Goal: Information Seeking & Learning: Find specific fact

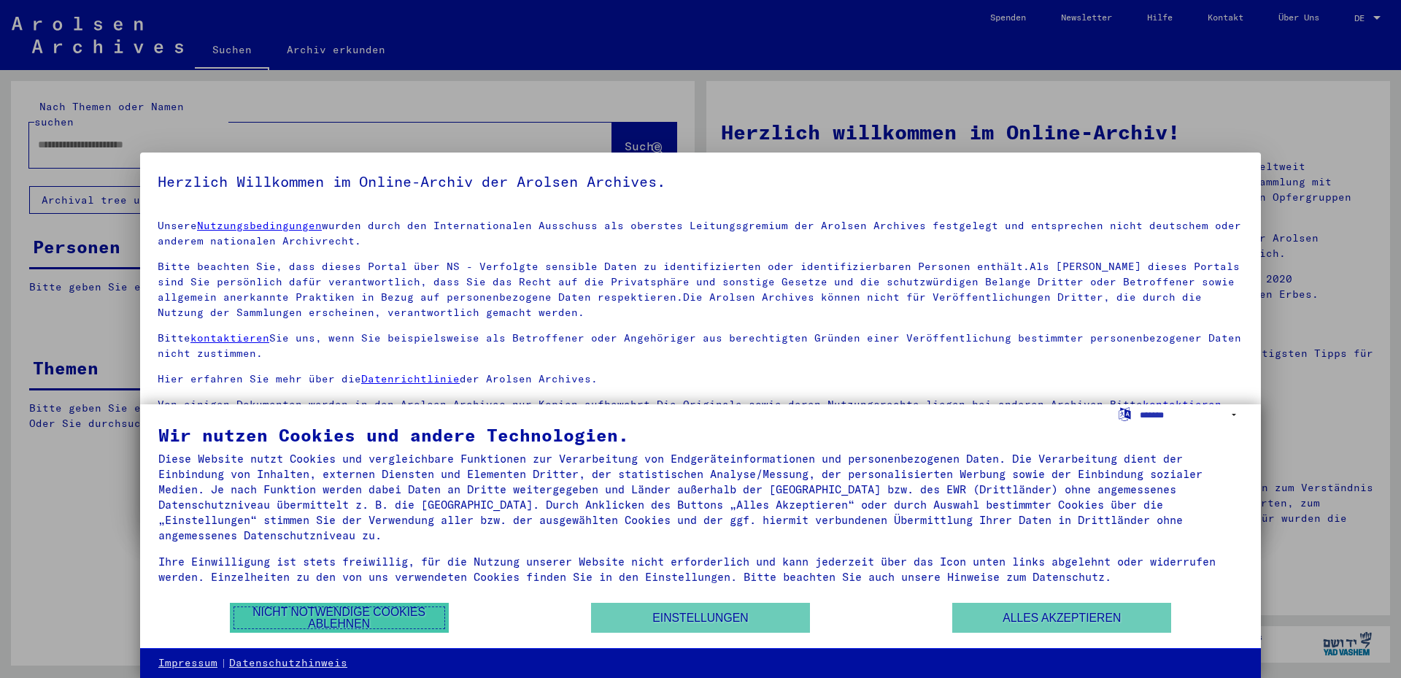
click at [355, 619] on button "Nicht notwendige Cookies ablehnen" at bounding box center [339, 618] width 219 height 30
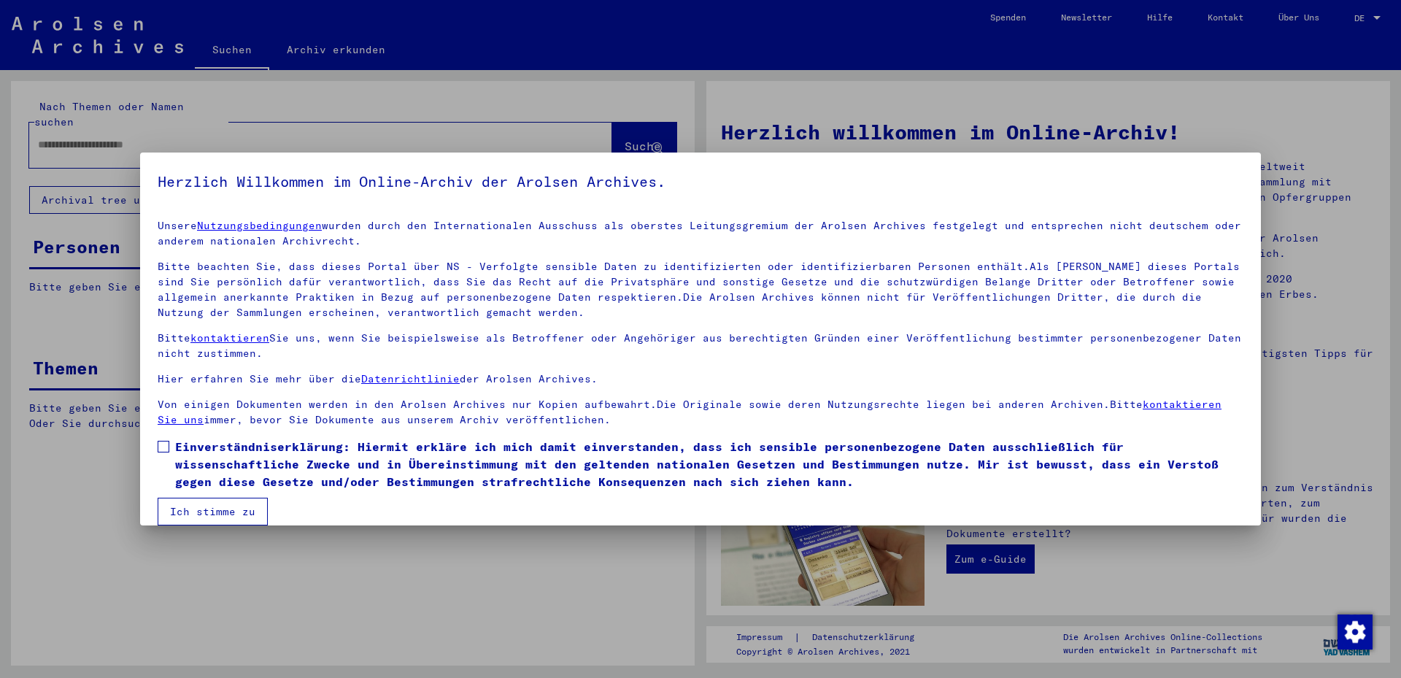
click at [166, 445] on span at bounding box center [164, 447] width 12 height 12
click at [209, 517] on button "Ich stimme zu" at bounding box center [213, 512] width 110 height 28
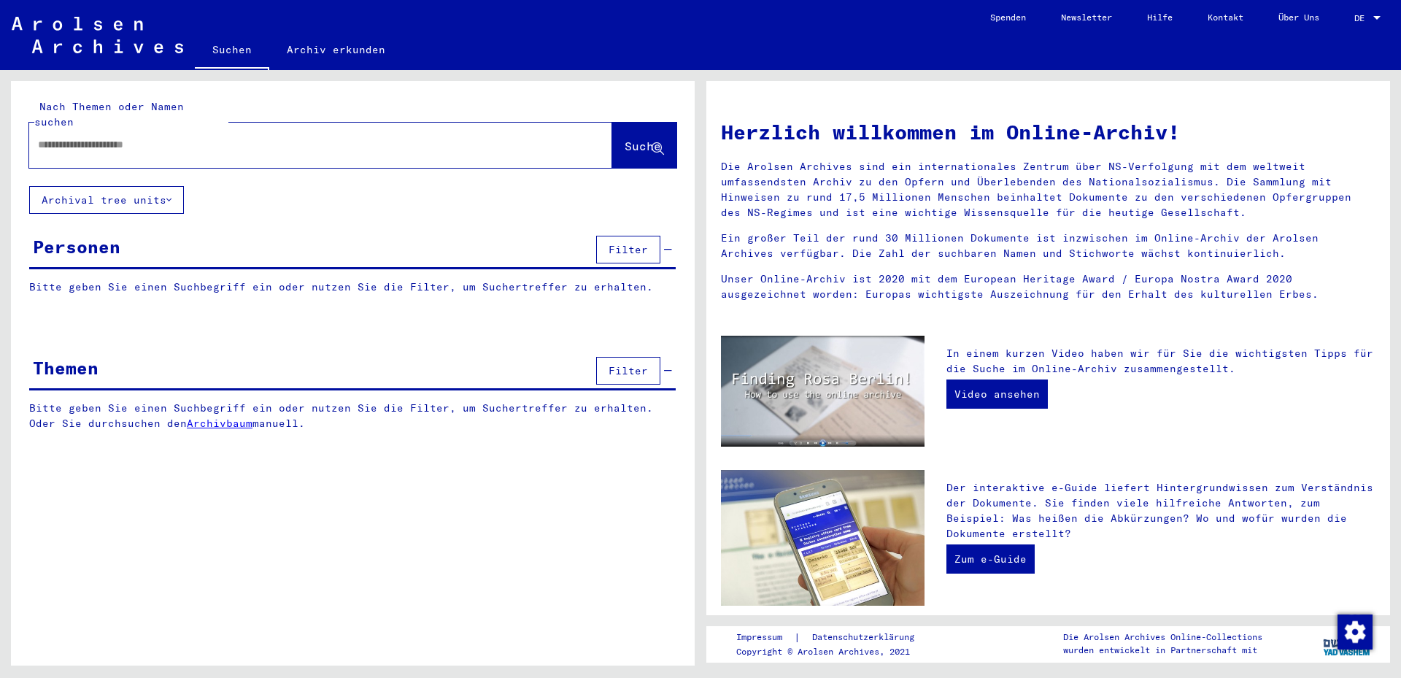
click at [271, 139] on div at bounding box center [298, 144] width 539 height 33
click at [236, 137] on input "text" at bounding box center [303, 144] width 530 height 15
click at [626, 243] on span "Filter" at bounding box center [628, 249] width 39 height 13
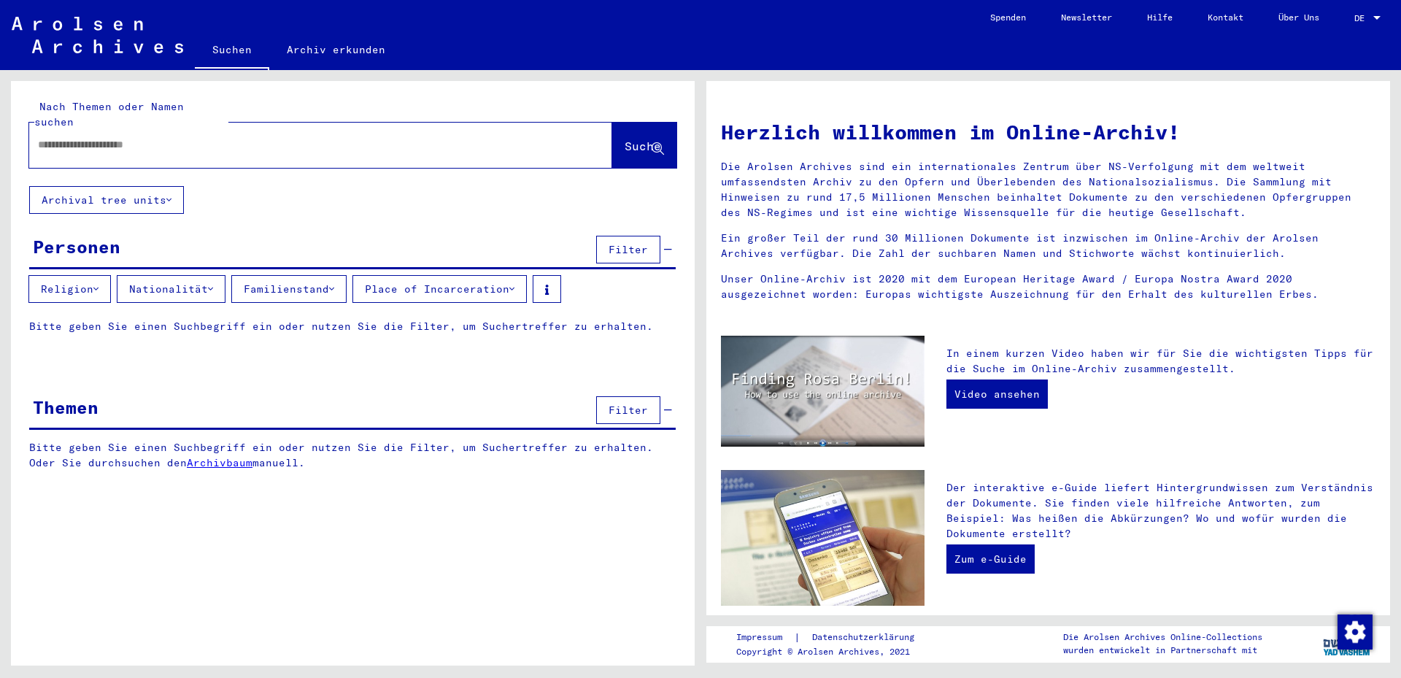
click at [110, 275] on button "Religion" at bounding box center [69, 289] width 82 height 28
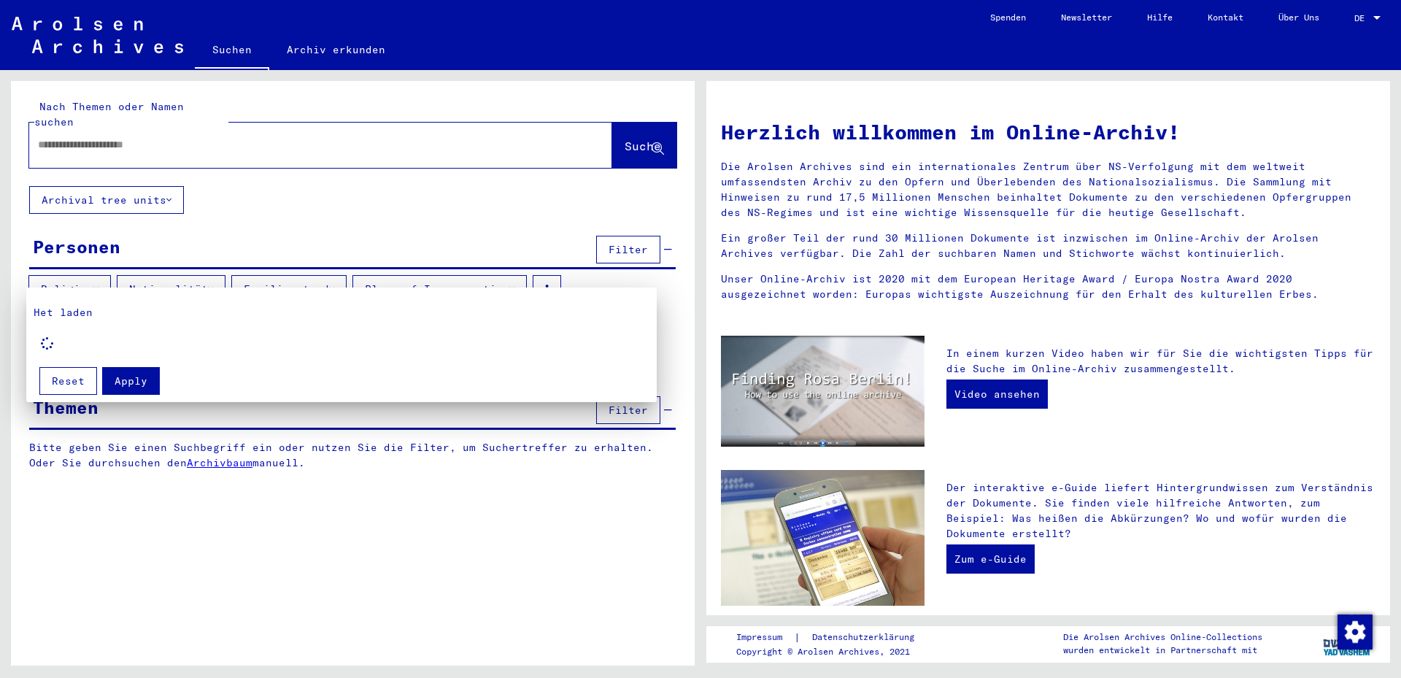
click at [110, 272] on div at bounding box center [700, 339] width 1401 height 678
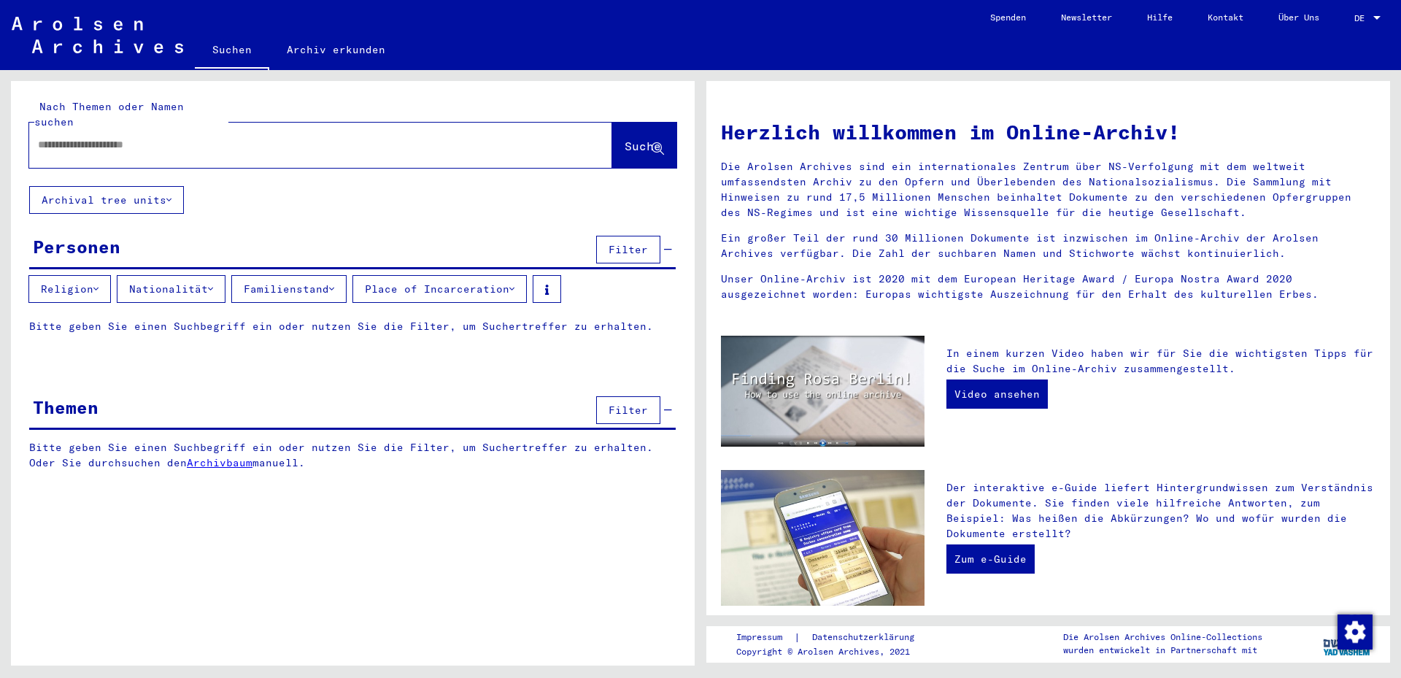
click at [213, 284] on icon at bounding box center [210, 289] width 5 height 10
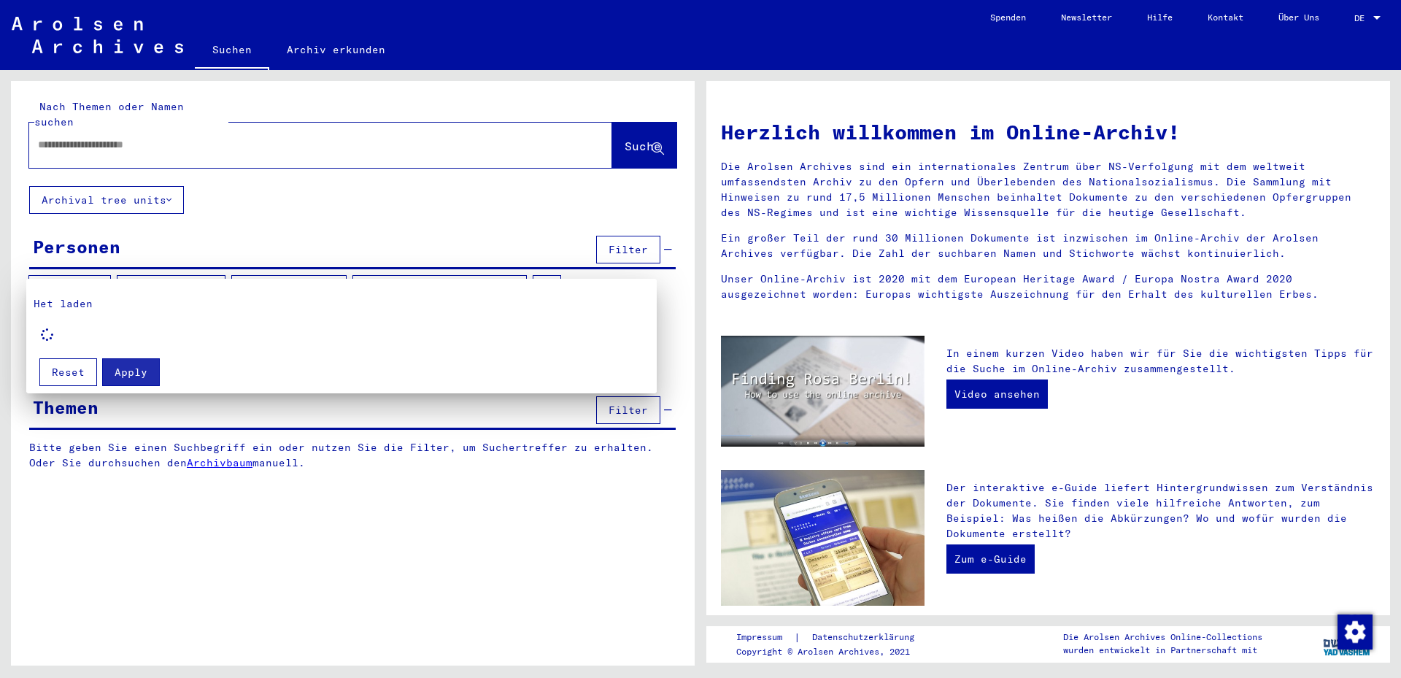
click at [216, 270] on div at bounding box center [700, 339] width 1401 height 678
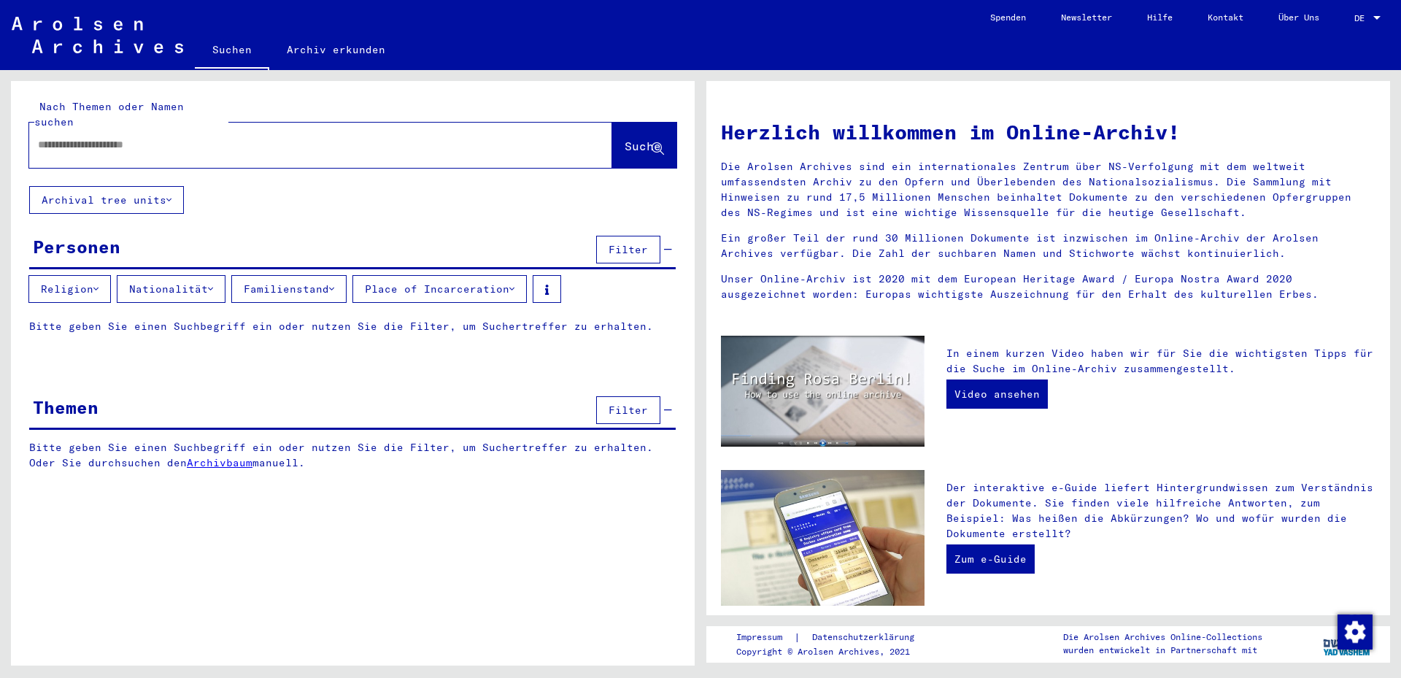
click at [320, 275] on button "Familienstand" at bounding box center [288, 289] width 115 height 28
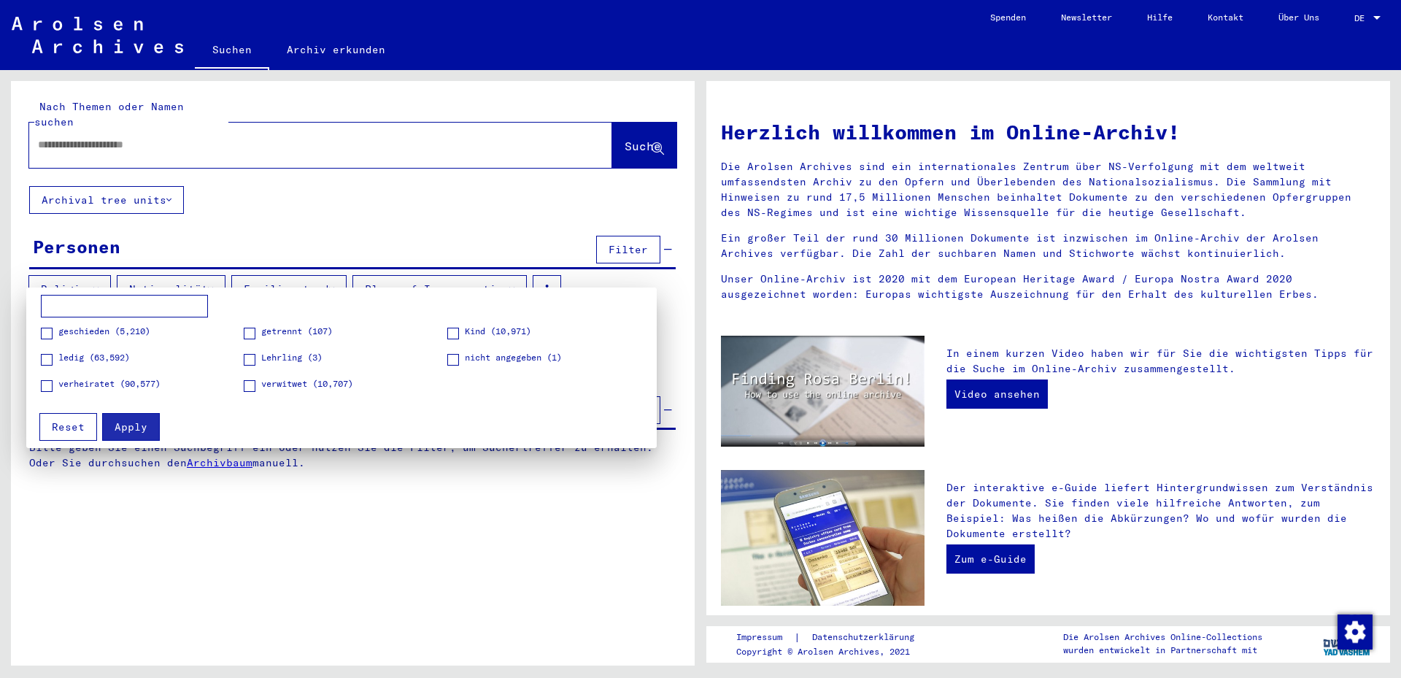
click at [320, 269] on div at bounding box center [700, 339] width 1401 height 678
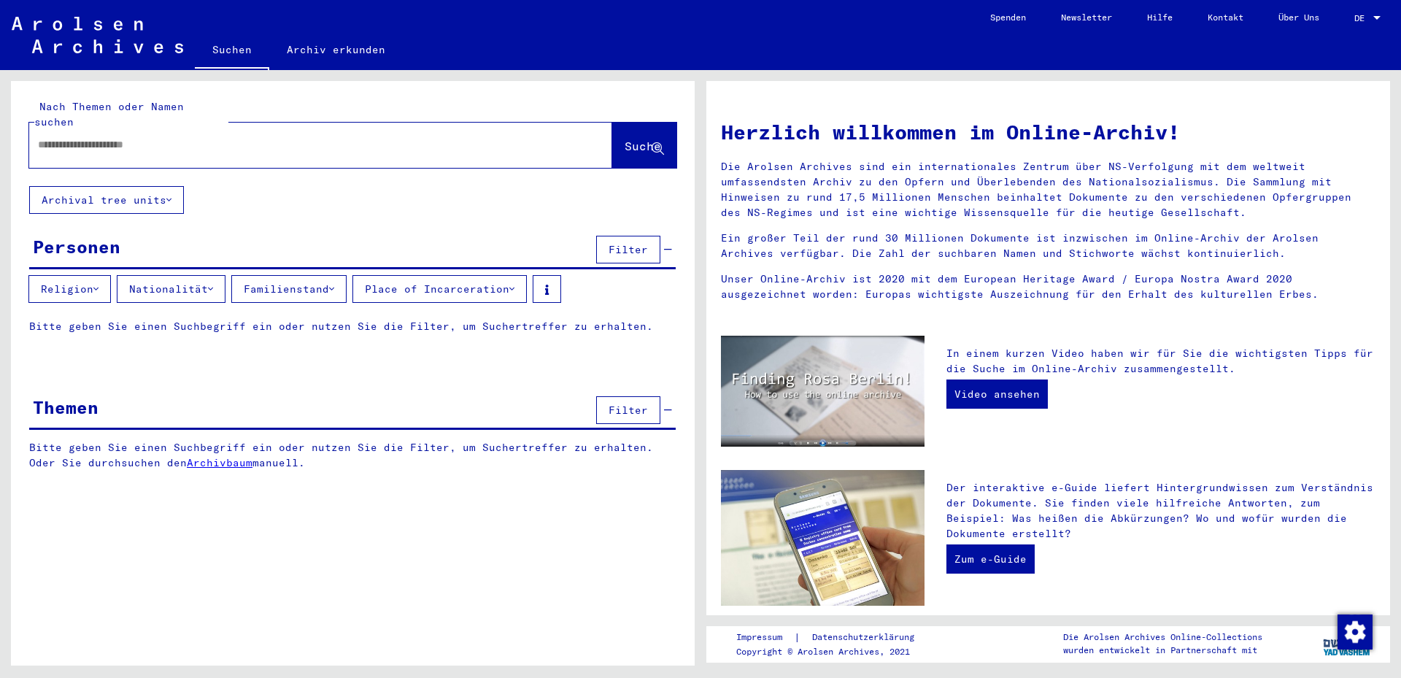
click at [213, 284] on icon at bounding box center [210, 289] width 5 height 10
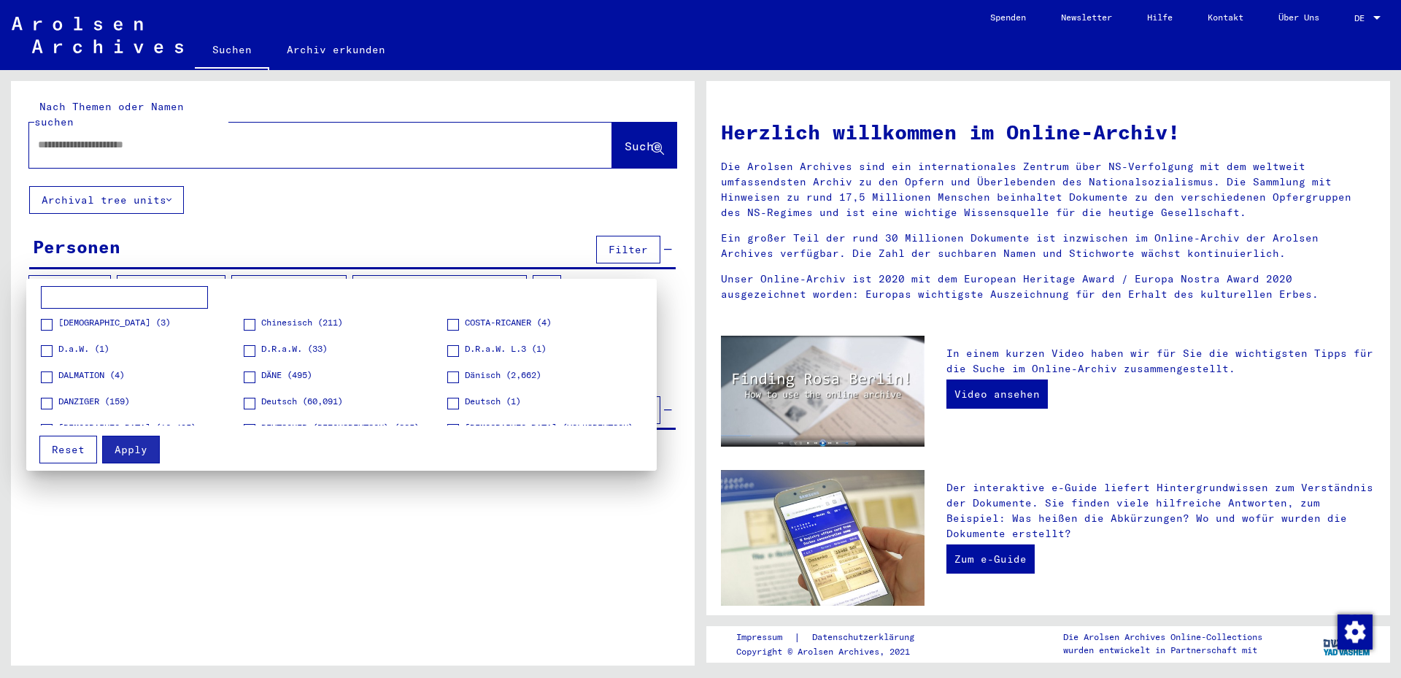
scroll to position [365, 0]
click at [508, 201] on div at bounding box center [700, 339] width 1401 height 678
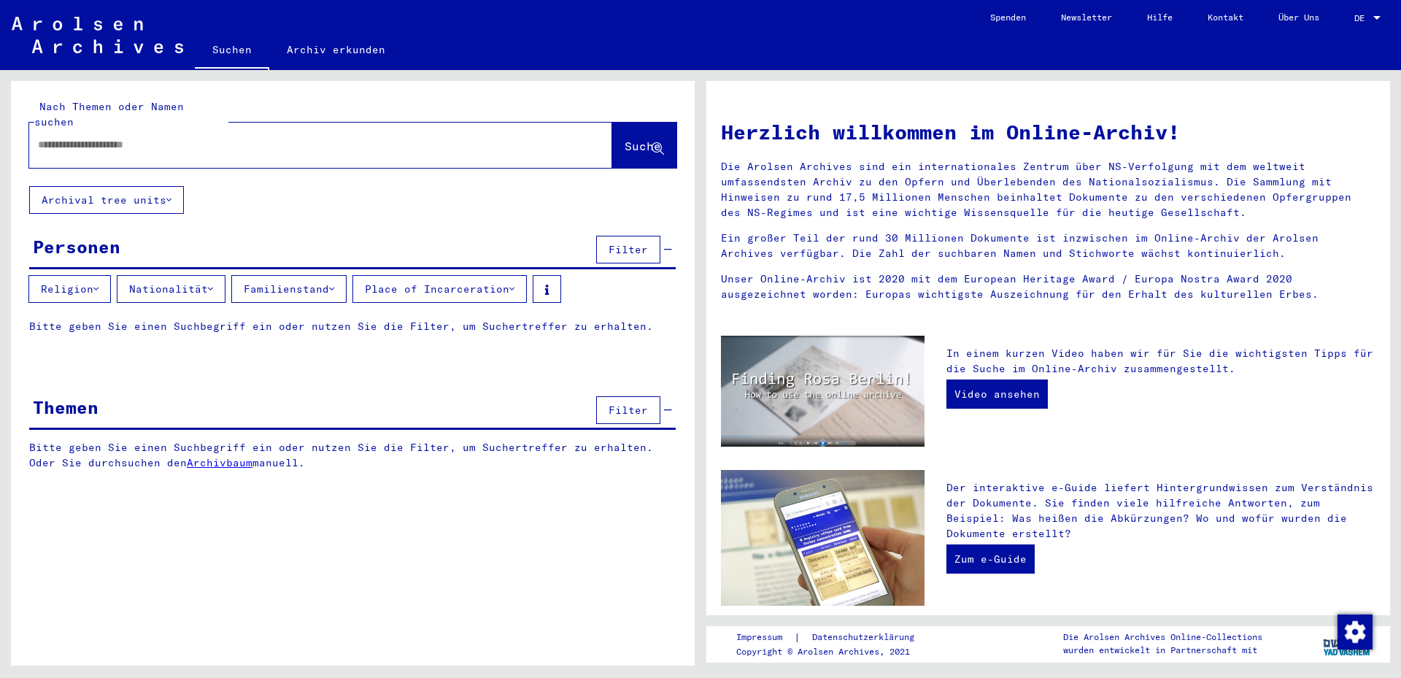
click at [143, 319] on p "Bitte geben Sie einen Suchbegriff ein oder nutzen Sie die Filter, um Suchertref…" at bounding box center [352, 326] width 646 height 15
click at [406, 145] on div at bounding box center [298, 144] width 539 height 33
click at [250, 137] on div at bounding box center [298, 144] width 539 height 33
click at [625, 139] on span "Suche" at bounding box center [643, 146] width 36 height 15
click at [654, 143] on icon at bounding box center [658, 149] width 12 height 12
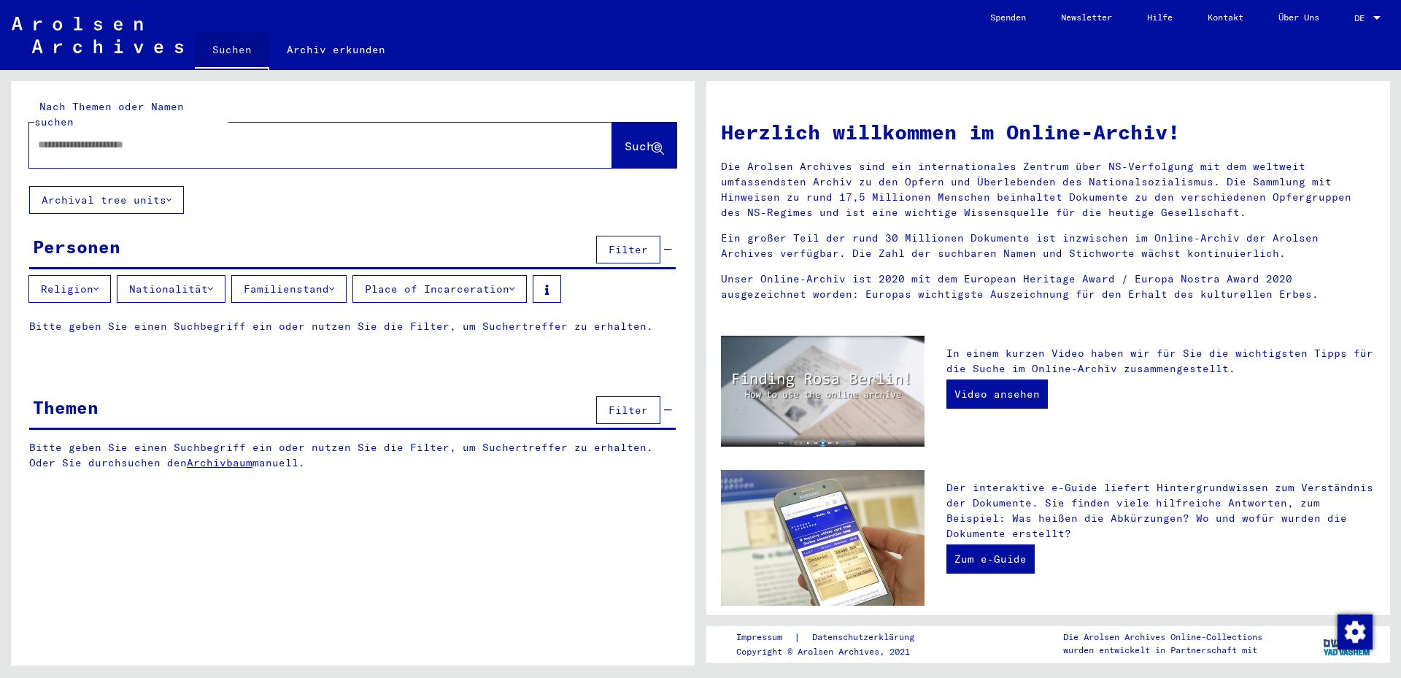
click at [200, 47] on link "Suchen" at bounding box center [232, 51] width 74 height 38
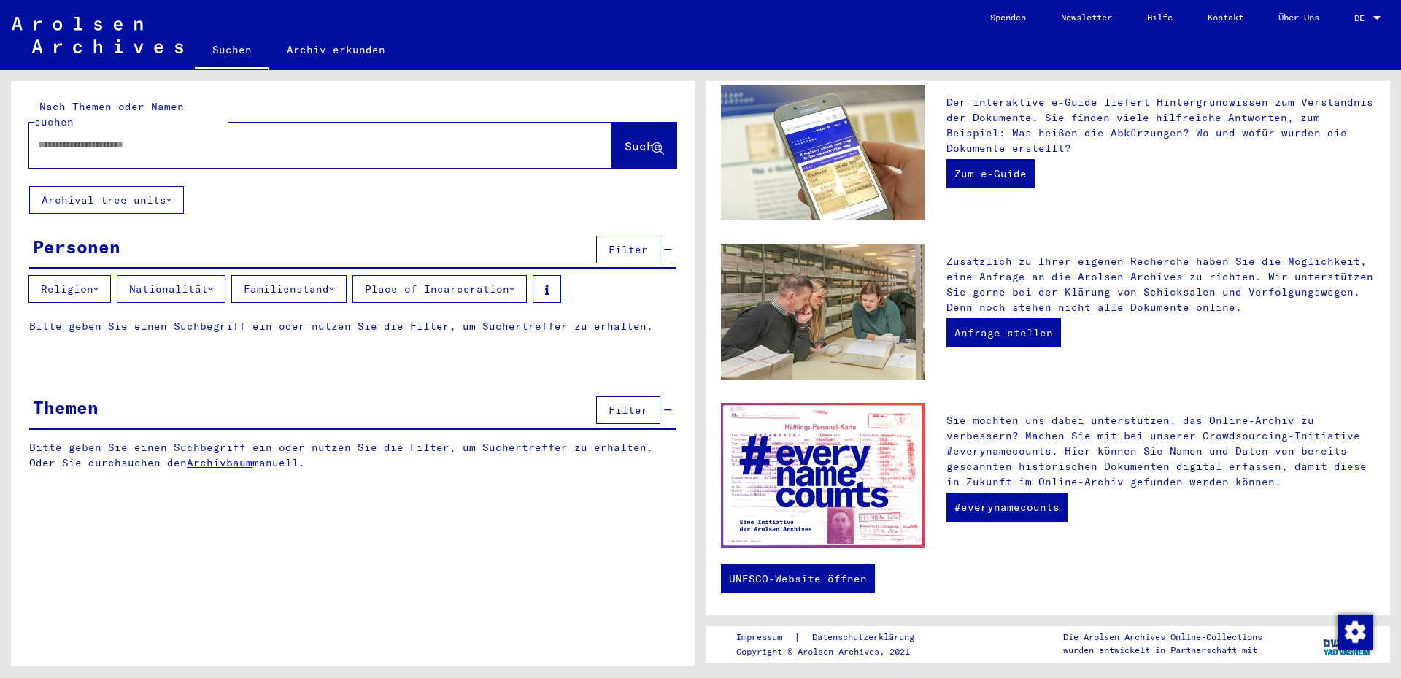
scroll to position [0, 0]
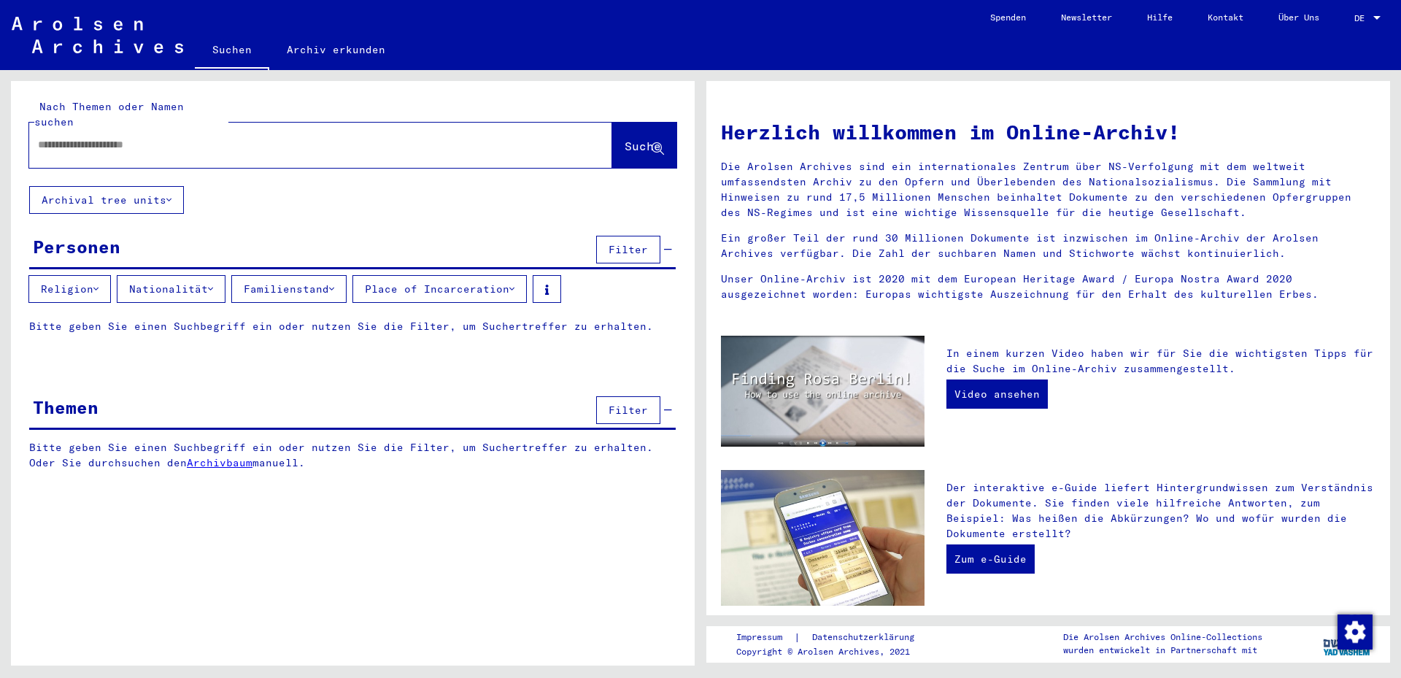
click at [392, 209] on div "Nach Themen oder Namen suchen Suche Archival tree units Personen Filter Religio…" at bounding box center [353, 287] width 684 height 412
click at [641, 243] on span "Filter" at bounding box center [628, 249] width 39 height 13
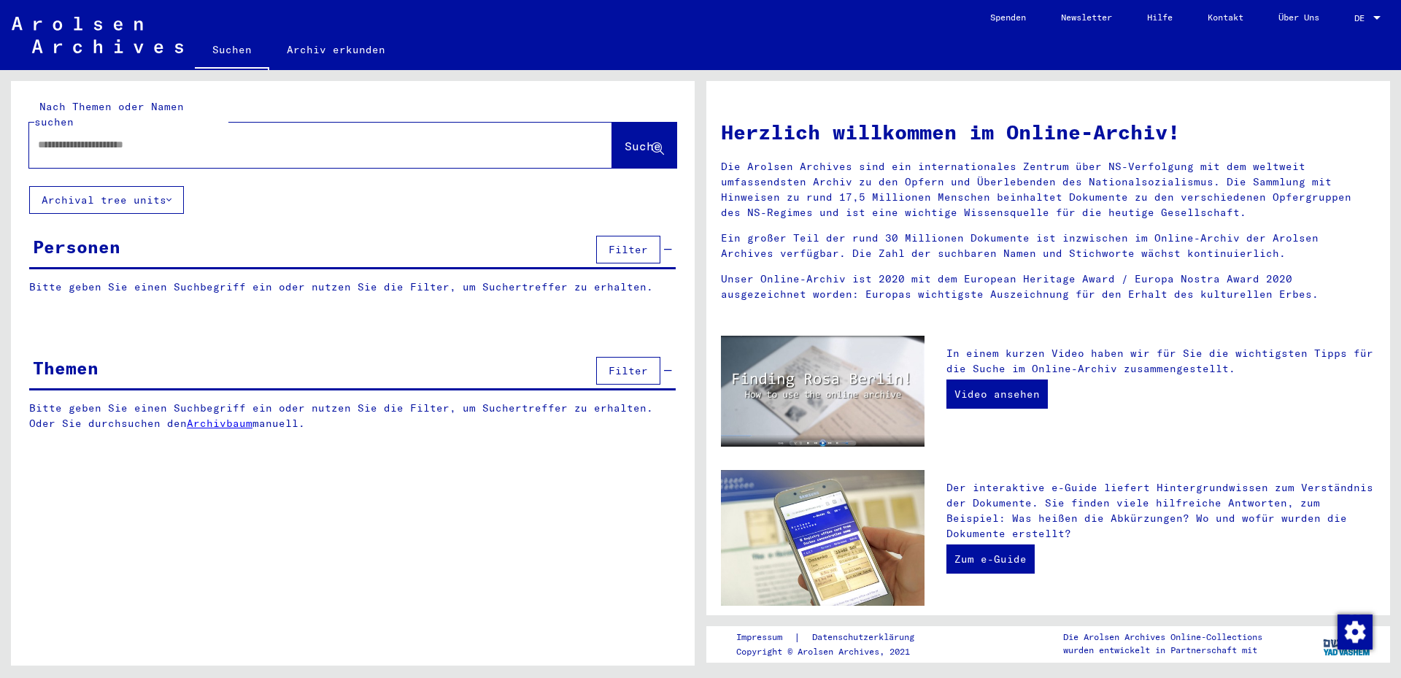
click at [209, 213] on div "Nach Themen oder Namen suchen Suche Archival tree units Personen Filter Bitte g…" at bounding box center [353, 267] width 684 height 372
click at [178, 188] on button "Archival tree units" at bounding box center [106, 200] width 155 height 28
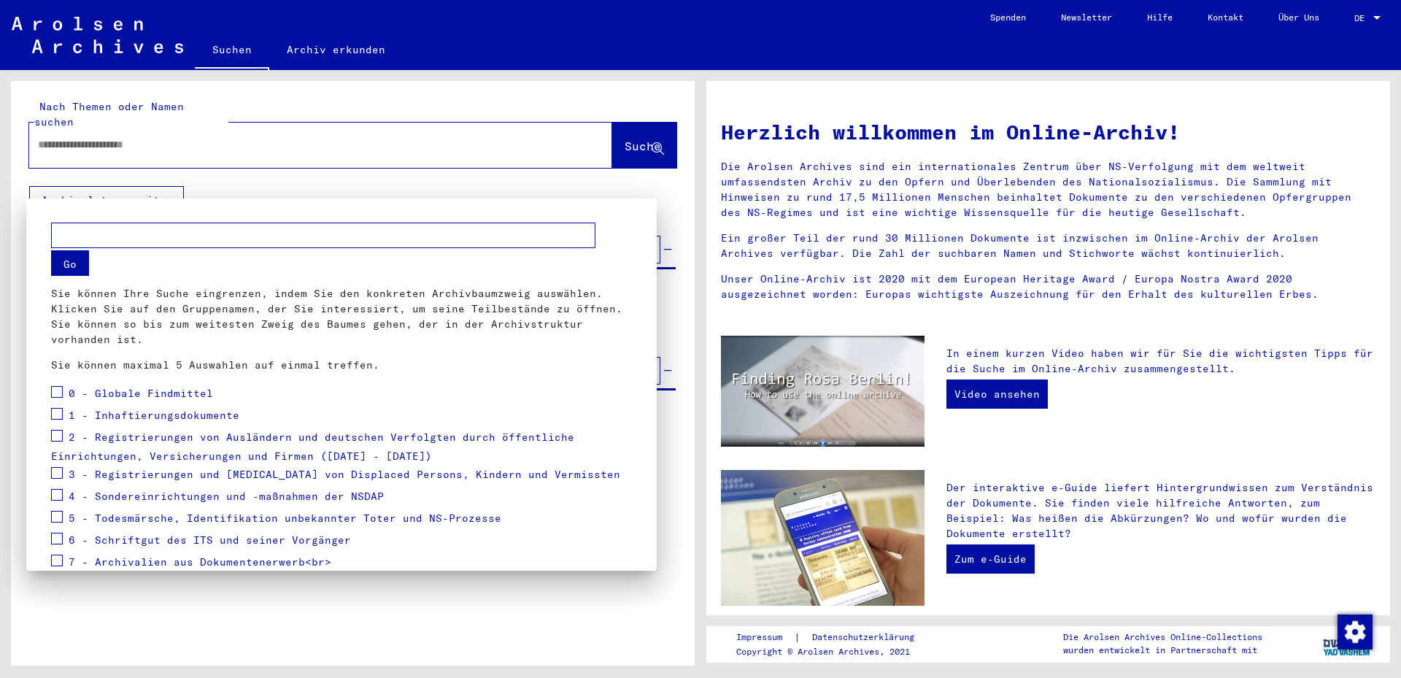
click at [636, 172] on div at bounding box center [700, 339] width 1401 height 678
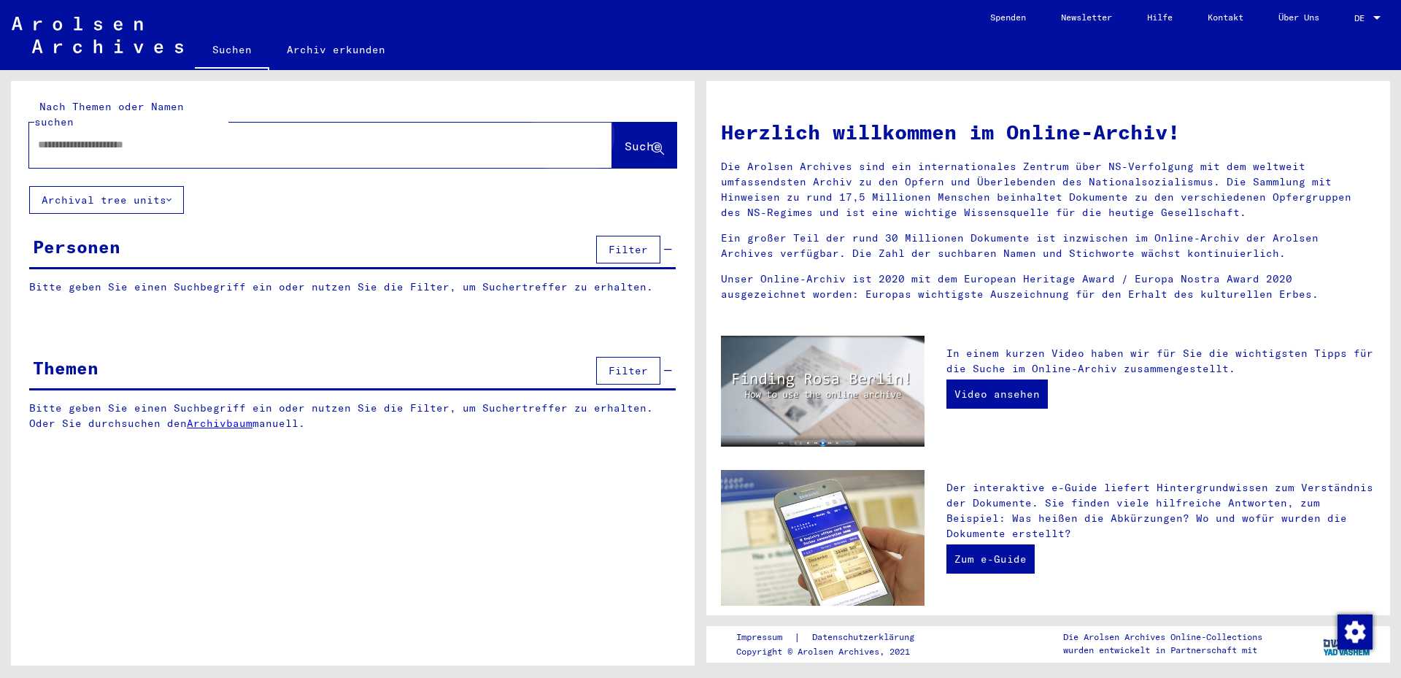
click at [625, 139] on span "Suche" at bounding box center [644, 146] width 39 height 15
click at [266, 137] on input "text" at bounding box center [303, 144] width 530 height 15
click at [255, 137] on input "text" at bounding box center [303, 144] width 530 height 15
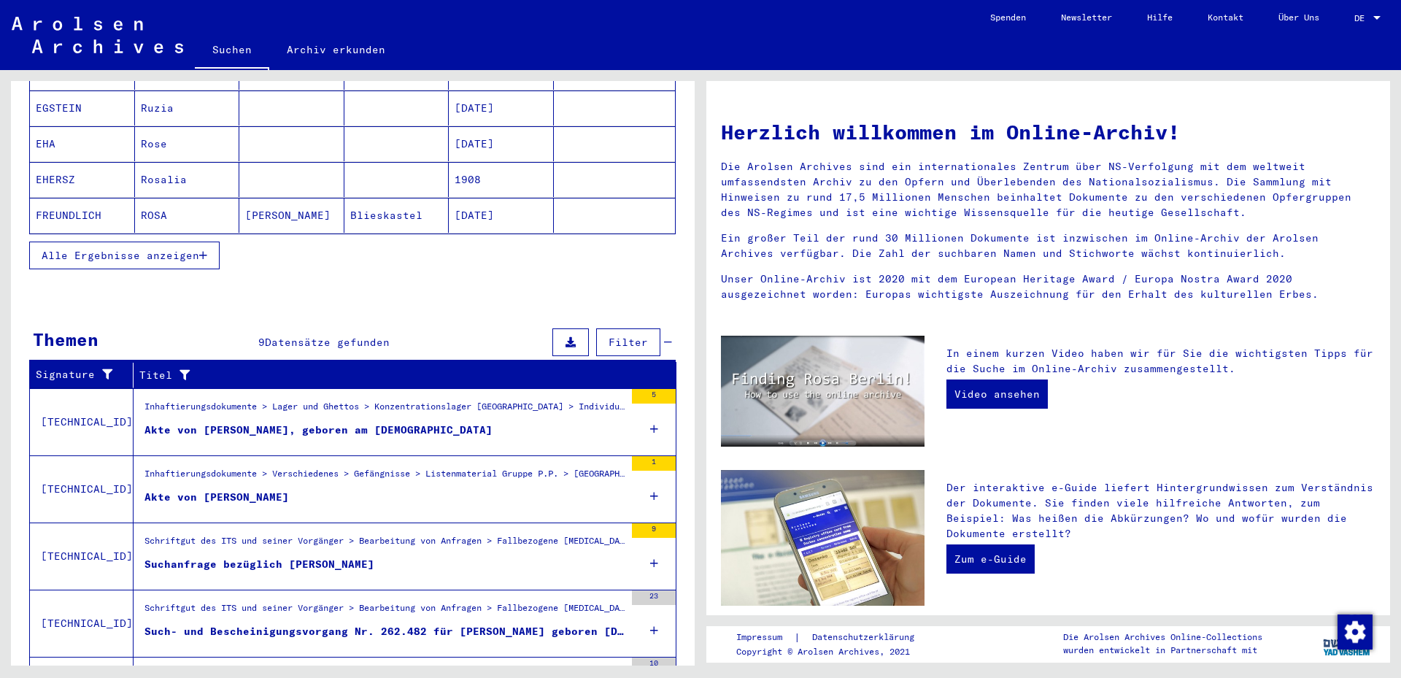
scroll to position [343, 0]
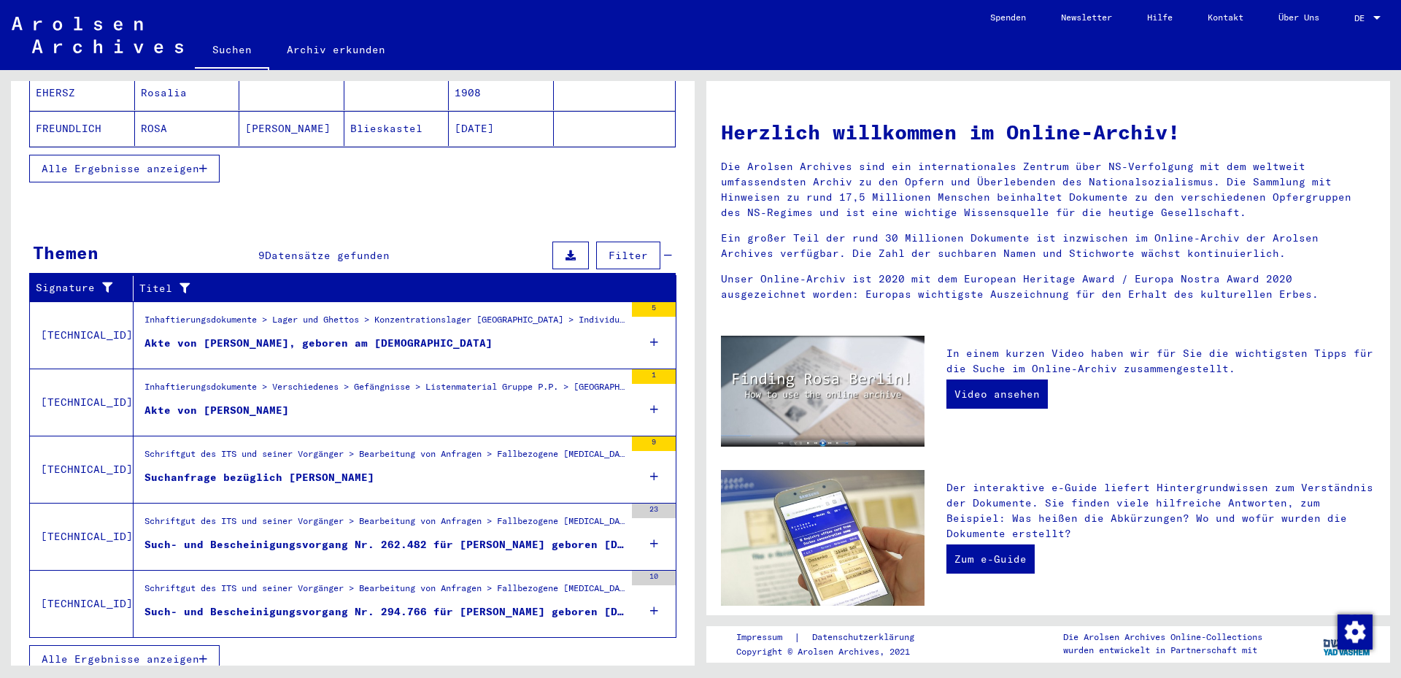
click at [377, 336] on div "Akte von [PERSON_NAME], geboren am [DEMOGRAPHIC_DATA]" at bounding box center [318, 343] width 348 height 15
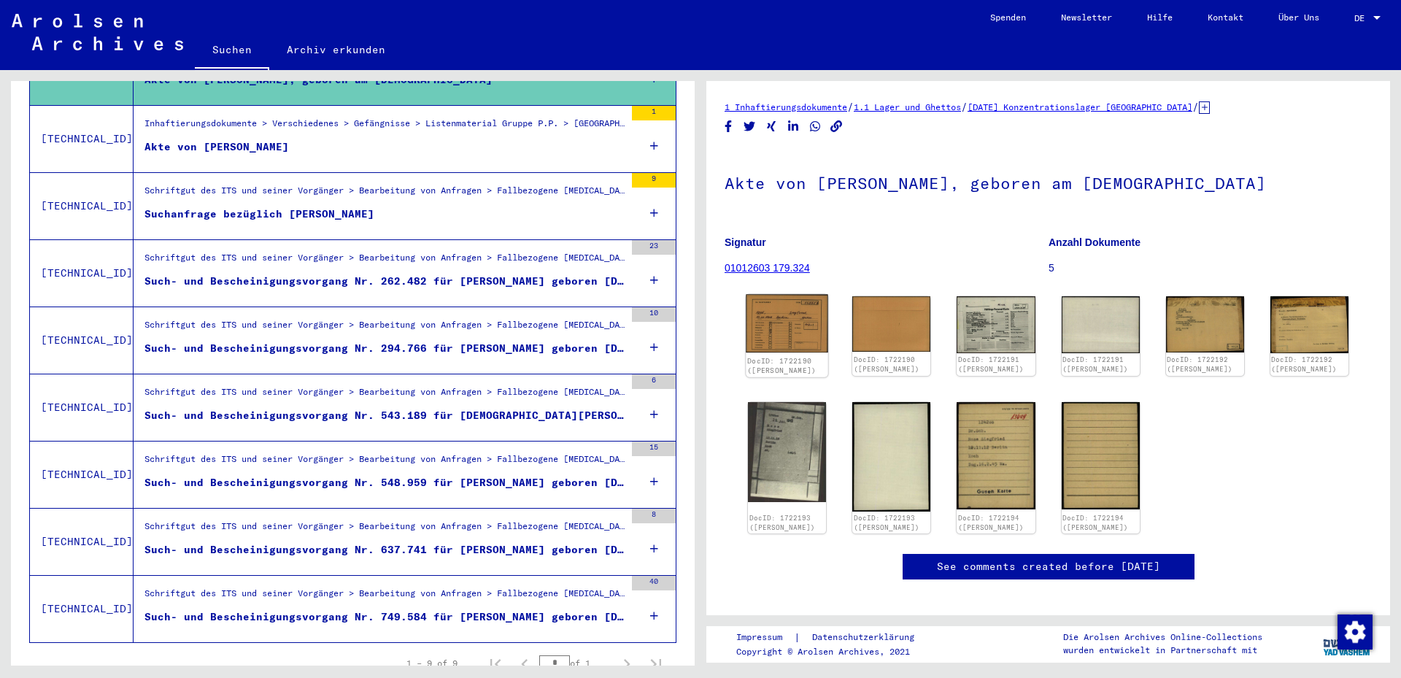
click at [798, 316] on img at bounding box center [787, 324] width 82 height 58
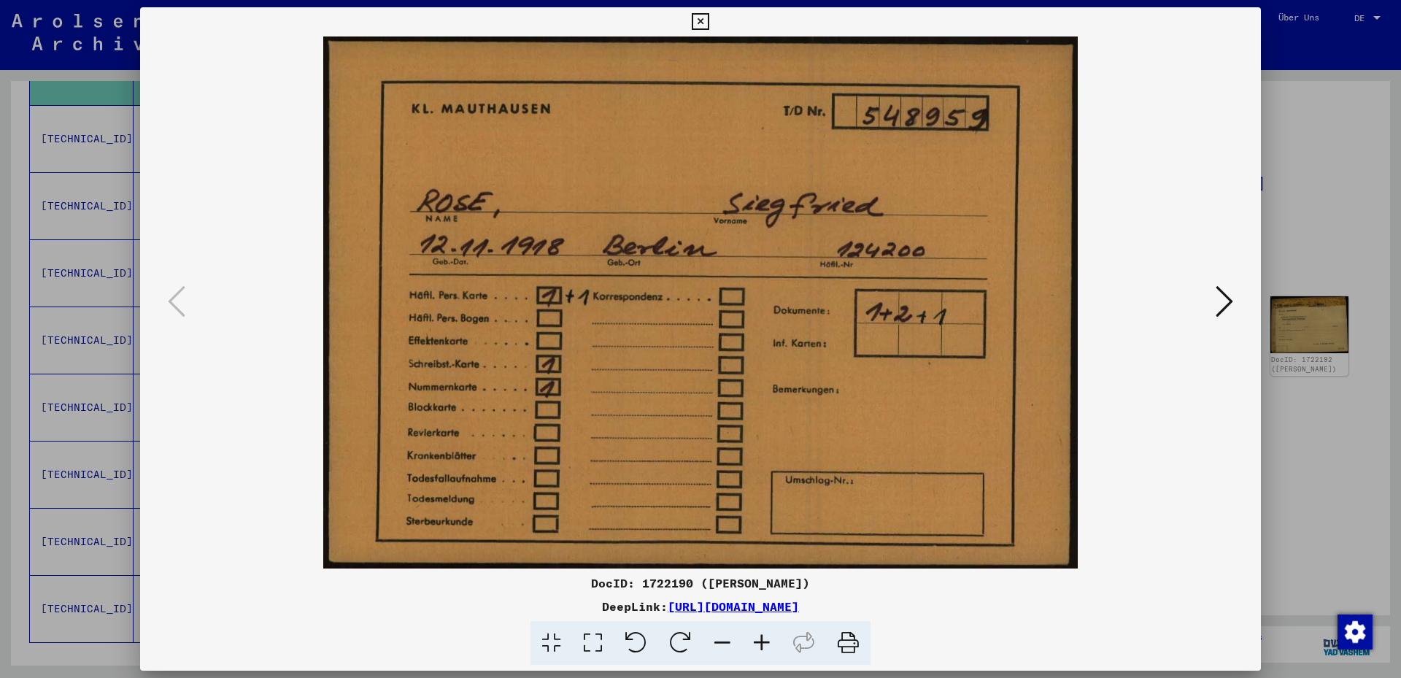
click at [1218, 305] on icon at bounding box center [1225, 301] width 18 height 35
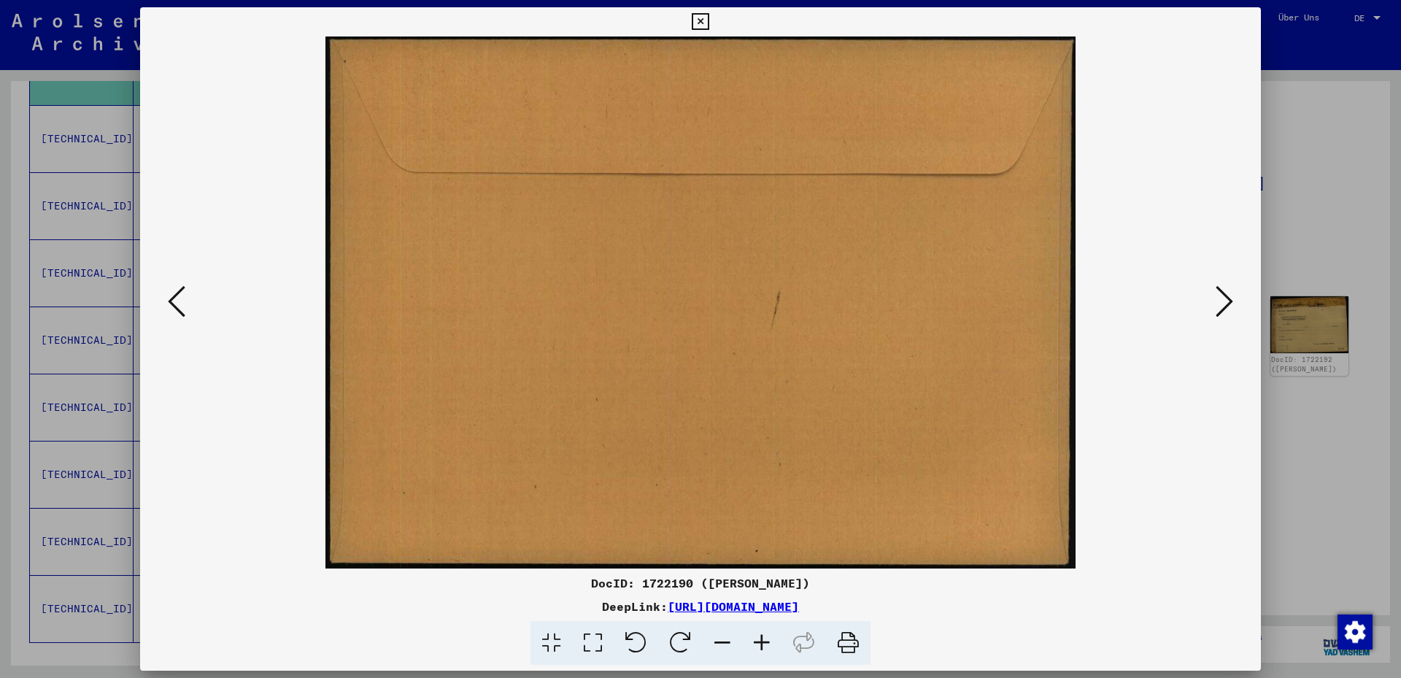
click at [1225, 306] on icon at bounding box center [1225, 301] width 18 height 35
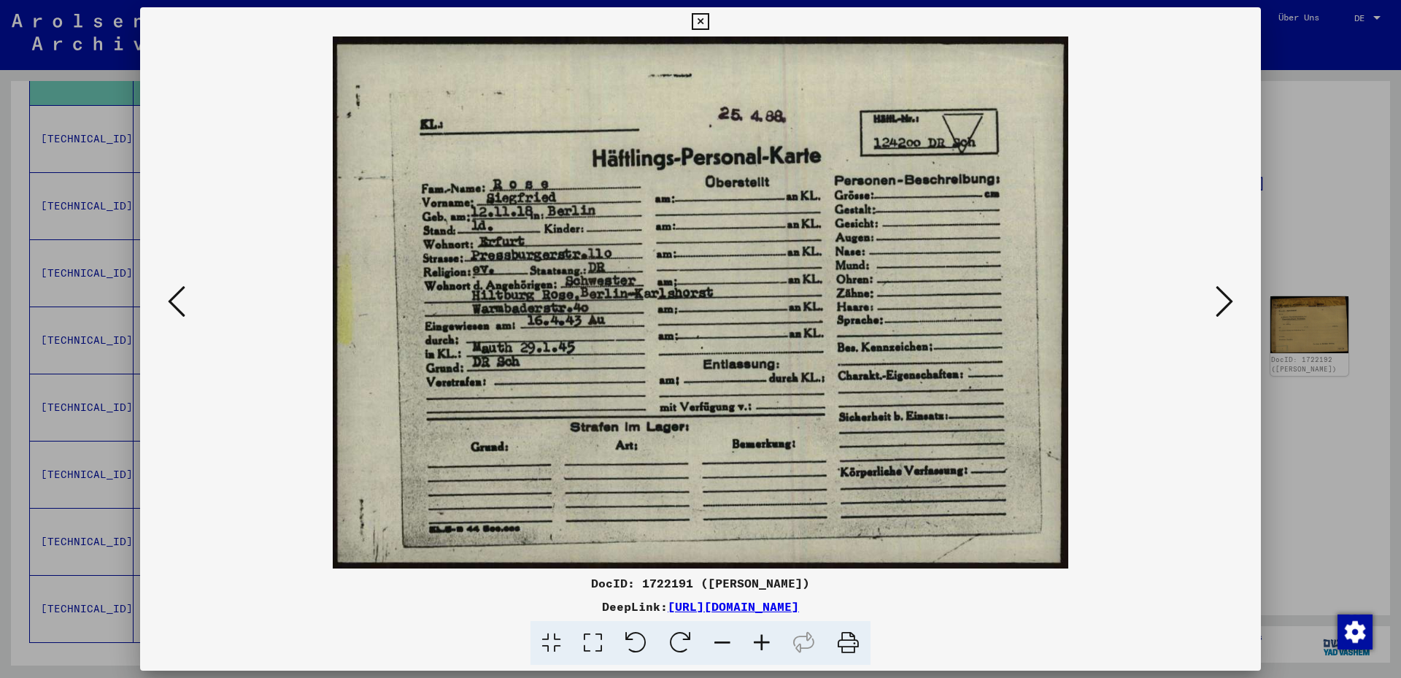
click at [1220, 294] on icon at bounding box center [1225, 301] width 18 height 35
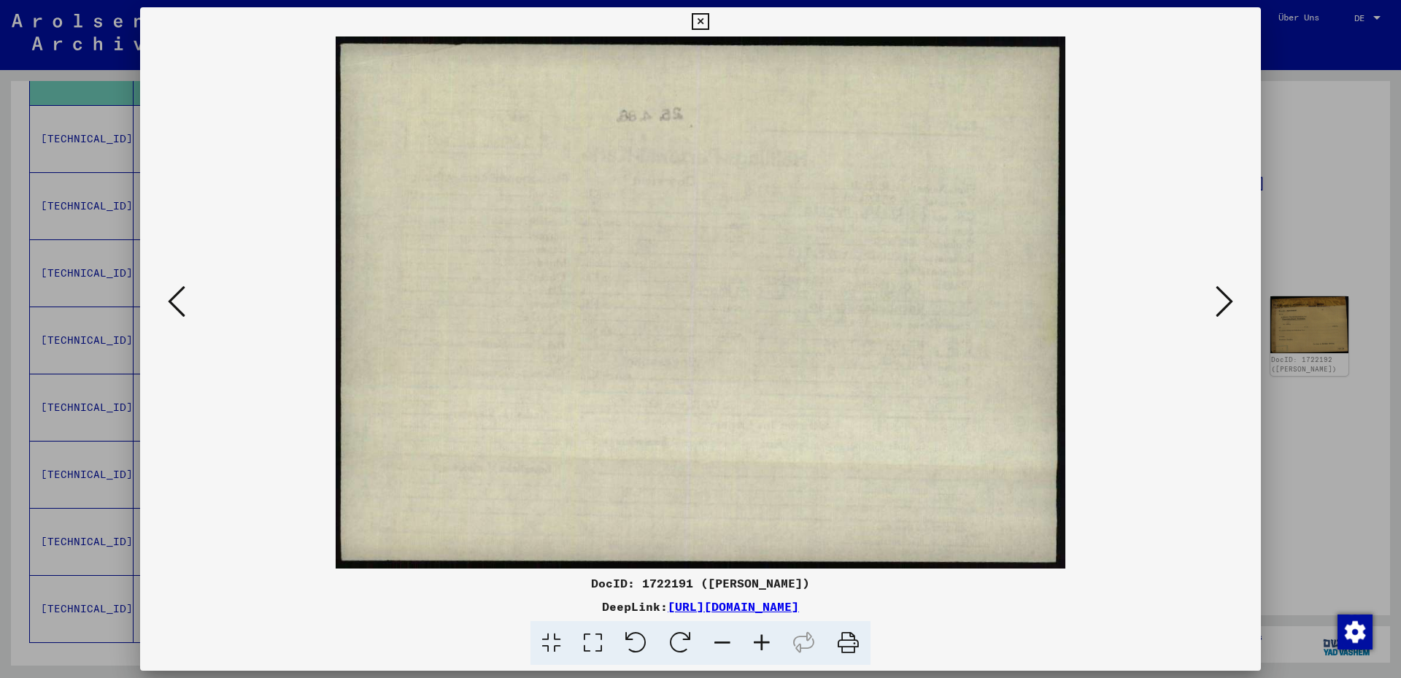
click at [1219, 294] on icon at bounding box center [1225, 301] width 18 height 35
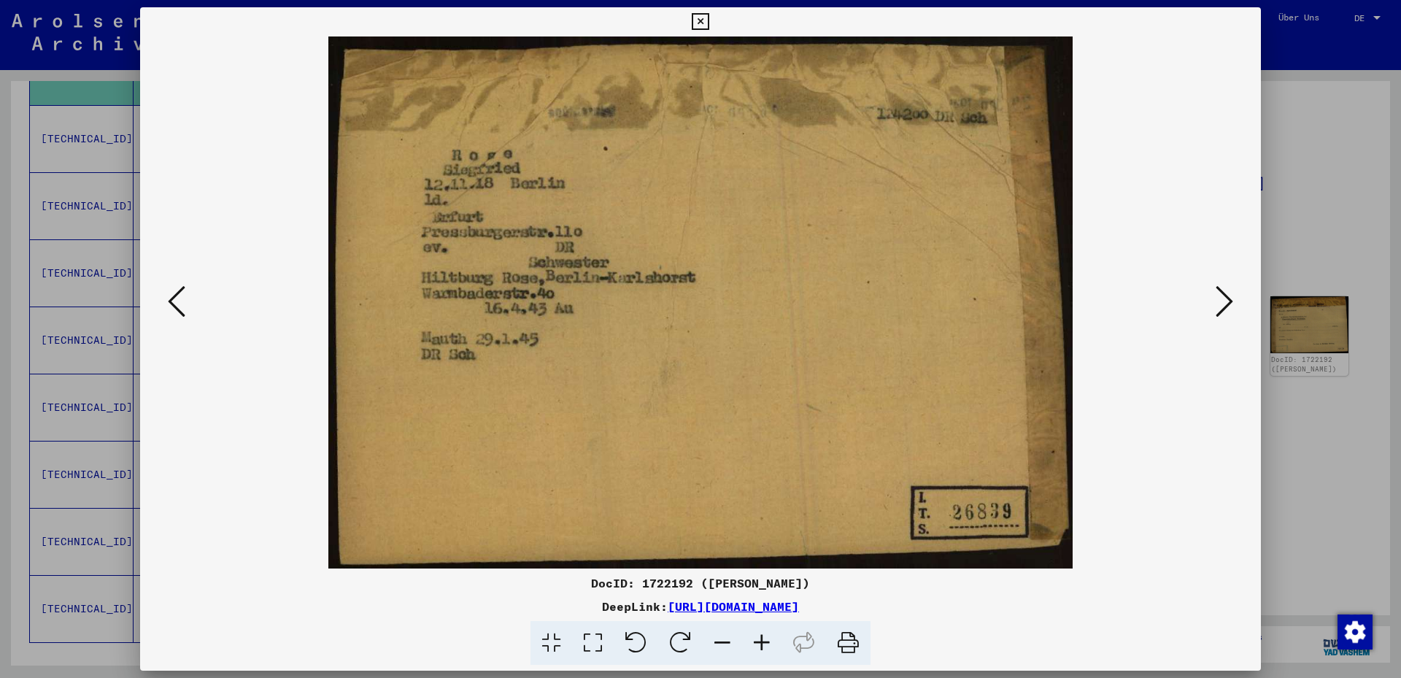
click at [1218, 294] on icon at bounding box center [1225, 301] width 18 height 35
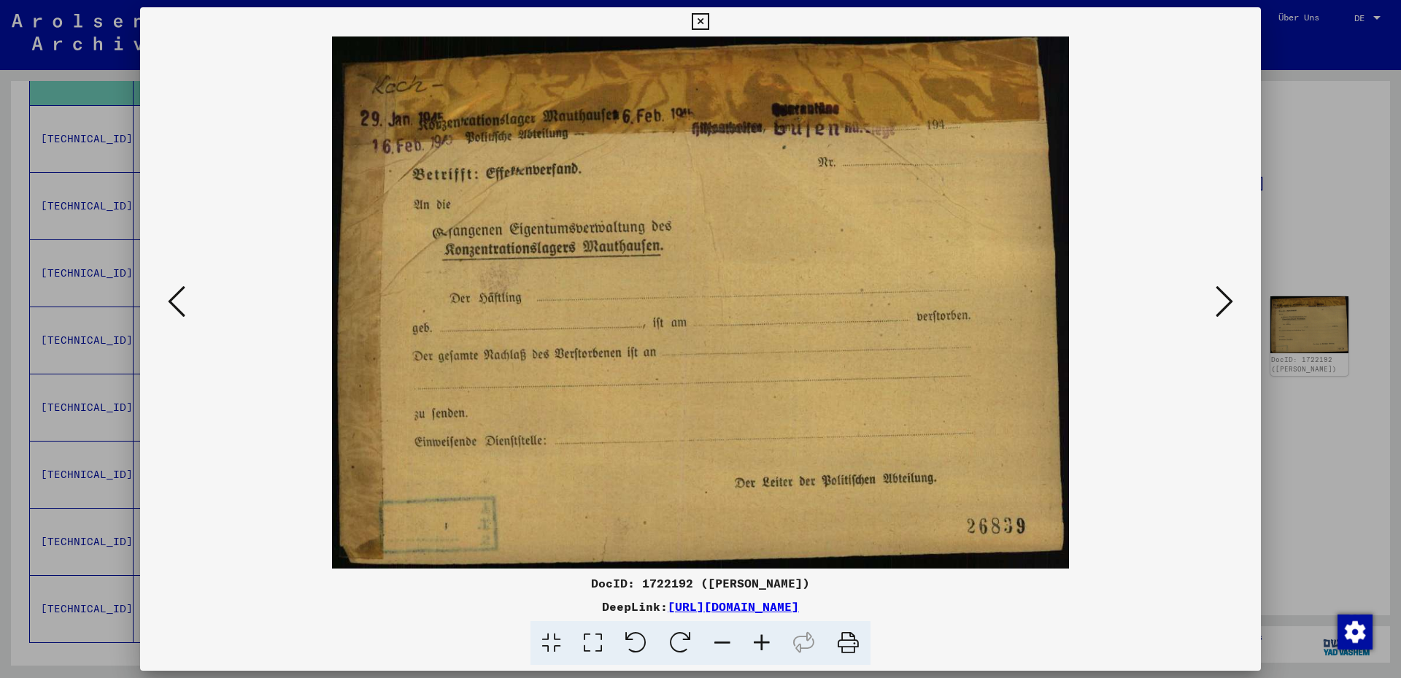
click at [1218, 294] on icon at bounding box center [1225, 301] width 18 height 35
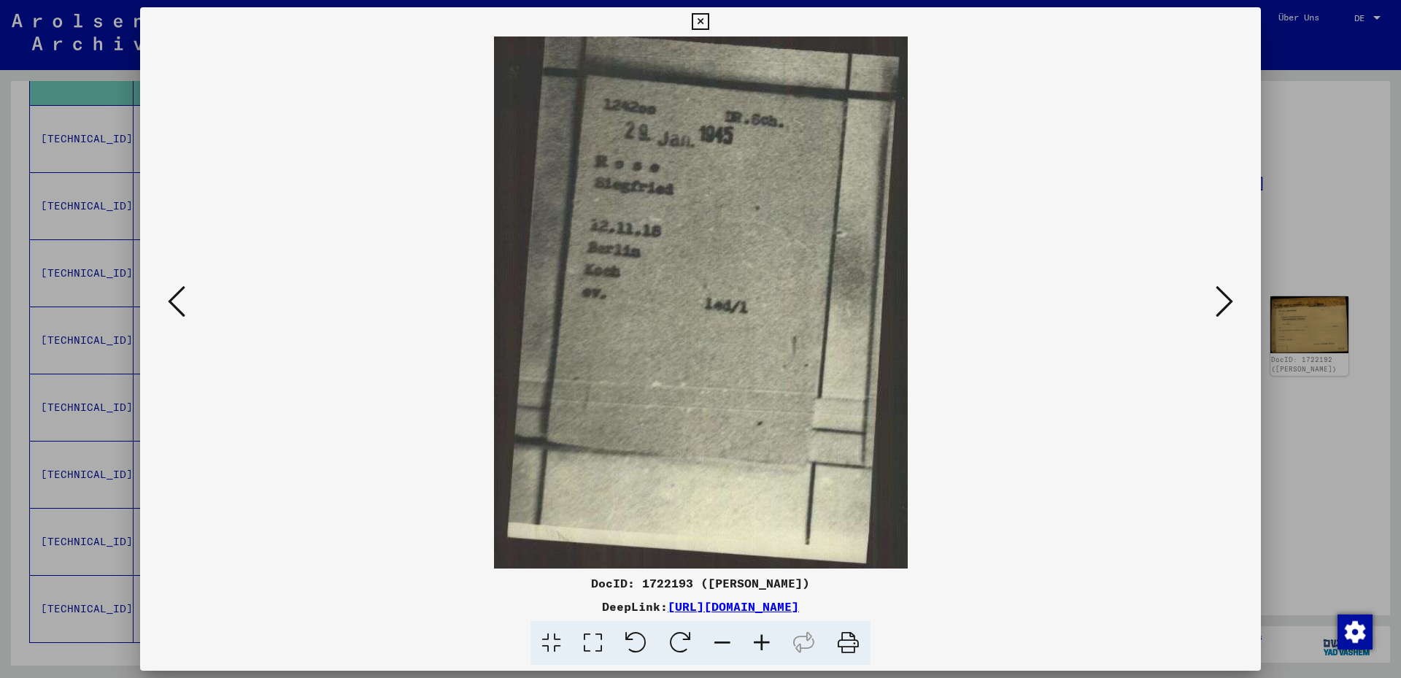
click at [1218, 294] on icon at bounding box center [1225, 301] width 18 height 35
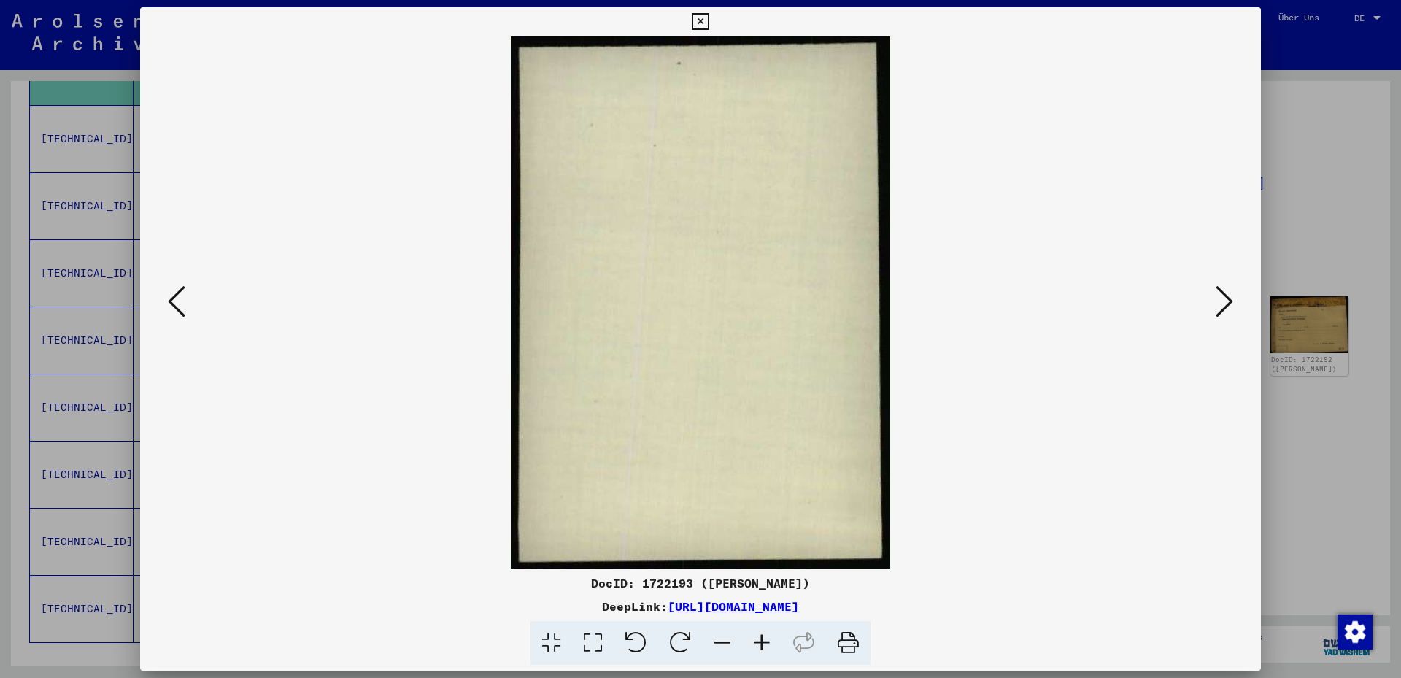
click at [1218, 294] on icon at bounding box center [1225, 301] width 18 height 35
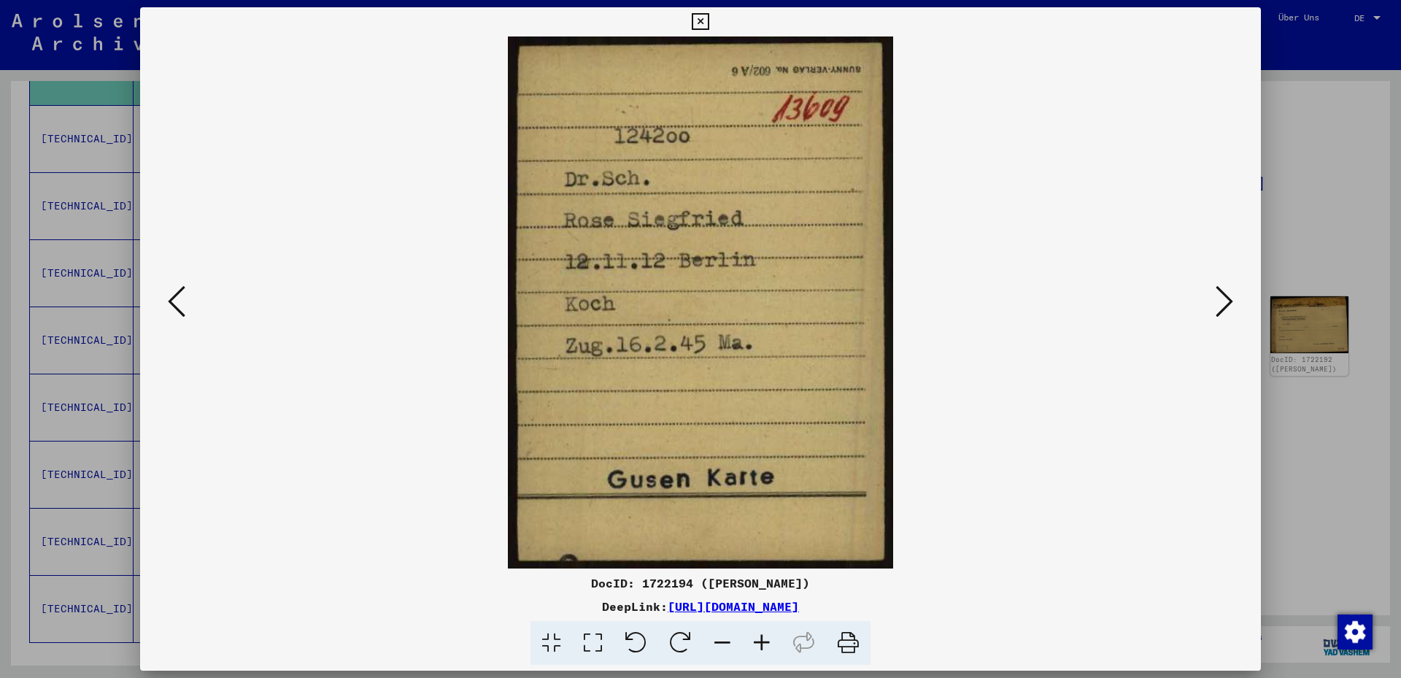
click at [1218, 294] on icon at bounding box center [1225, 301] width 18 height 35
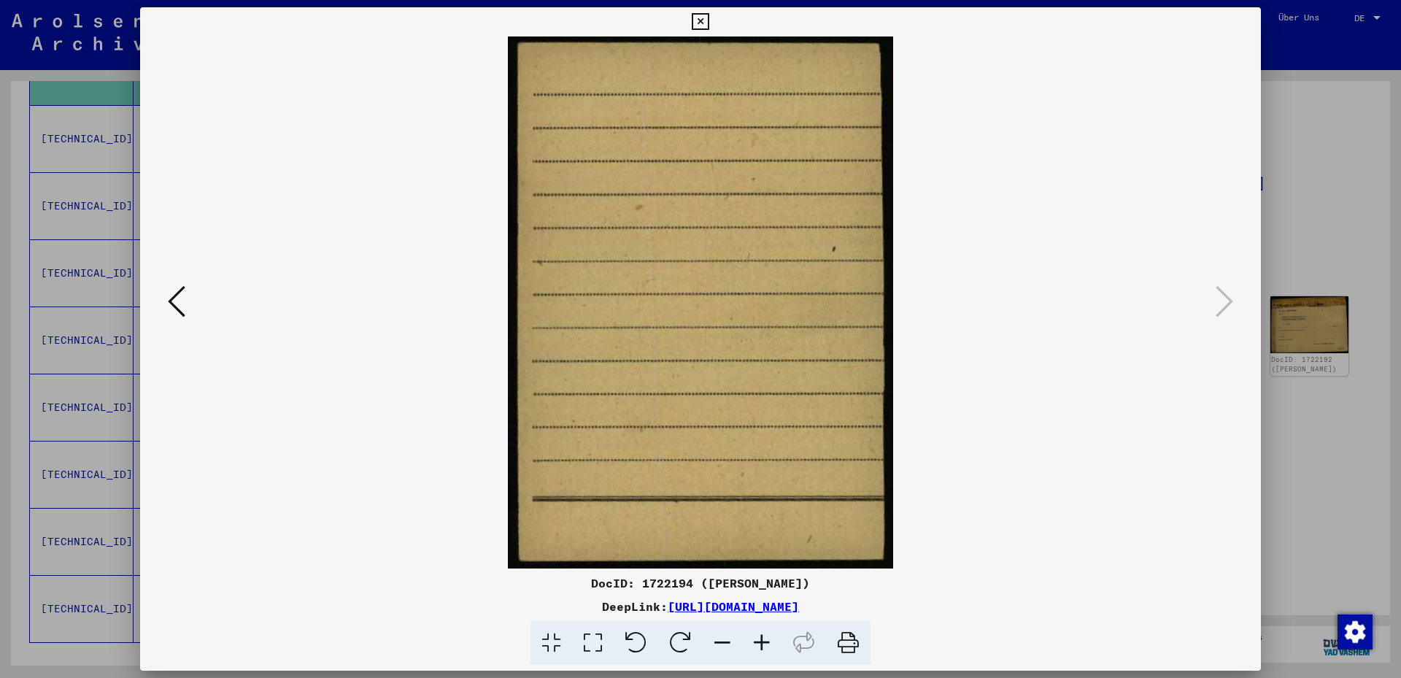
click at [1333, 493] on div at bounding box center [700, 339] width 1401 height 678
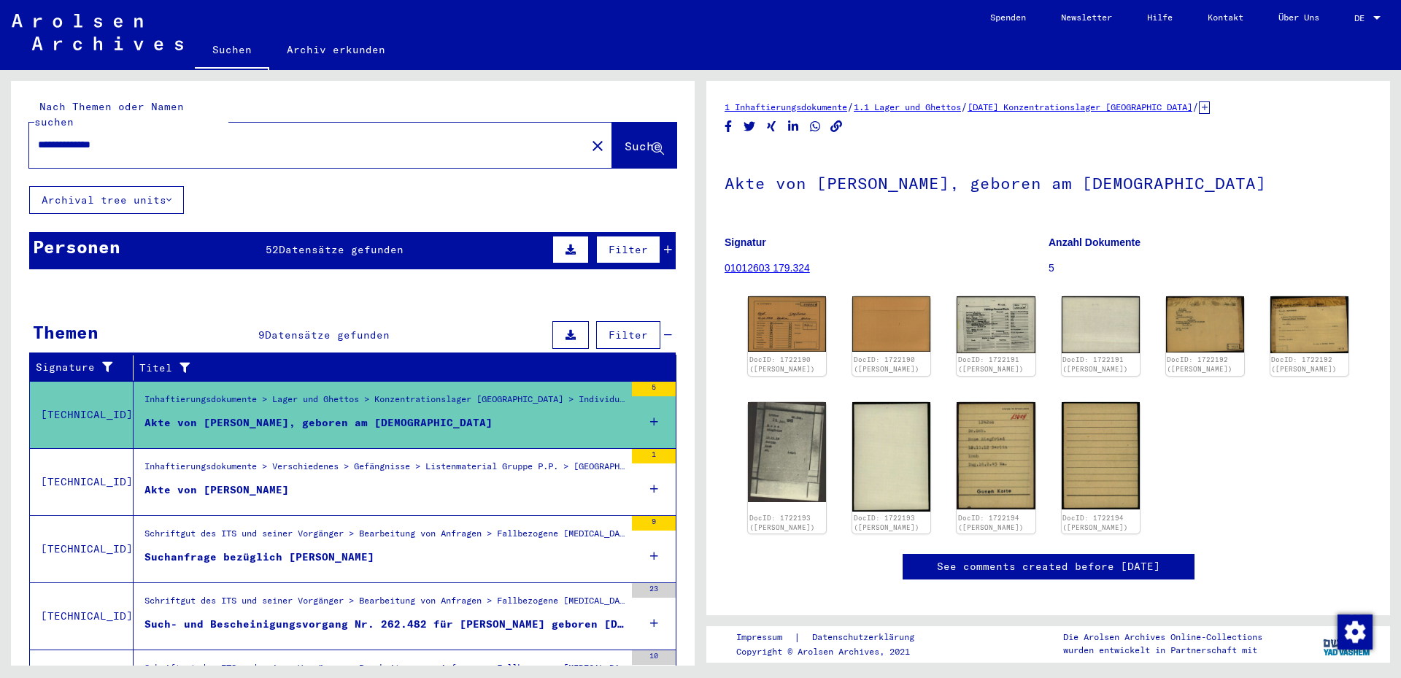
drag, startPoint x: 99, startPoint y: 126, endPoint x: 0, endPoint y: 115, distance: 99.2
click at [0, 115] on div "**********" at bounding box center [350, 367] width 700 height 595
type input "**********"
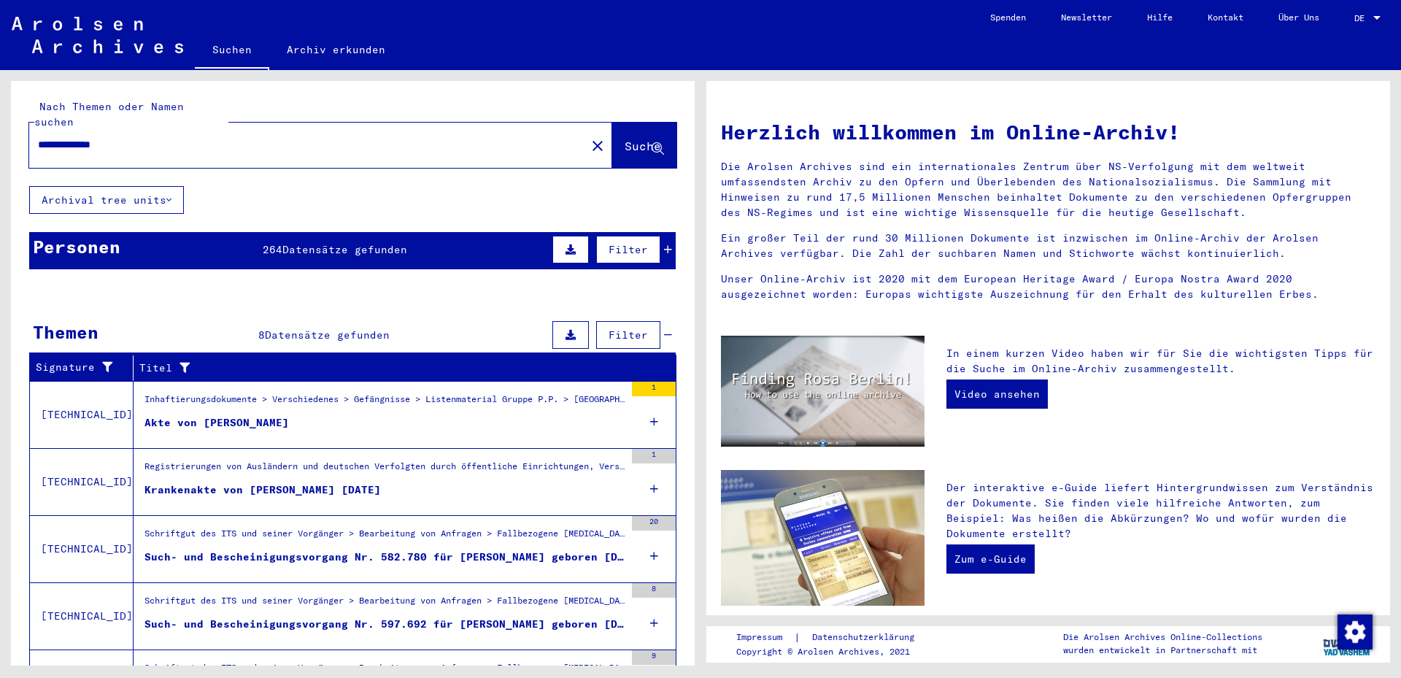
click at [257, 415] on div "Akte von [PERSON_NAME]" at bounding box center [216, 422] width 144 height 15
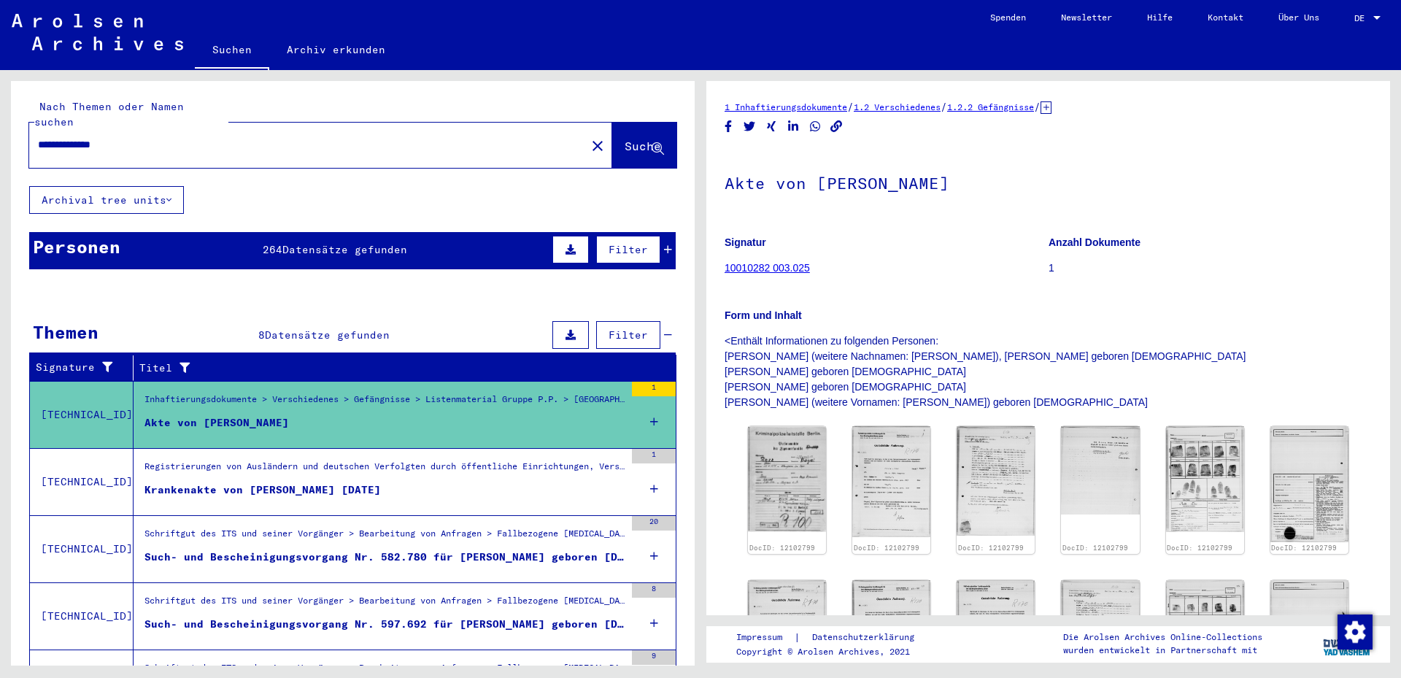
scroll to position [73, 0]
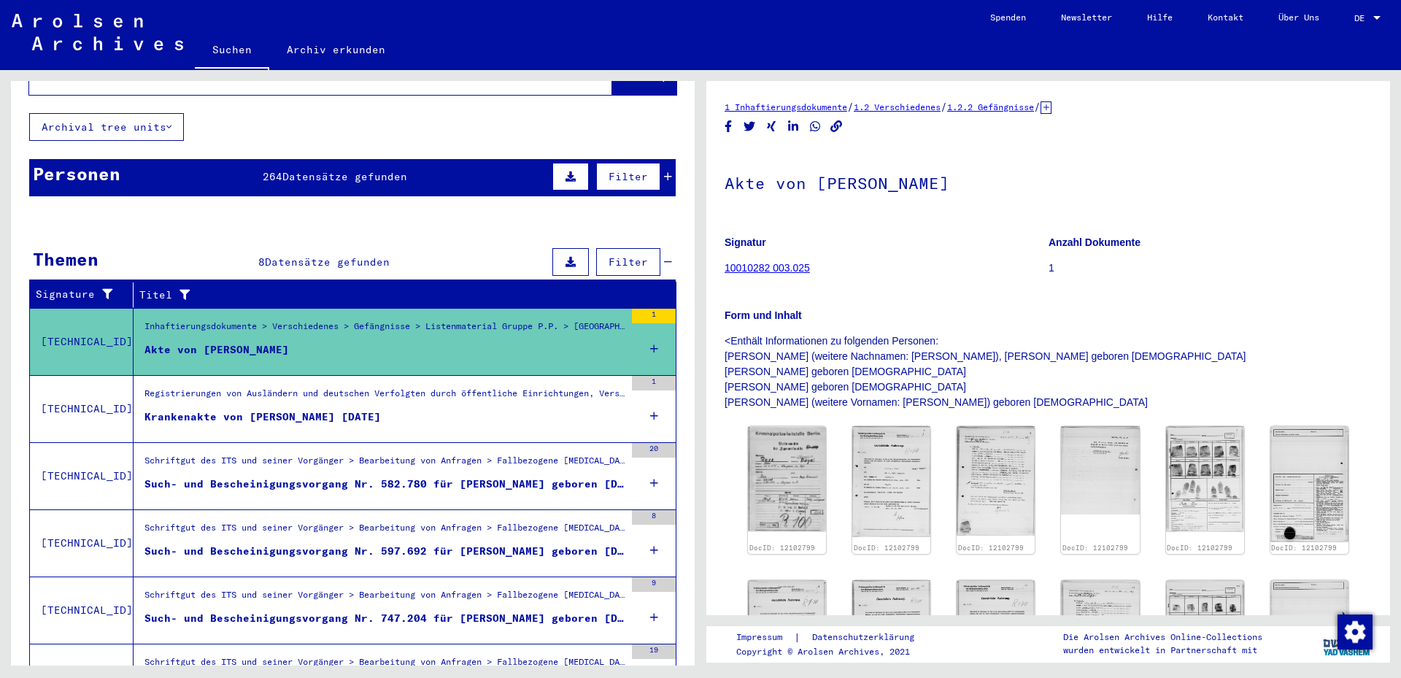
click at [580, 476] on div "Such- und Bescheinigungsvorgang Nr. 582.780 für [PERSON_NAME] geboren [DEMOGRAP…" at bounding box center [384, 483] width 480 height 15
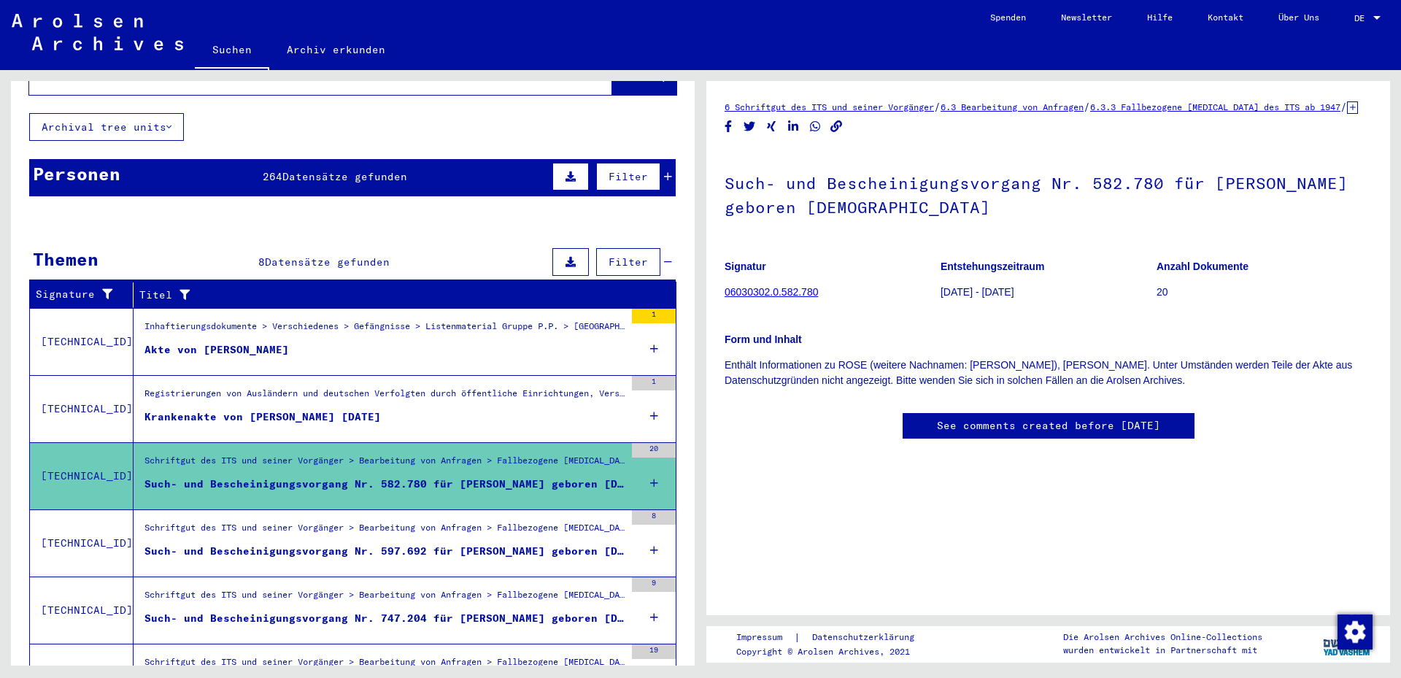
click at [794, 298] on link "06030302.0.582.780" at bounding box center [771, 292] width 93 height 12
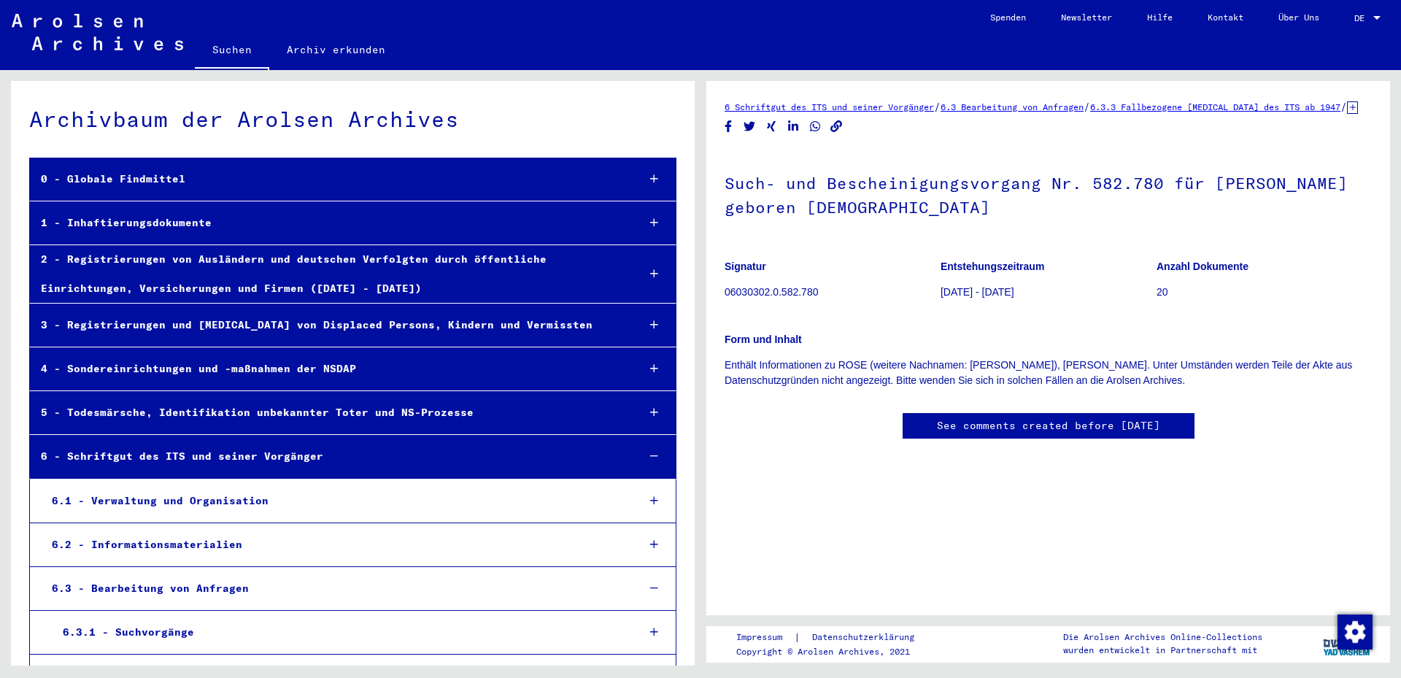
scroll to position [30057, 0]
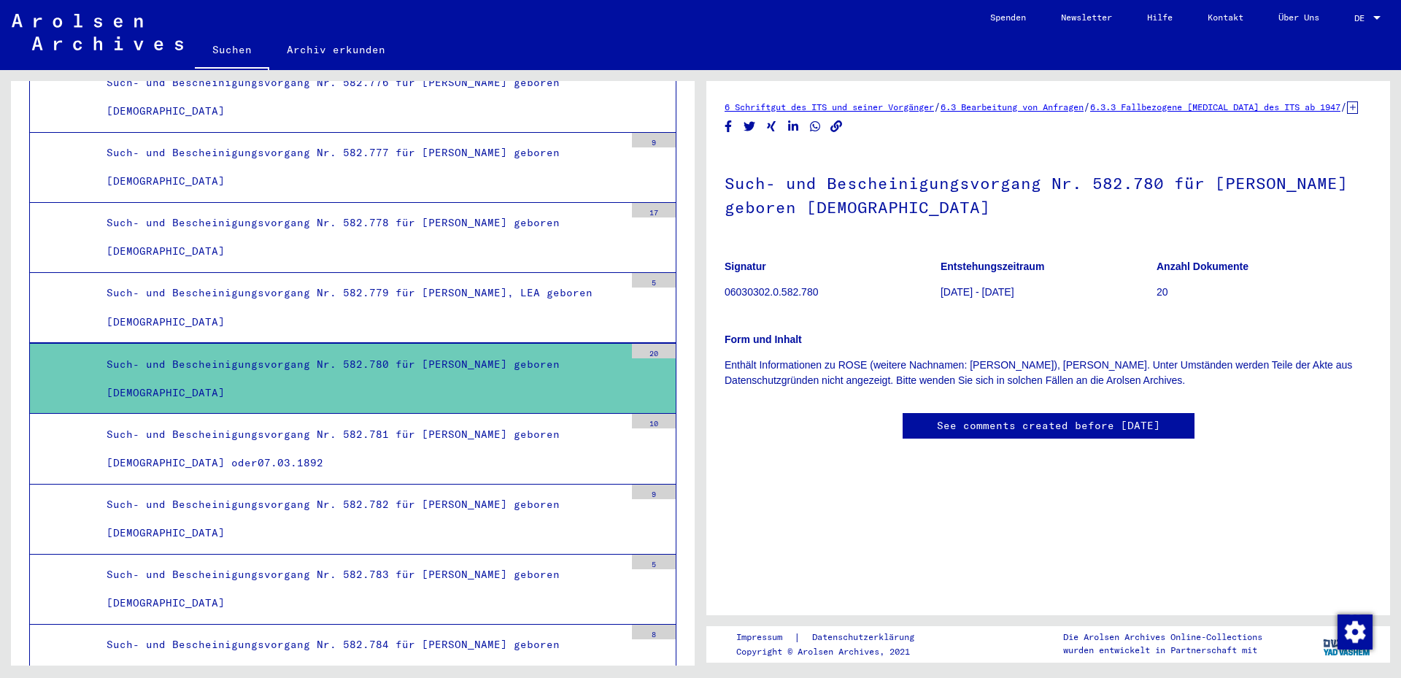
click at [314, 374] on div "Such- und Bescheinigungsvorgang Nr. 582.780 für [PERSON_NAME] geboren [DEMOGRAP…" at bounding box center [360, 378] width 529 height 57
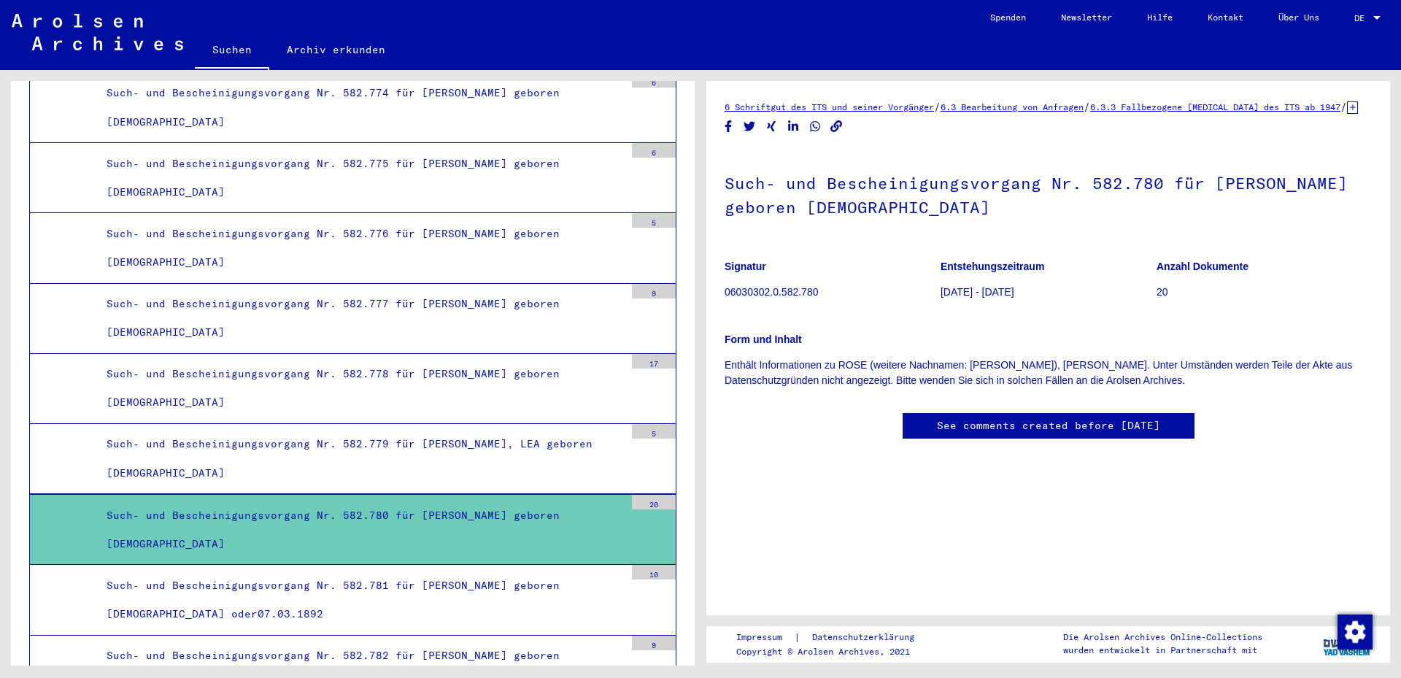
scroll to position [29635, 0]
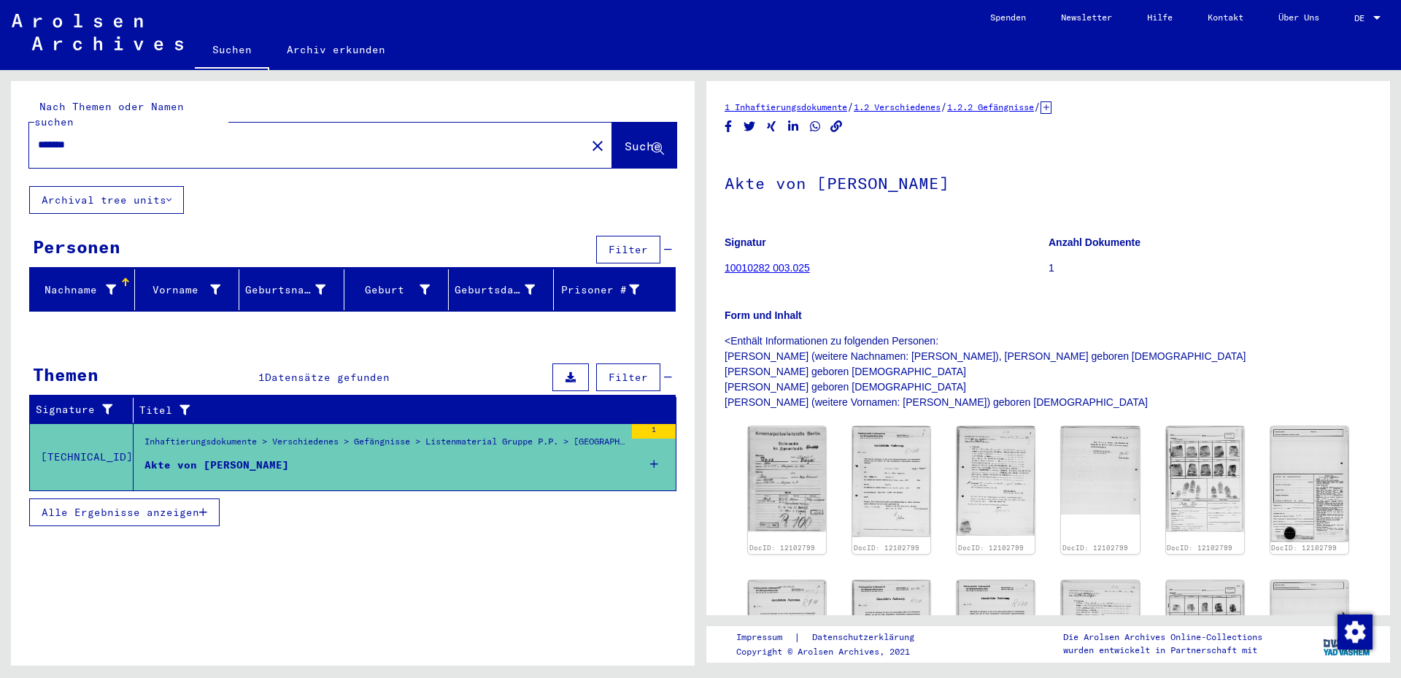
drag, startPoint x: 197, startPoint y: 129, endPoint x: 0, endPoint y: 81, distance: 202.8
click at [0, 81] on div "Nach Themen oder Namen suchen ******* close Suche Archival tree units Personen …" at bounding box center [350, 367] width 700 height 595
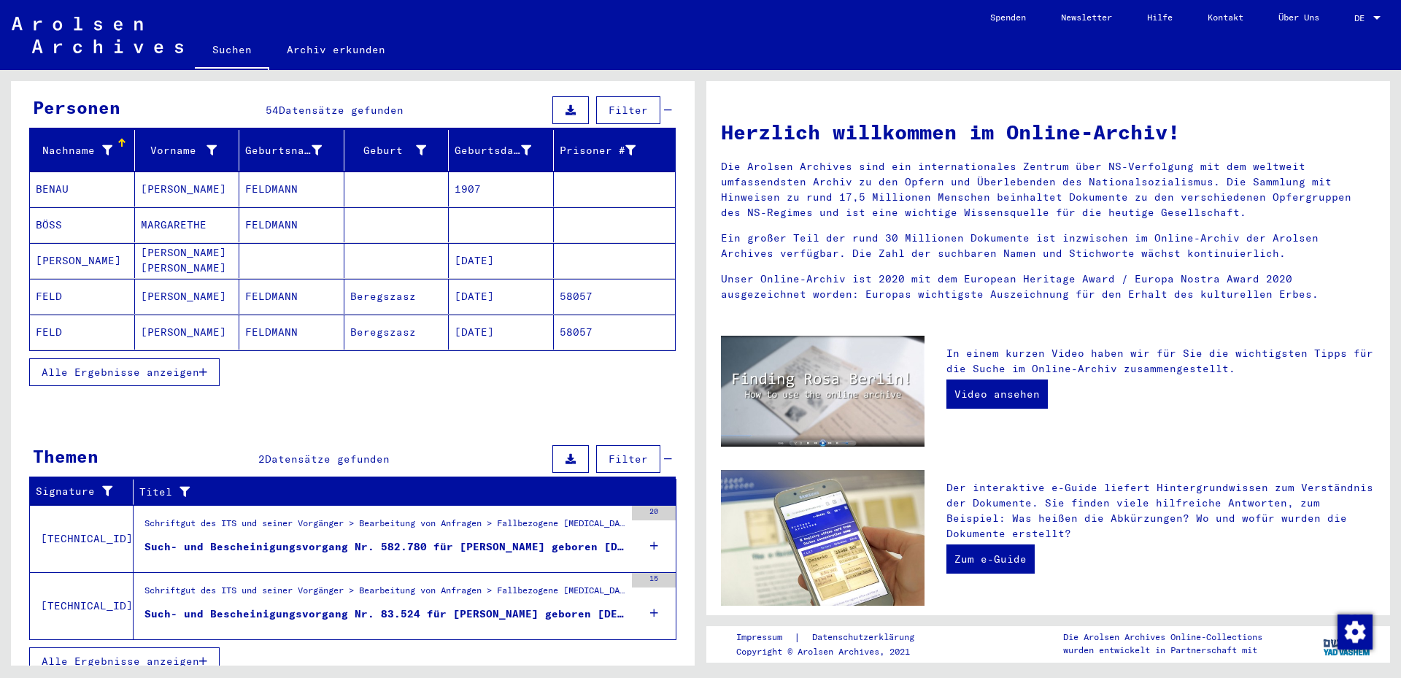
scroll to position [142, 0]
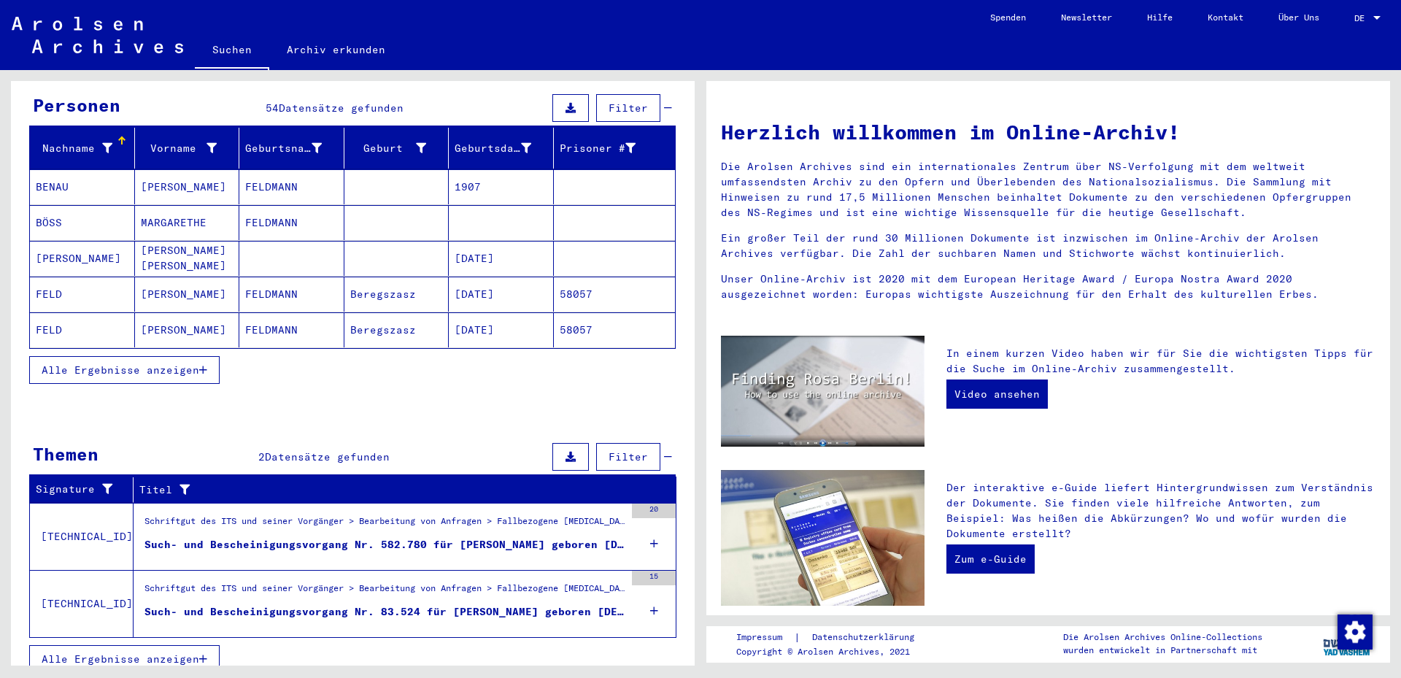
click at [463, 537] on div "Such- und Bescheinigungsvorgang Nr. 582.780 für [PERSON_NAME] geboren [DEMOGRAP…" at bounding box center [384, 544] width 480 height 15
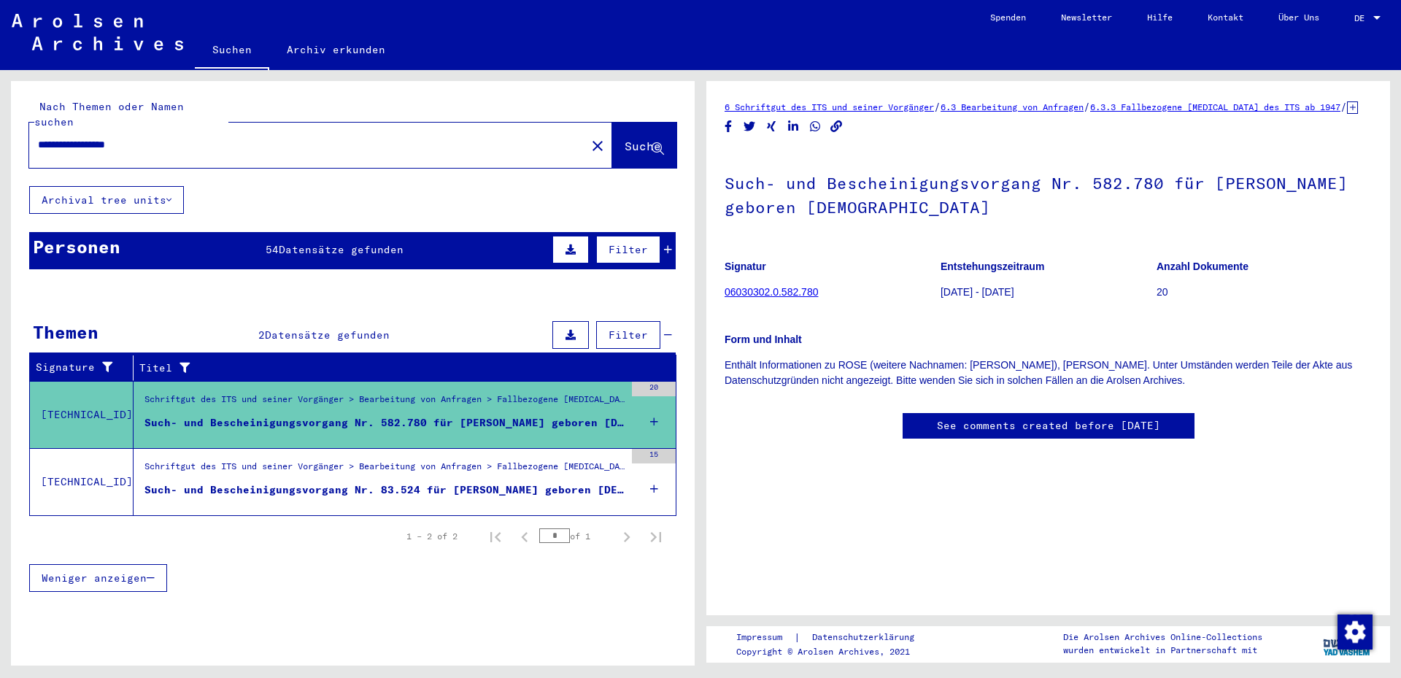
click at [655, 384] on mat-cell at bounding box center [615, 402] width 122 height 36
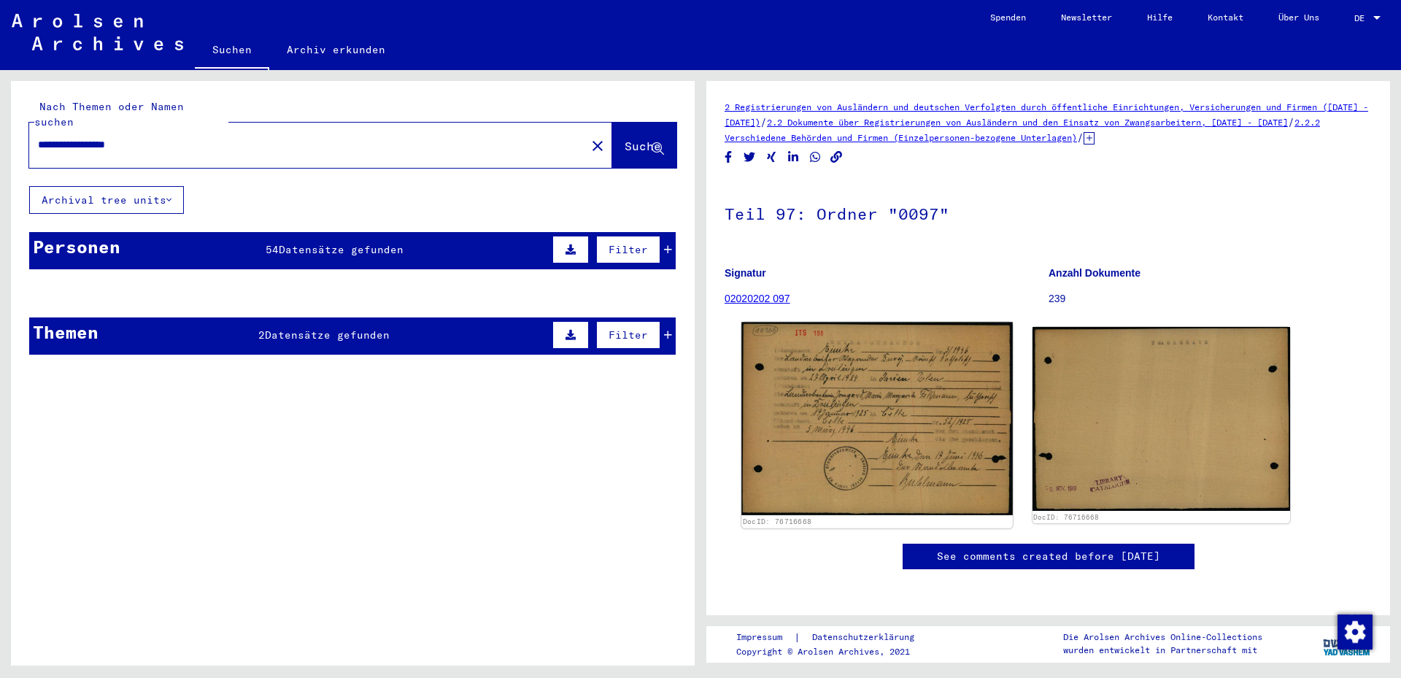
click at [924, 384] on img at bounding box center [876, 418] width 271 height 193
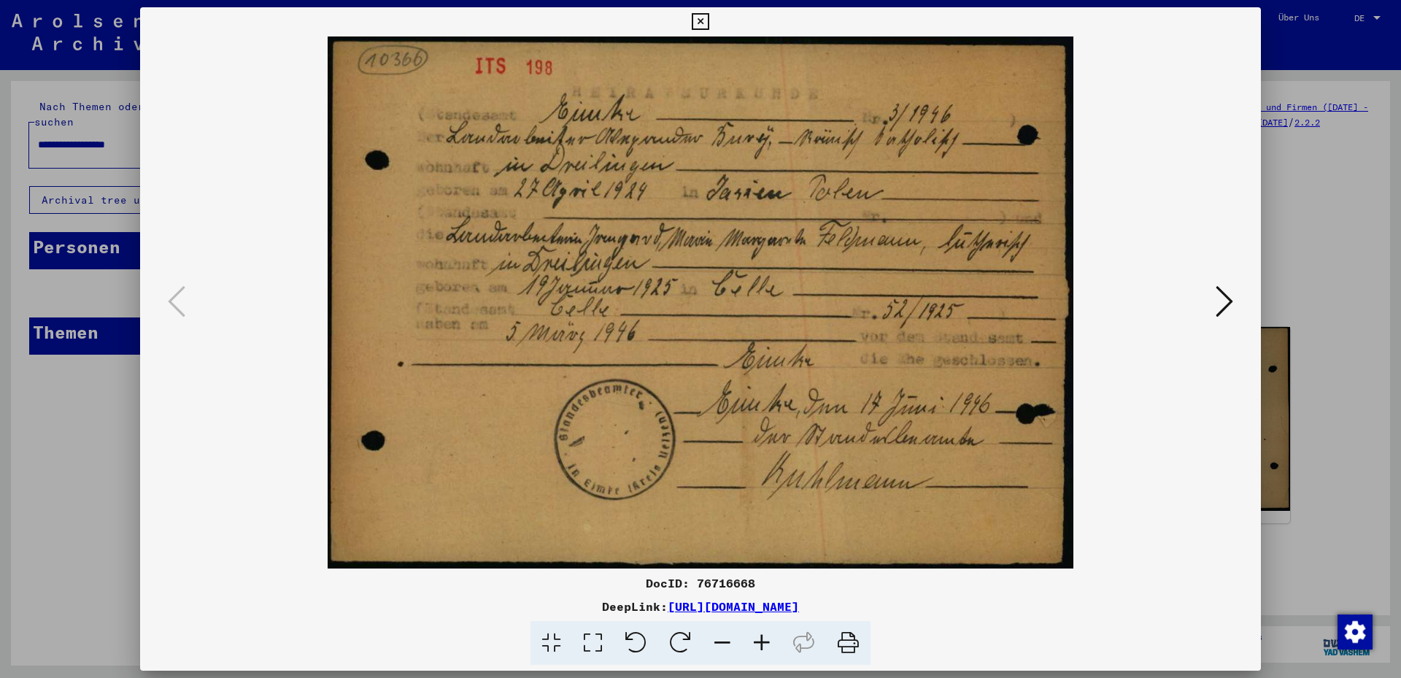
click at [1211, 302] on img at bounding box center [701, 302] width 1022 height 532
click at [1221, 303] on icon at bounding box center [1225, 301] width 18 height 35
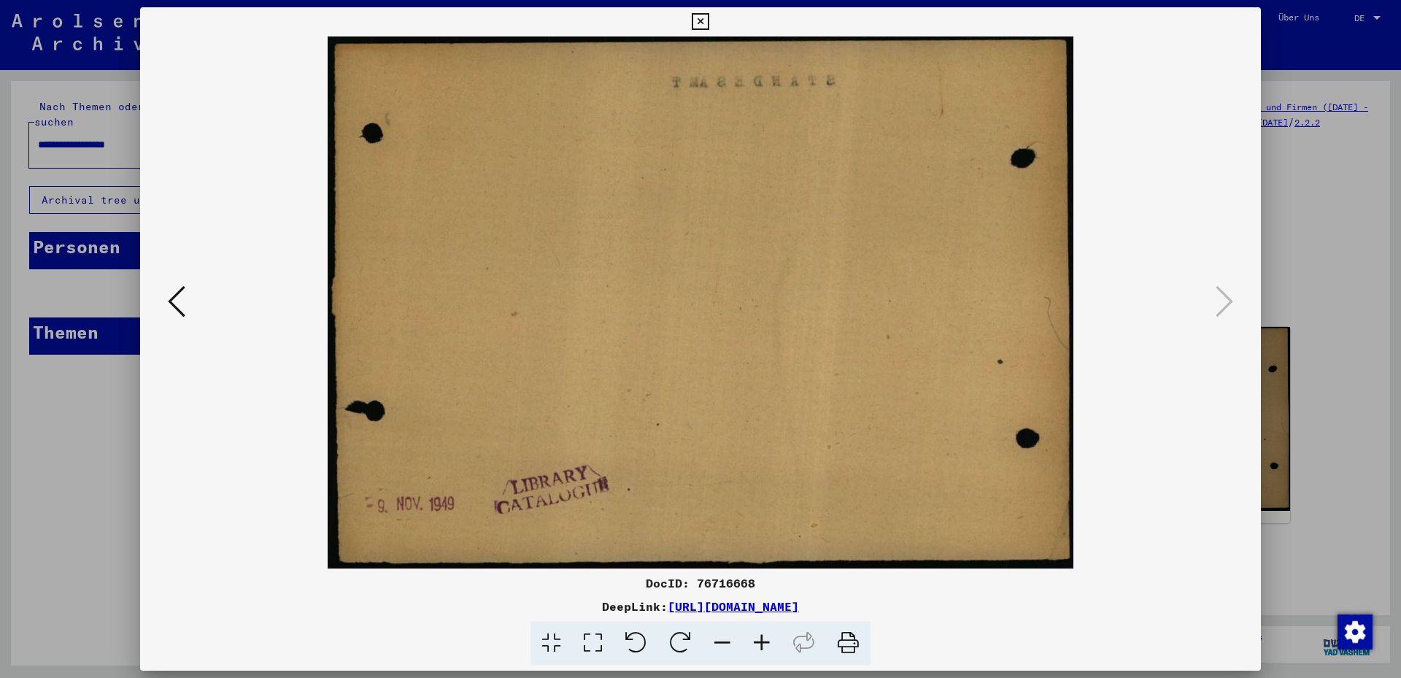
click at [187, 306] on button at bounding box center [176, 303] width 26 height 42
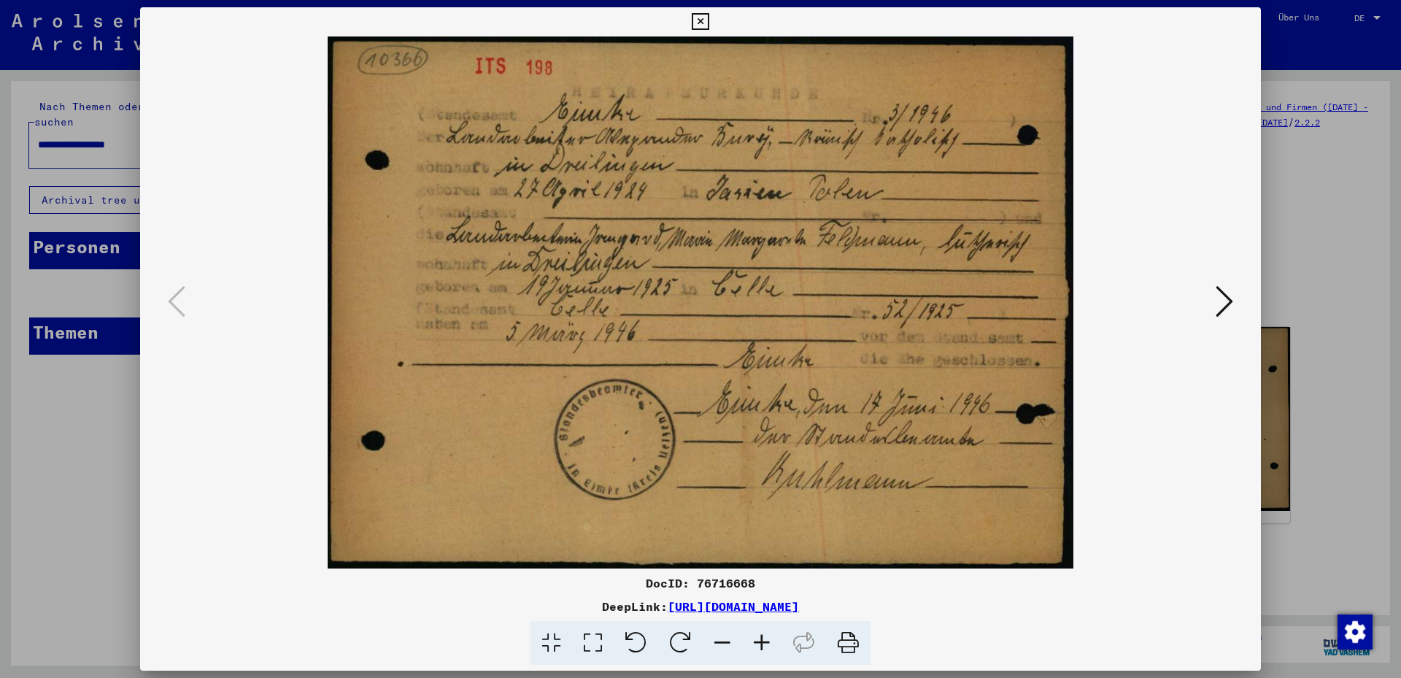
click at [86, 444] on div at bounding box center [700, 339] width 1401 height 678
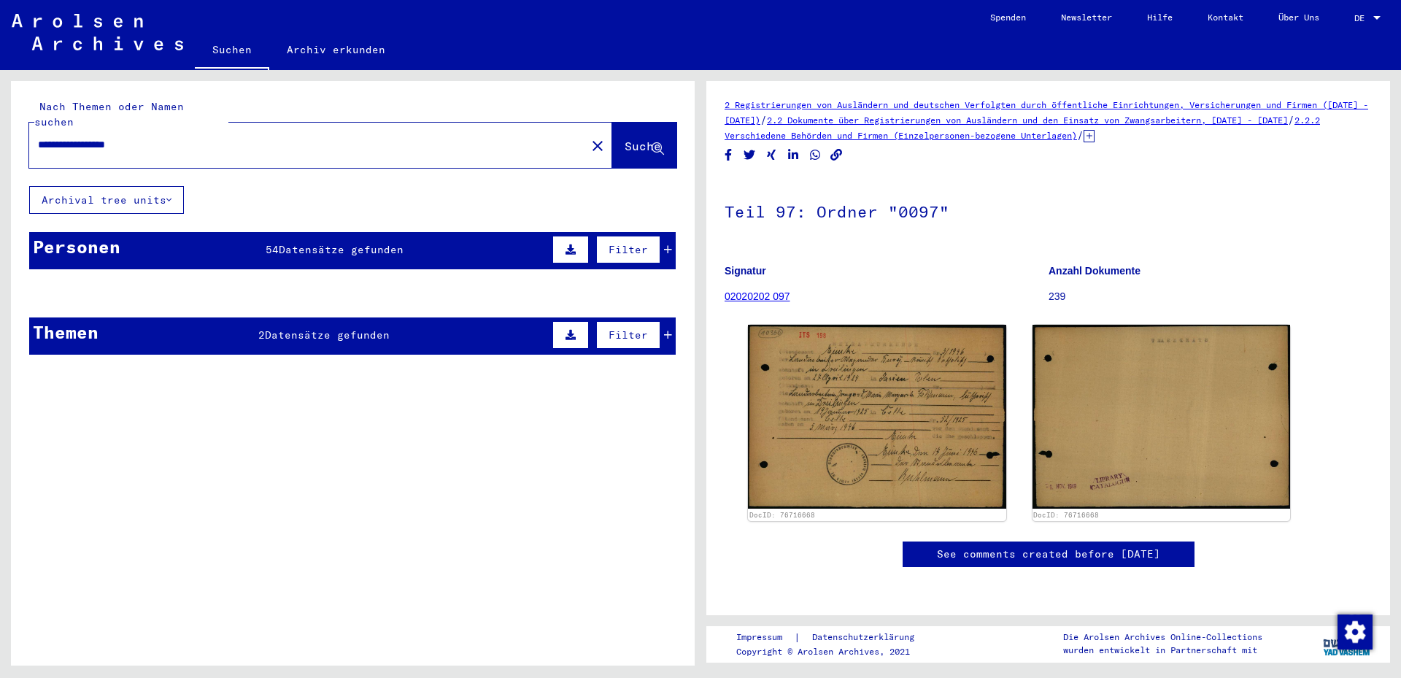
scroll to position [219, 0]
drag, startPoint x: 100, startPoint y: 129, endPoint x: 366, endPoint y: 143, distance: 266.0
click at [363, 144] on div "**********" at bounding box center [303, 144] width 548 height 33
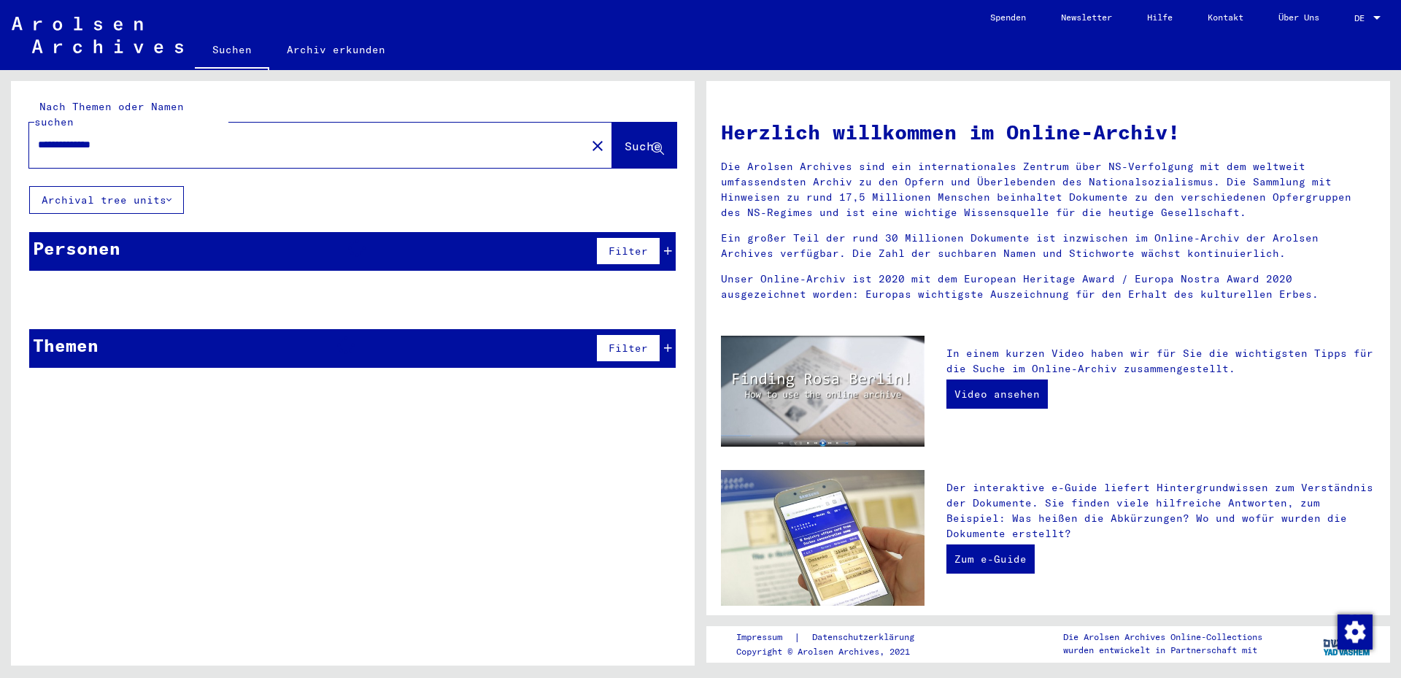
type input "**********"
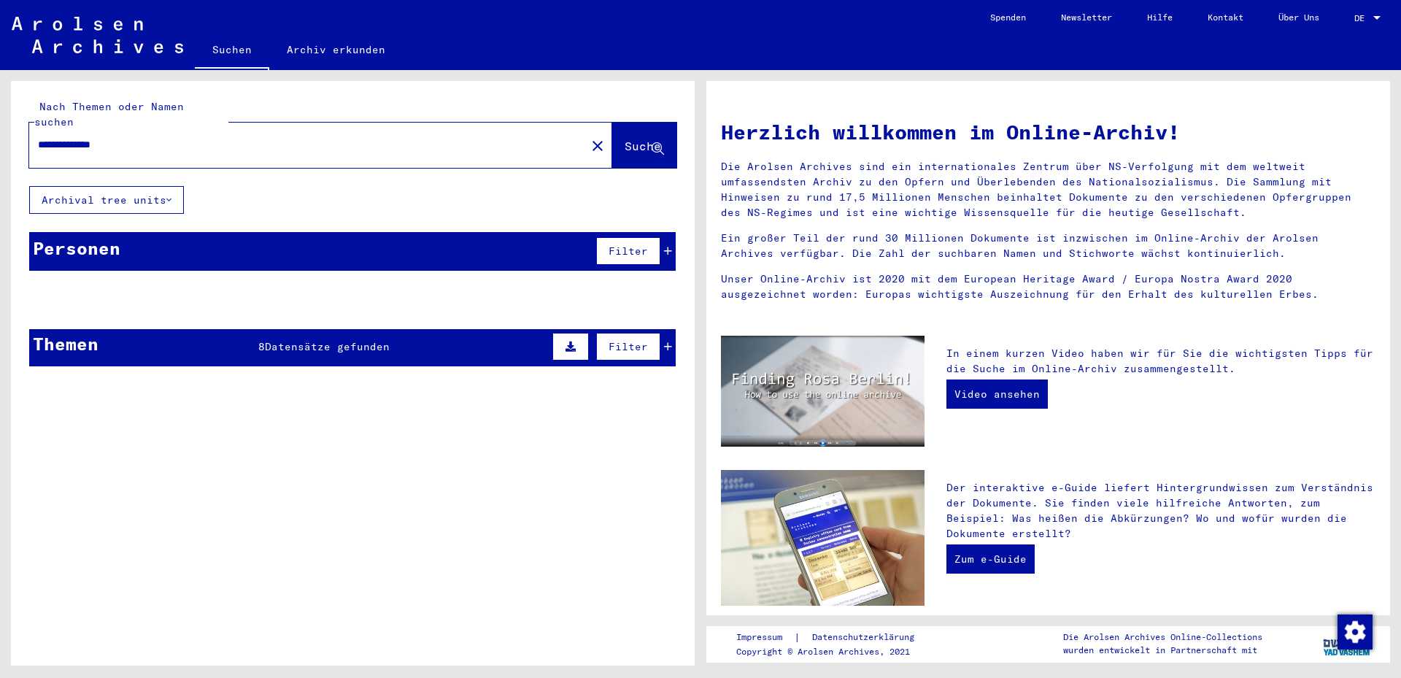
click at [625, 139] on span "Suche" at bounding box center [643, 146] width 36 height 15
click at [625, 139] on span "Suche" at bounding box center [644, 146] width 39 height 15
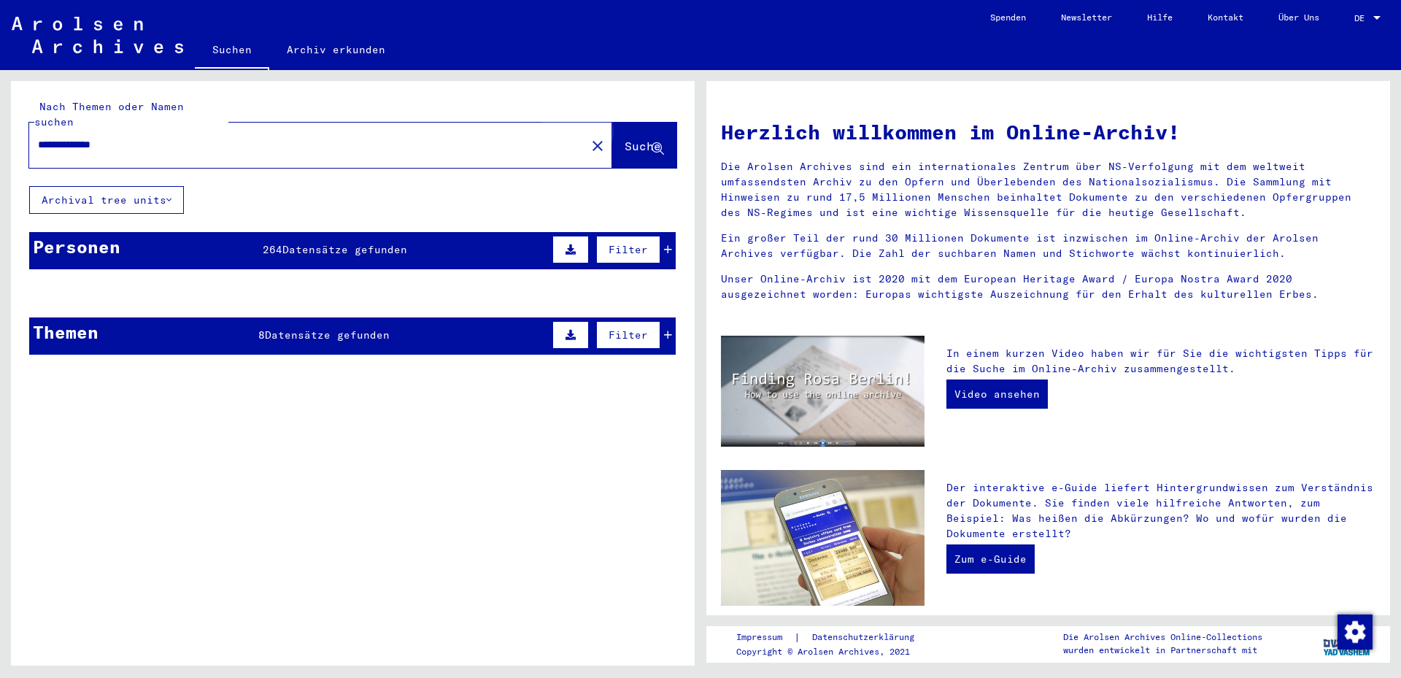
click at [625, 139] on span "Suche" at bounding box center [643, 146] width 36 height 15
click at [347, 243] on span "Datensätze gefunden" at bounding box center [344, 249] width 125 height 13
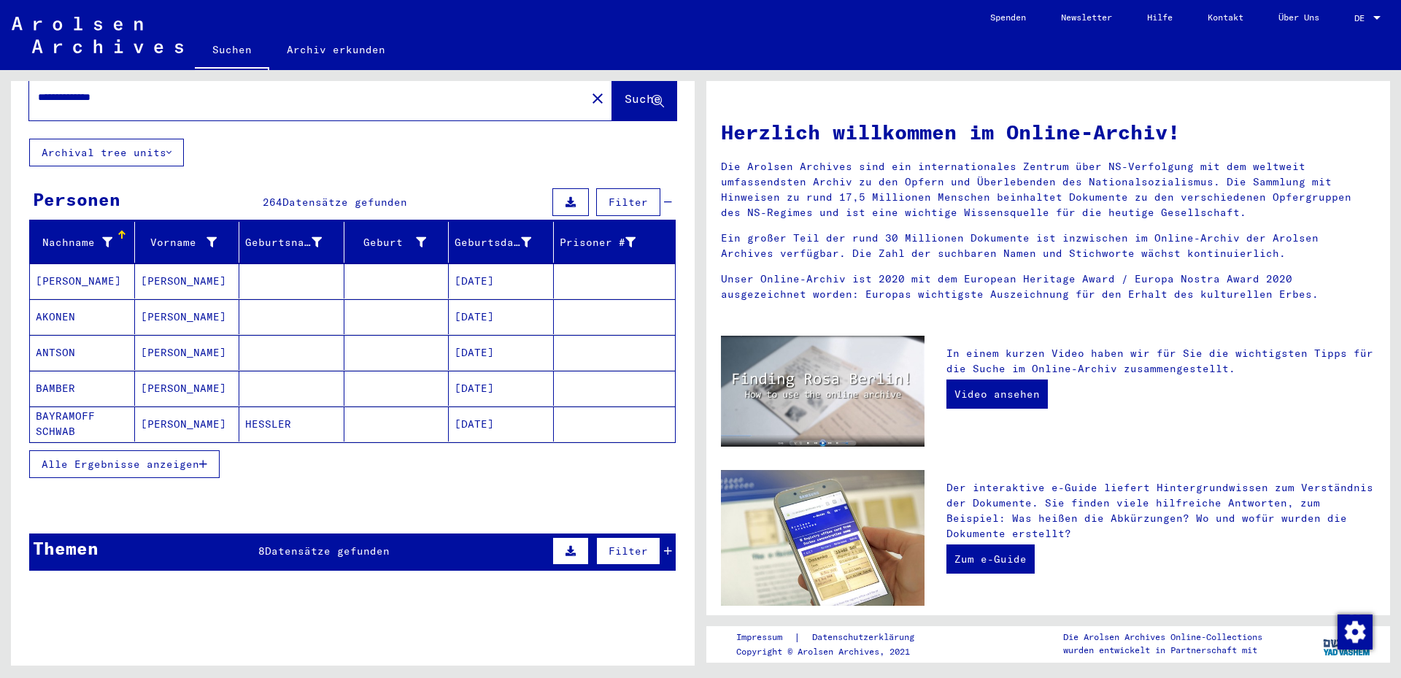
scroll to position [73, 0]
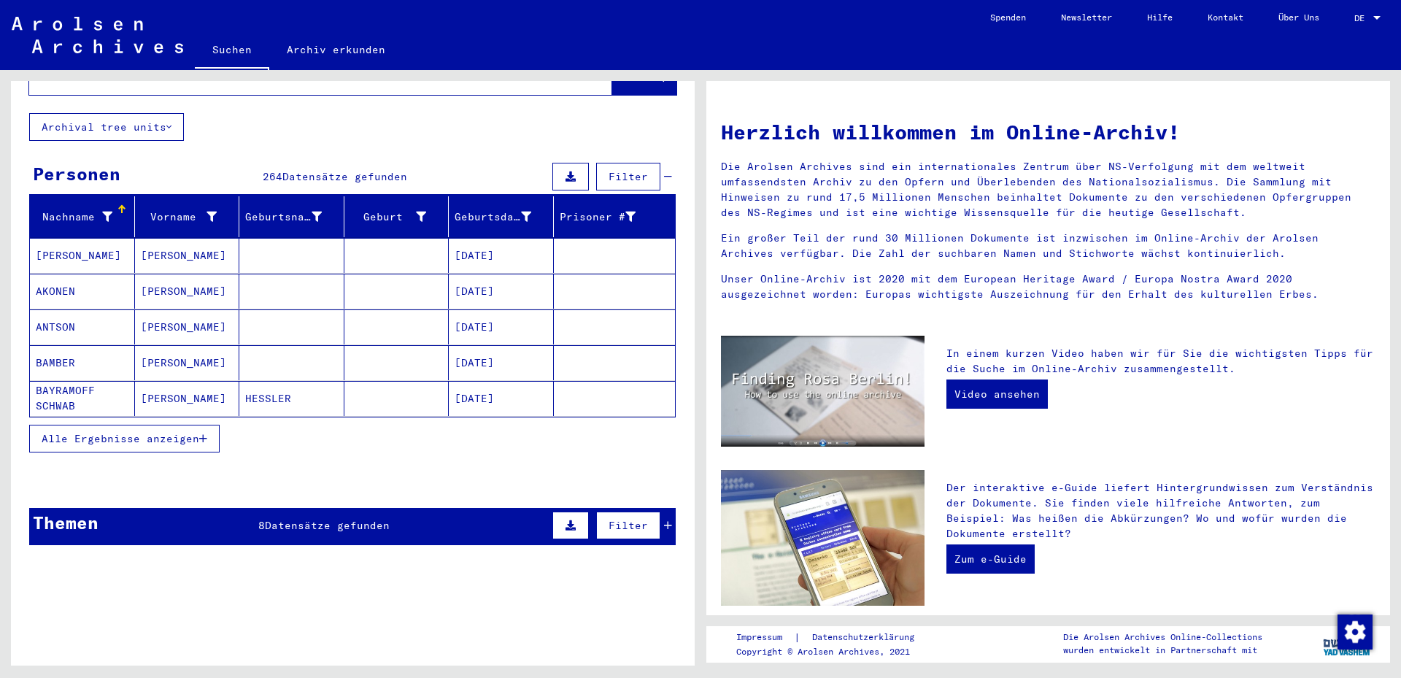
click at [212, 425] on button "Alle Ergebnisse anzeigen" at bounding box center [124, 439] width 190 height 28
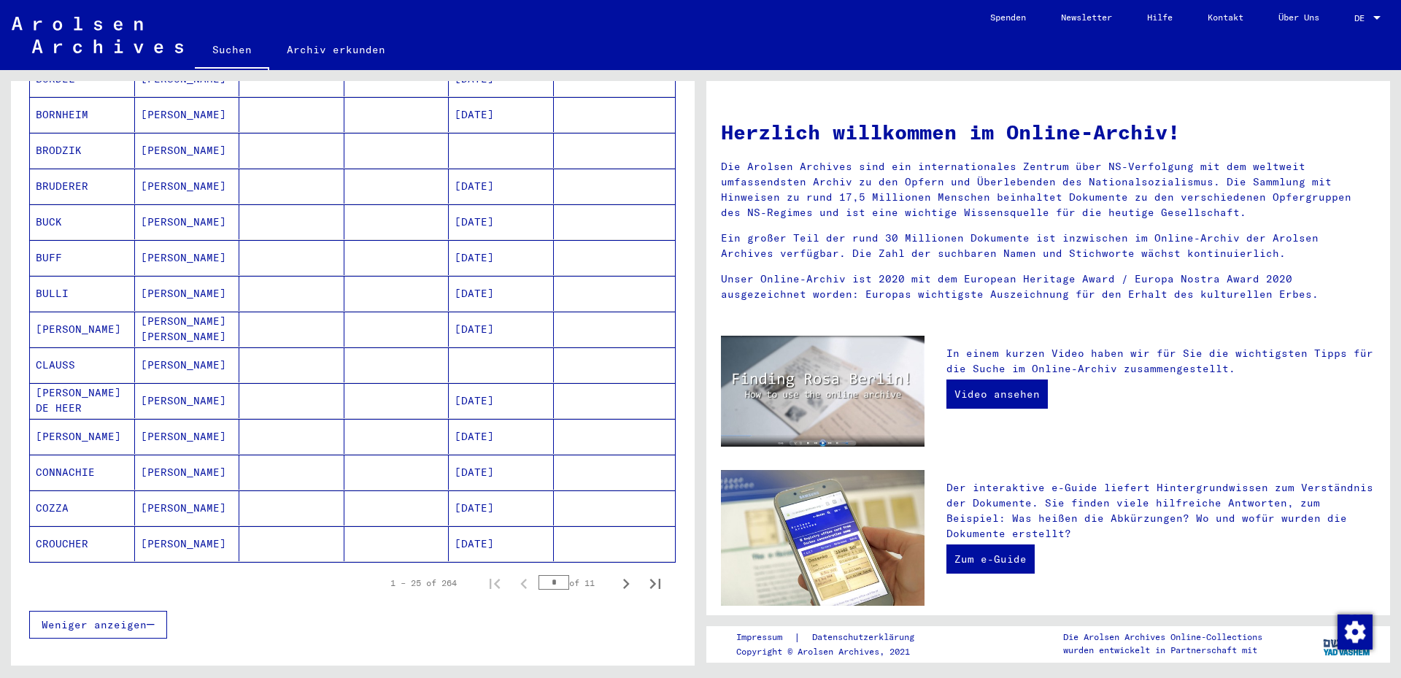
scroll to position [657, 0]
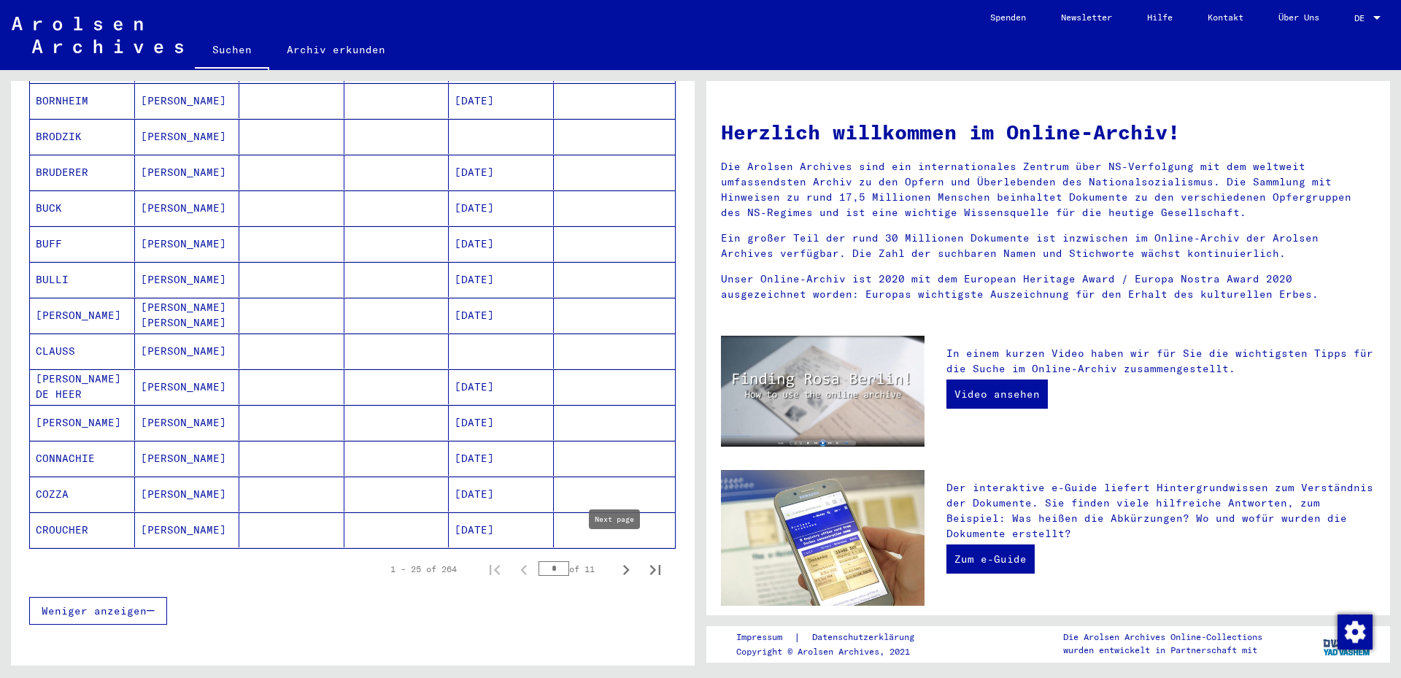
click at [616, 560] on icon "Next page" at bounding box center [626, 570] width 20 height 20
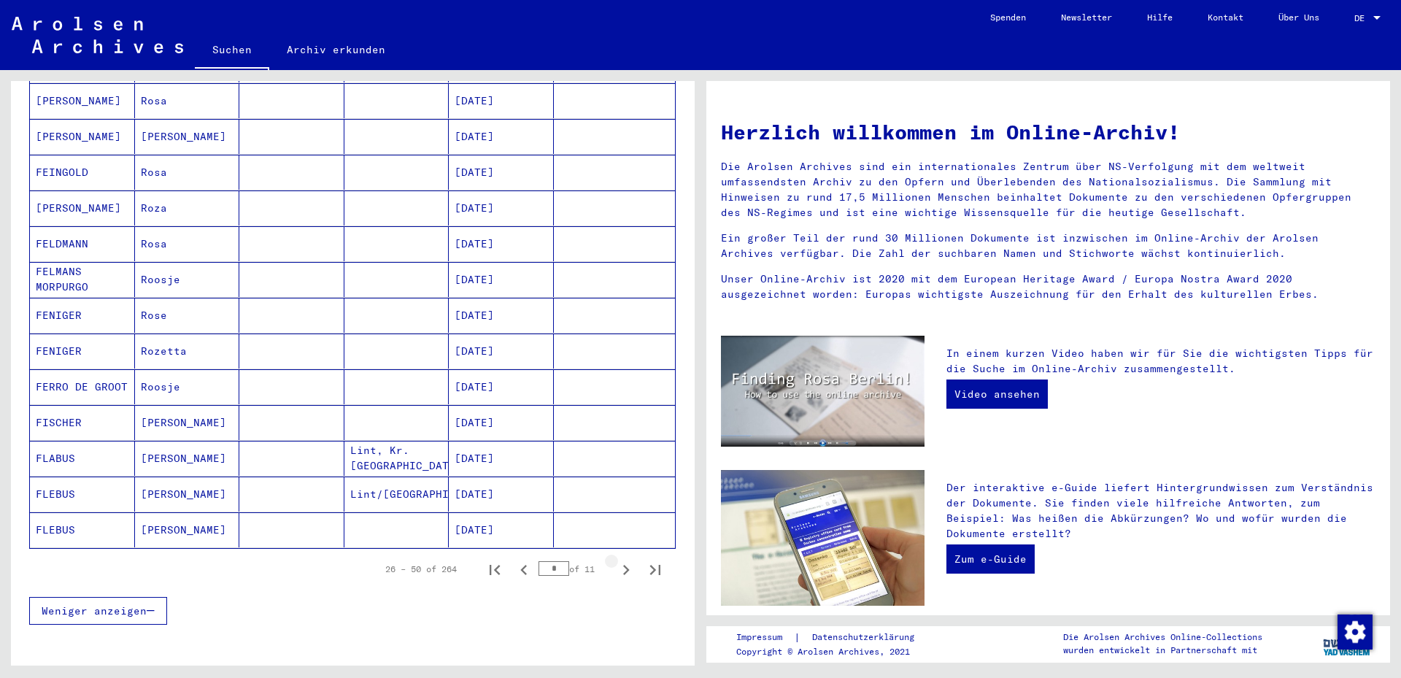
click at [616, 560] on icon "Next page" at bounding box center [626, 570] width 20 height 20
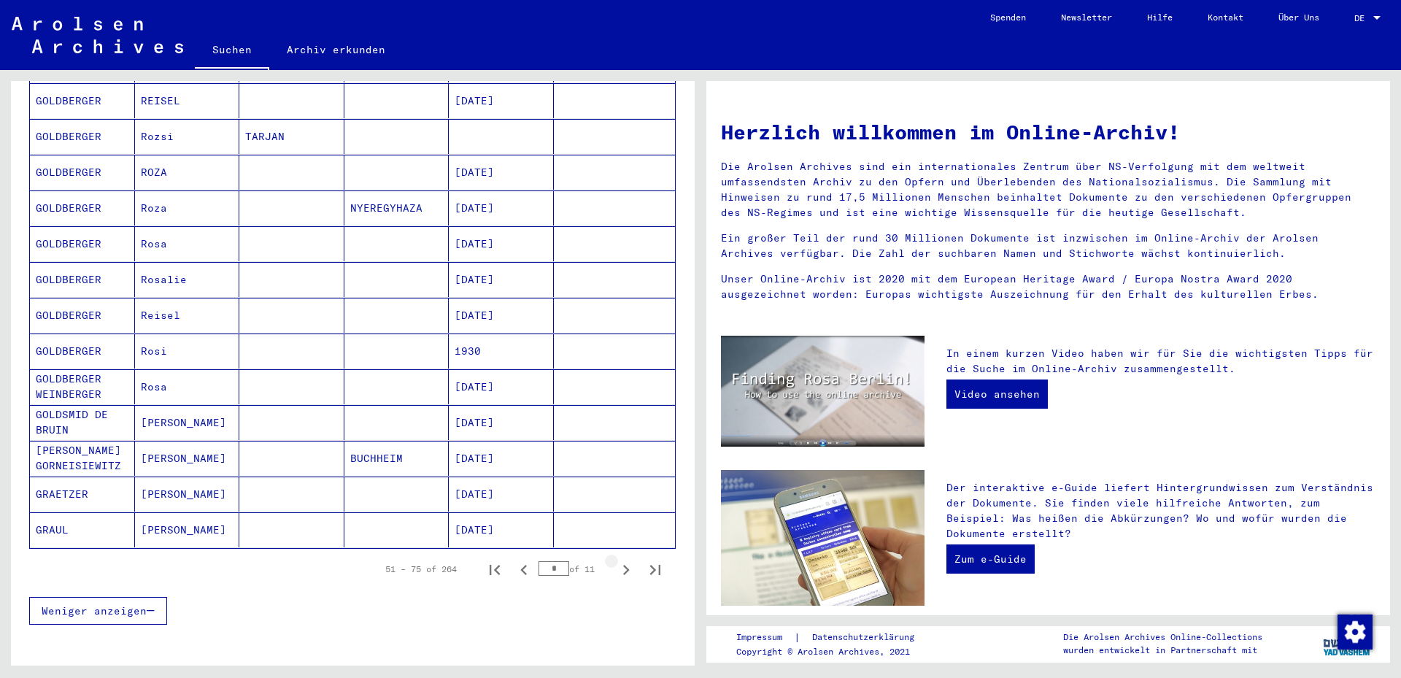
click at [616, 560] on icon "Next page" at bounding box center [626, 570] width 20 height 20
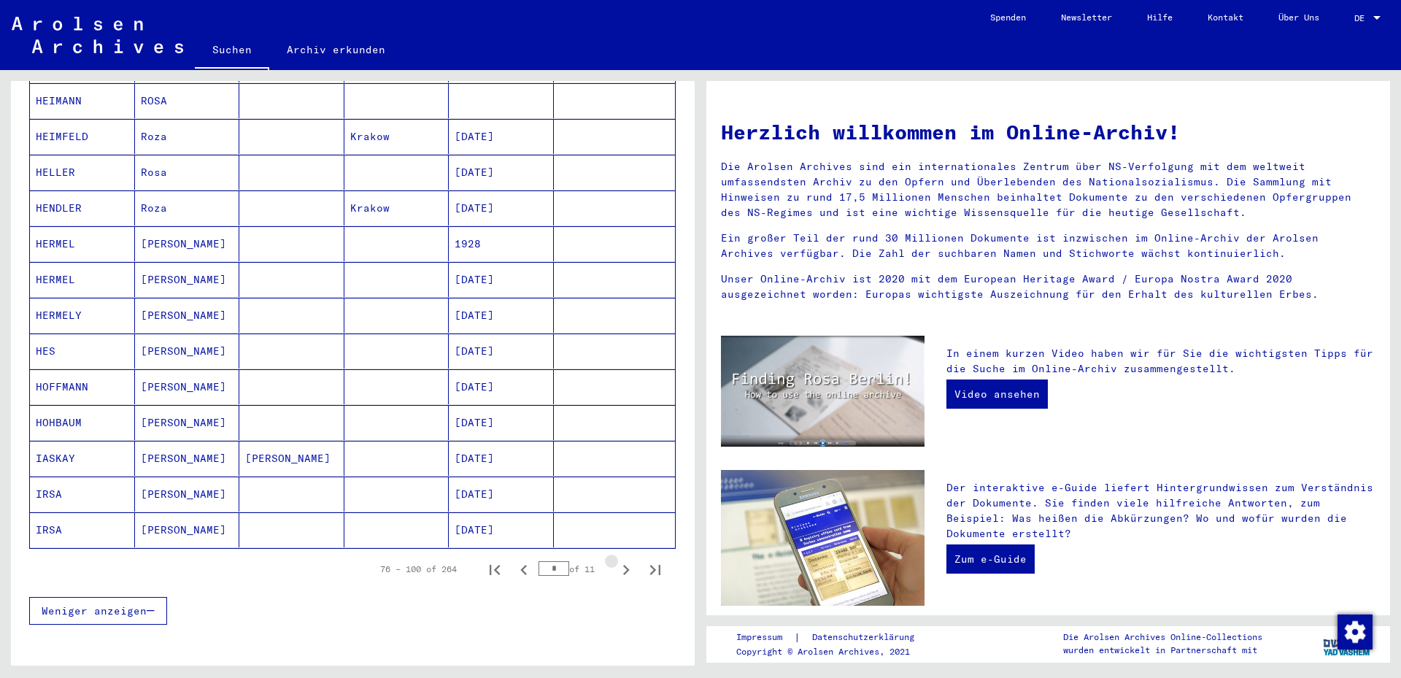
click at [616, 560] on icon "Next page" at bounding box center [626, 570] width 20 height 20
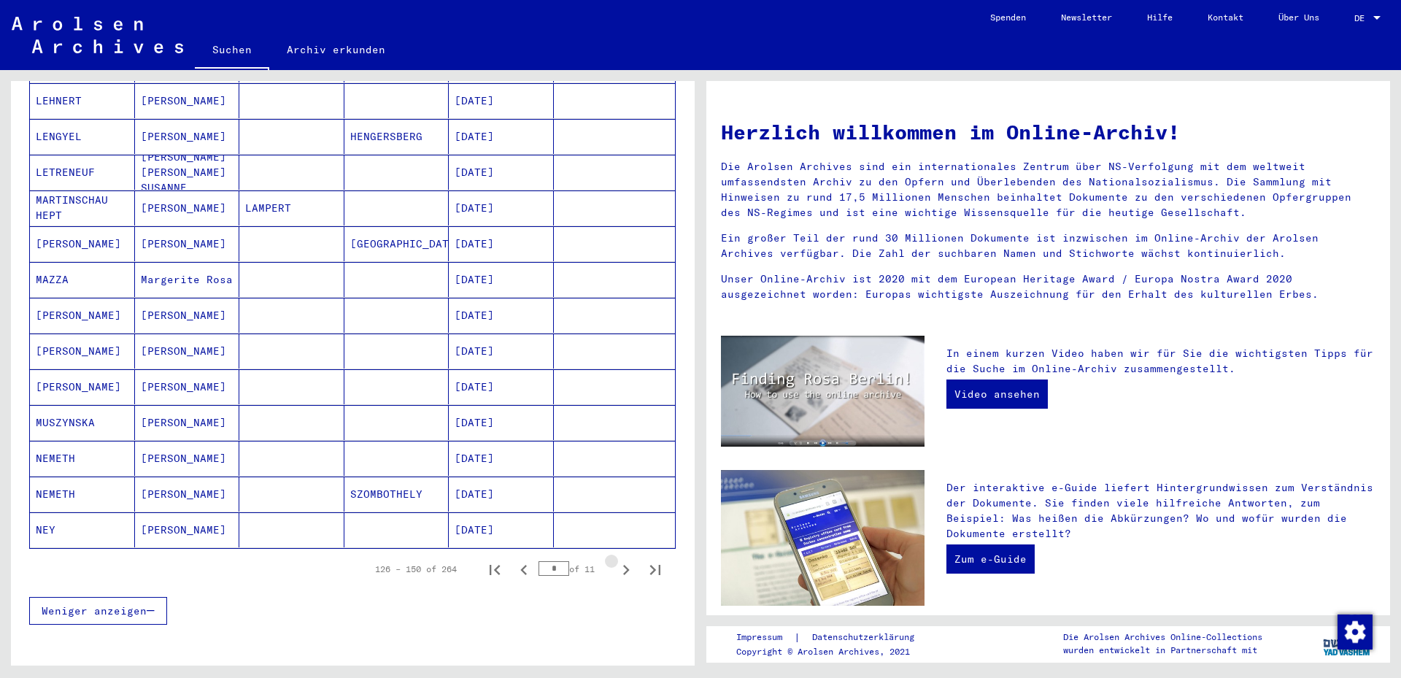
click at [616, 560] on icon "Next page" at bounding box center [626, 570] width 20 height 20
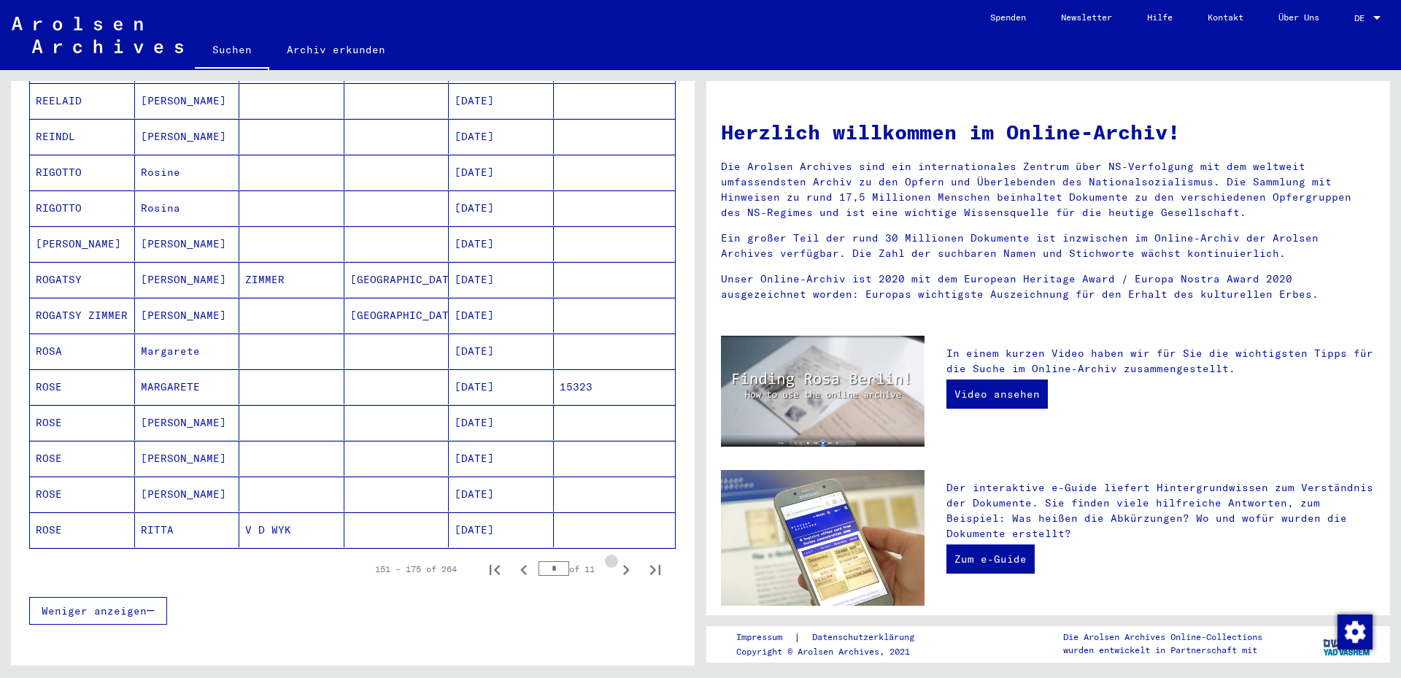
click at [616, 560] on icon "Next page" at bounding box center [626, 570] width 20 height 20
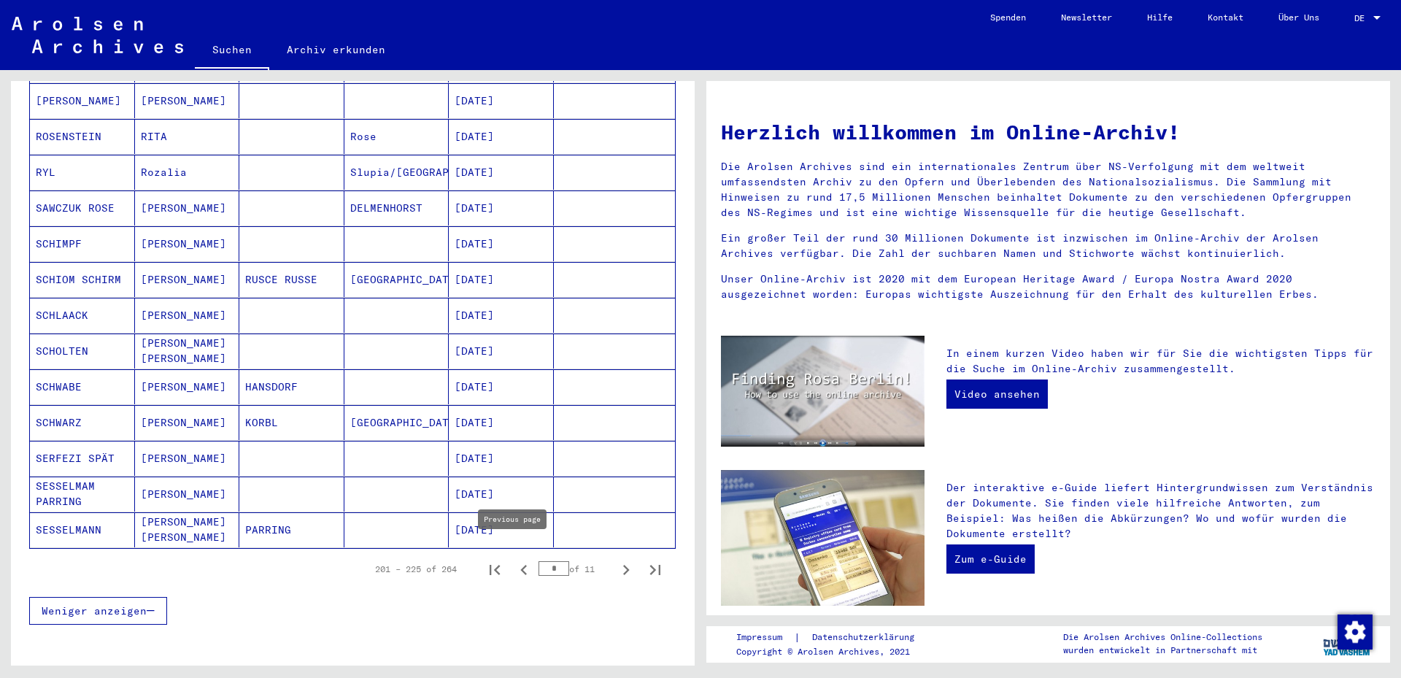
click at [514, 560] on icon "Previous page" at bounding box center [524, 570] width 20 height 20
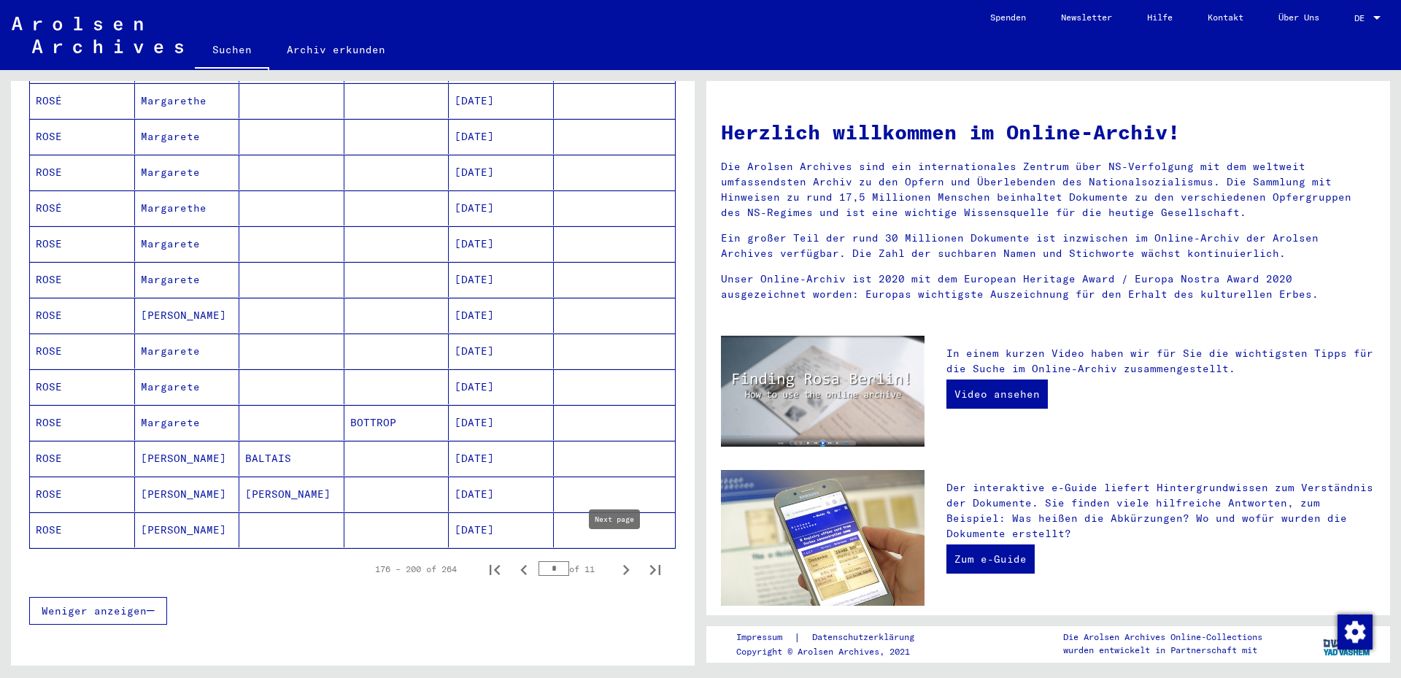
click at [616, 560] on icon "Next page" at bounding box center [626, 570] width 20 height 20
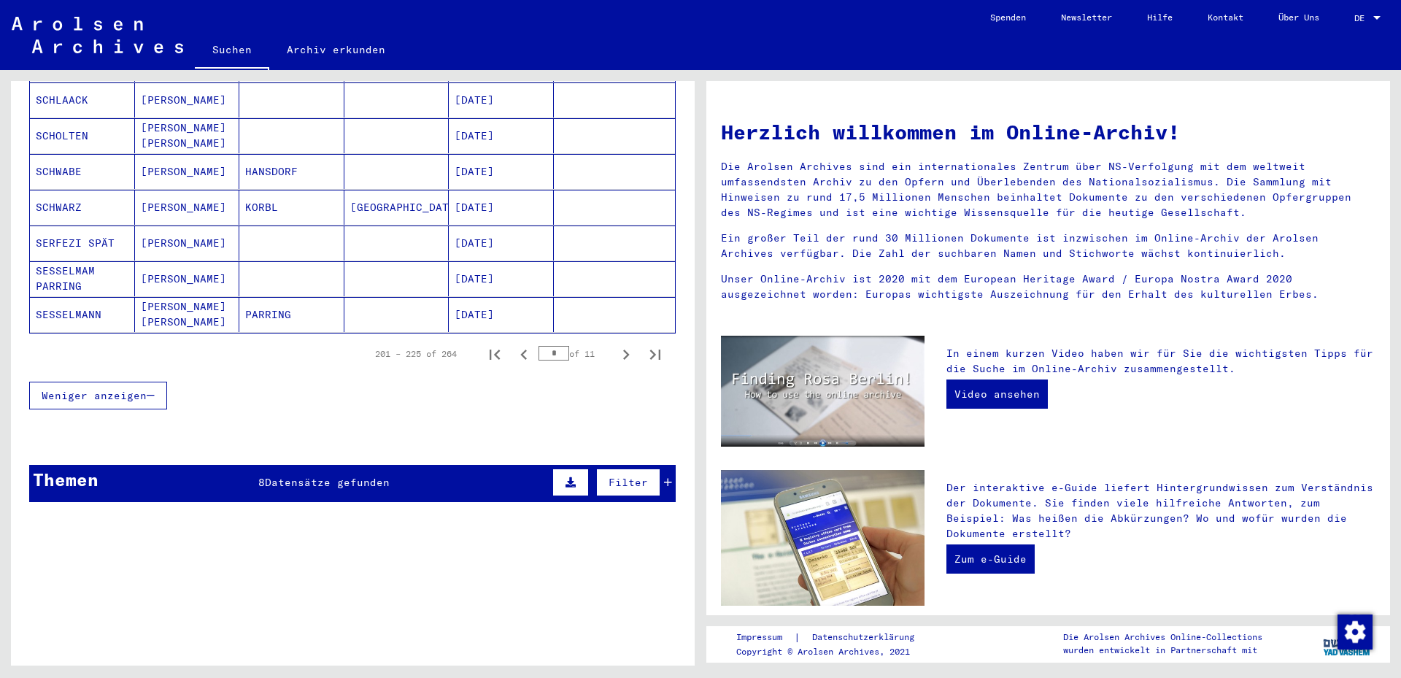
scroll to position [876, 0]
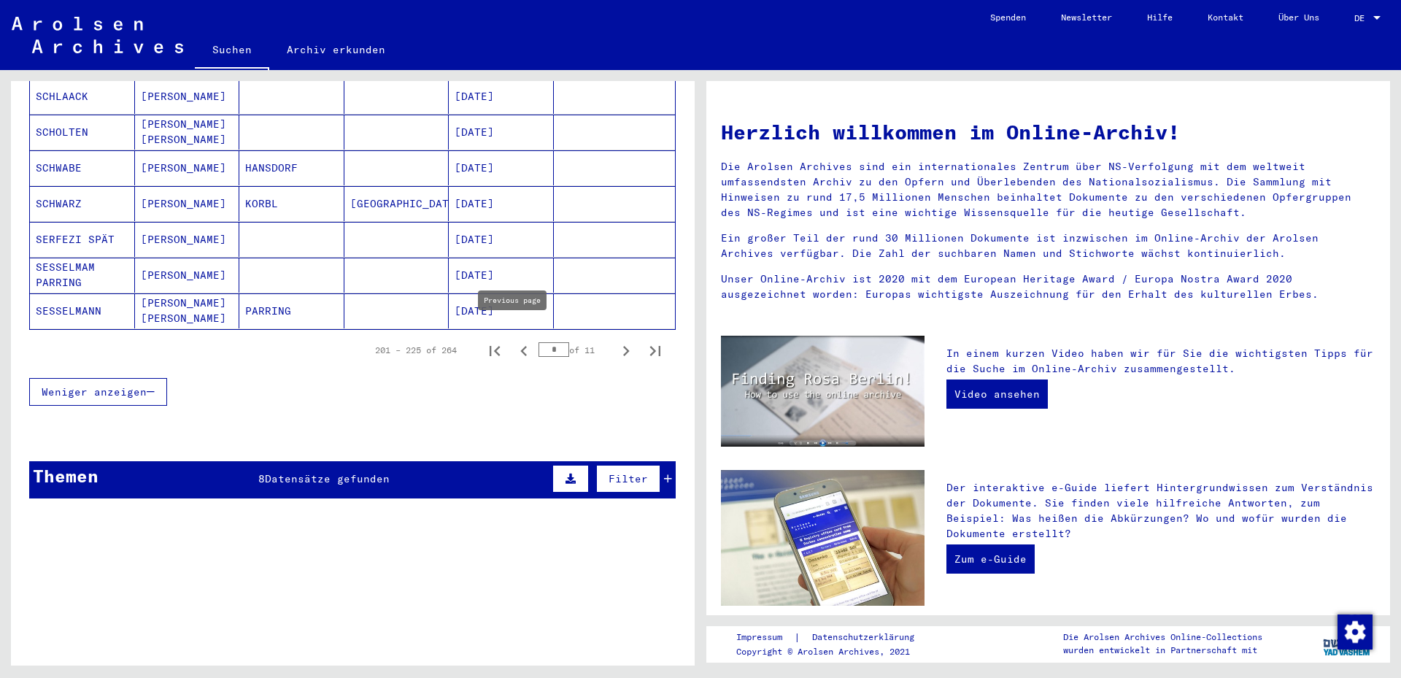
click at [520, 346] on icon "Previous page" at bounding box center [523, 351] width 7 height 10
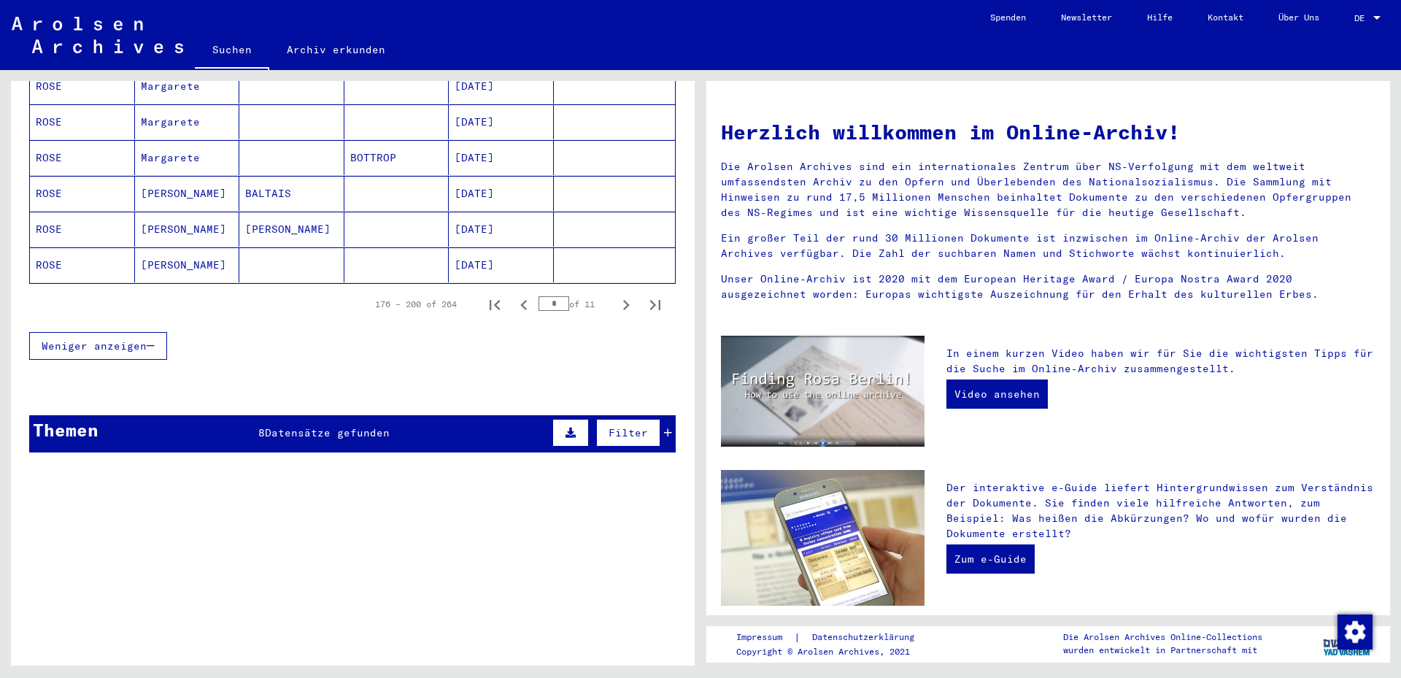
scroll to position [949, 0]
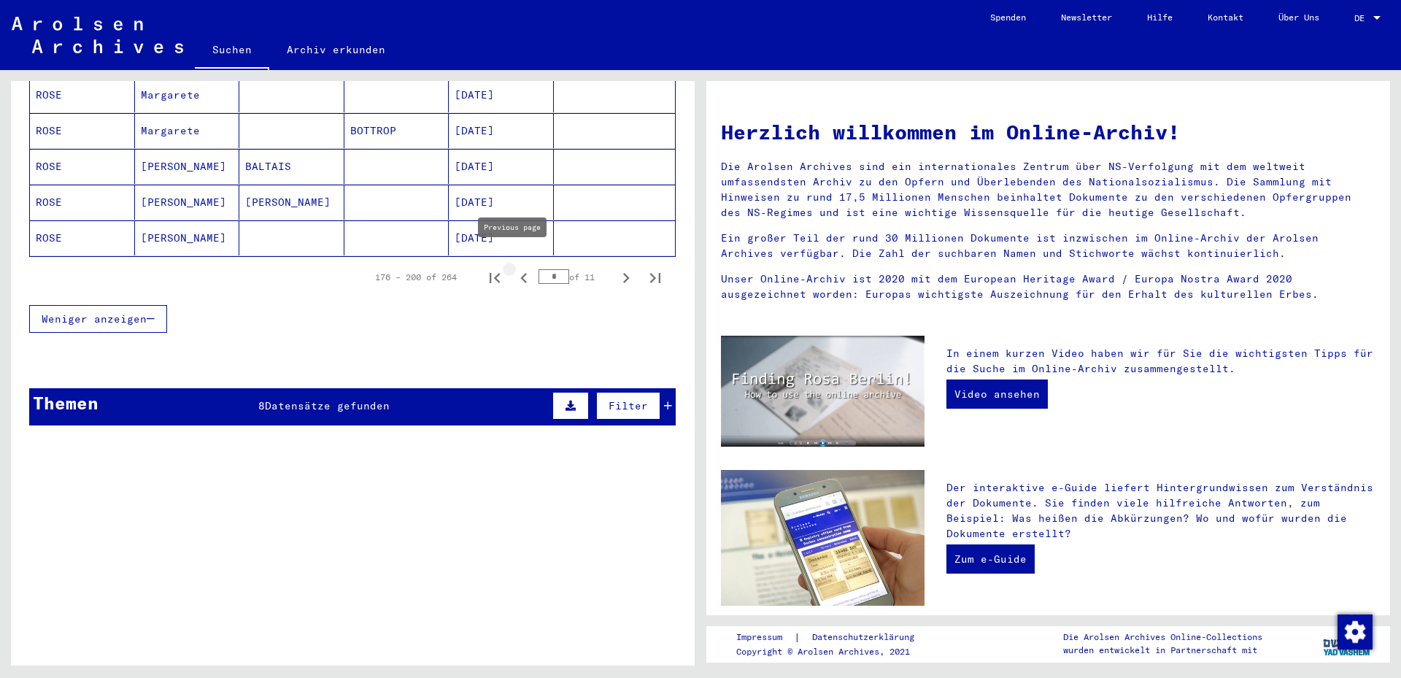
click at [514, 269] on icon "Previous page" at bounding box center [524, 278] width 20 height 20
type input "*"
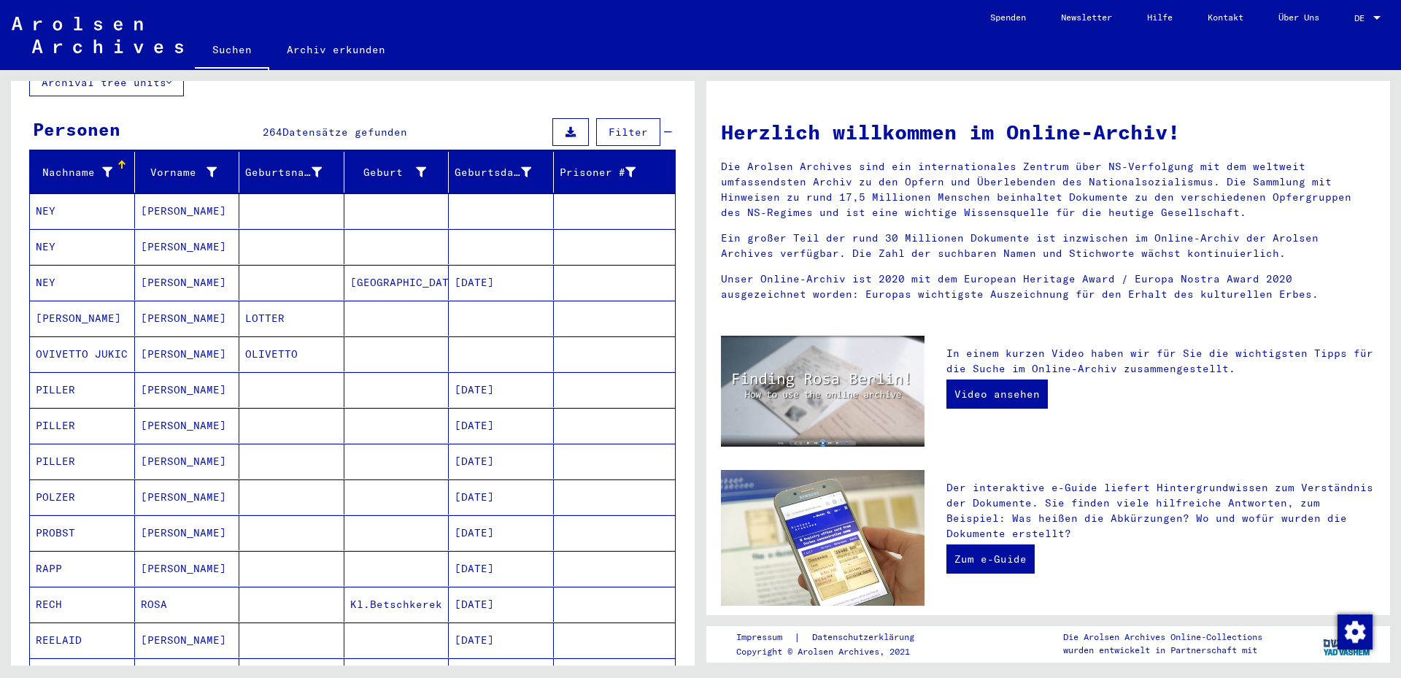
scroll to position [73, 0]
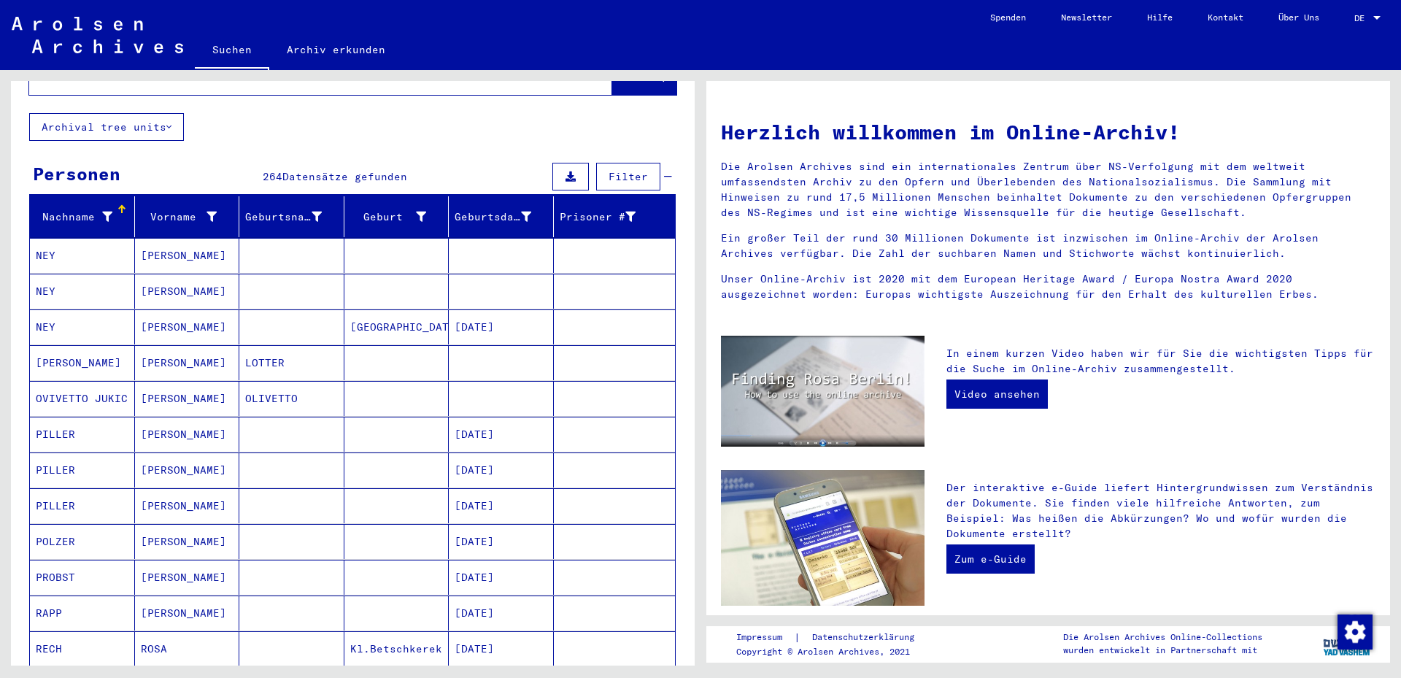
click at [611, 170] on span "Filter" at bounding box center [628, 176] width 39 height 13
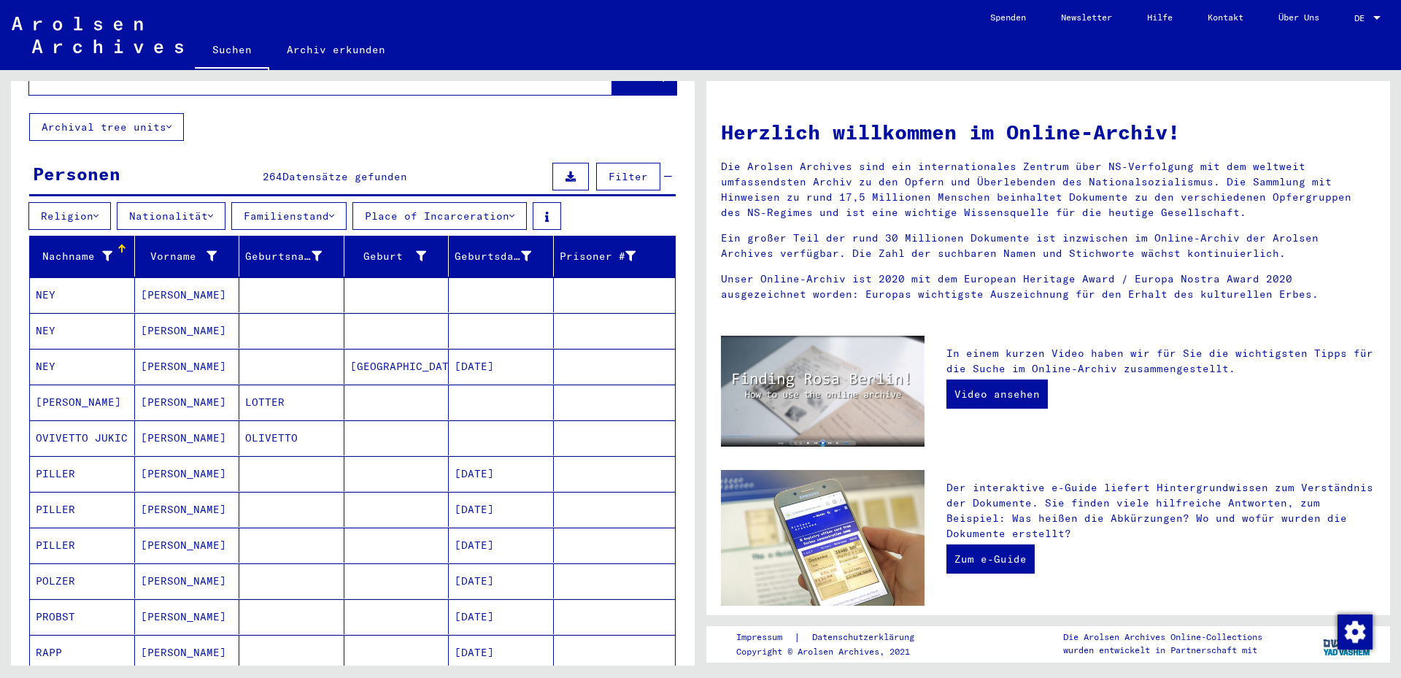
click at [339, 202] on button "Familienstand" at bounding box center [288, 216] width 115 height 28
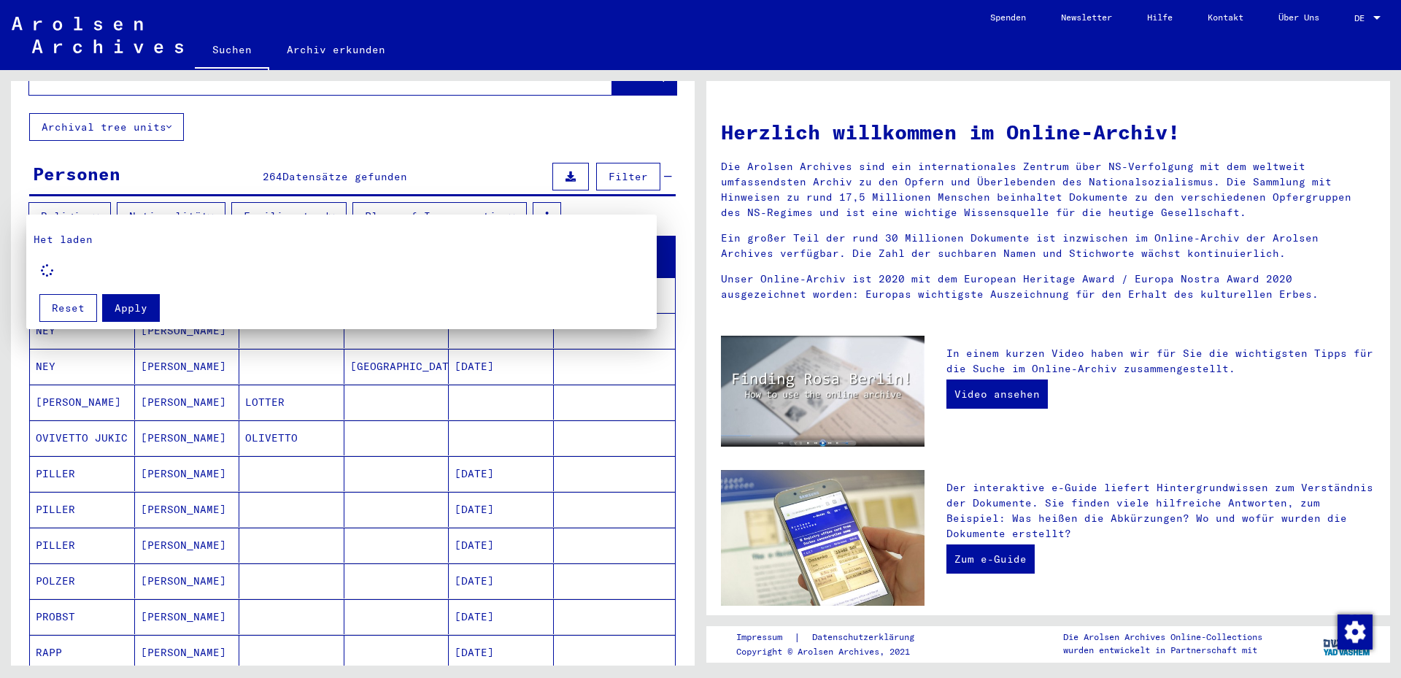
click at [169, 109] on div at bounding box center [700, 339] width 1401 height 678
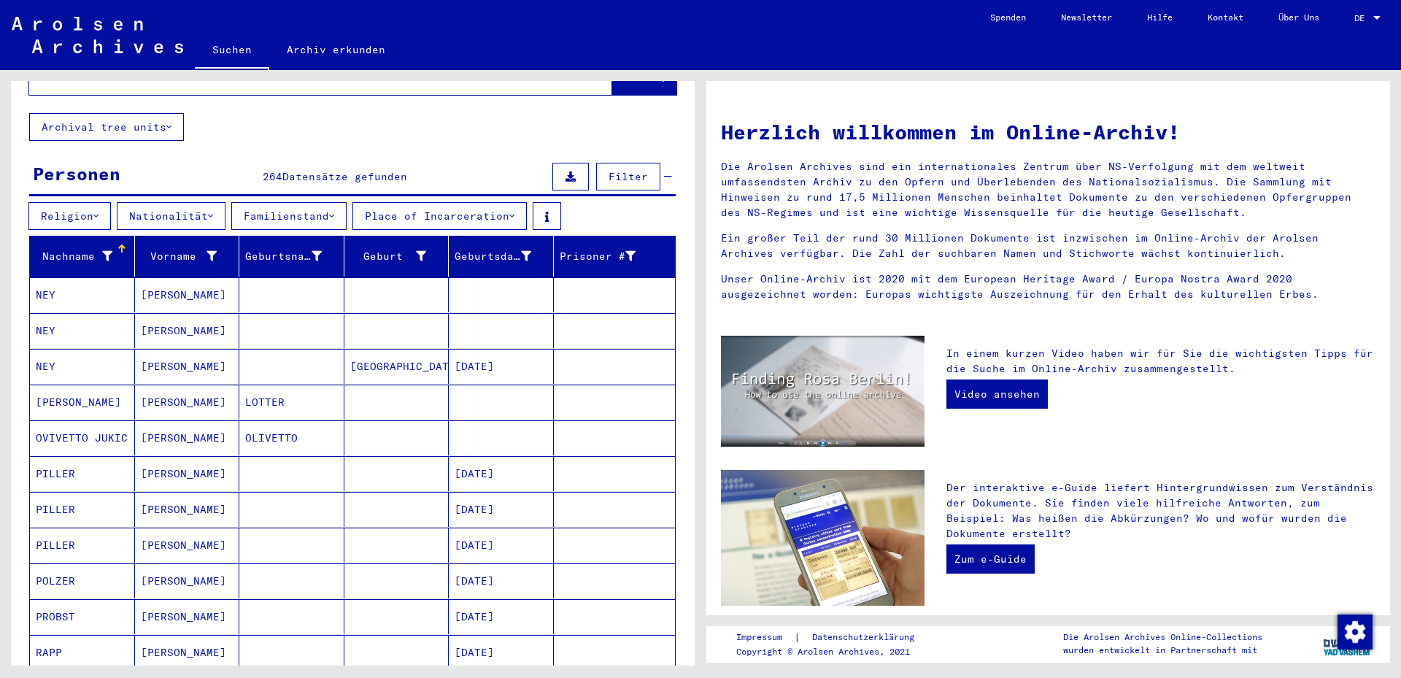
click at [169, 122] on icon at bounding box center [168, 127] width 5 height 10
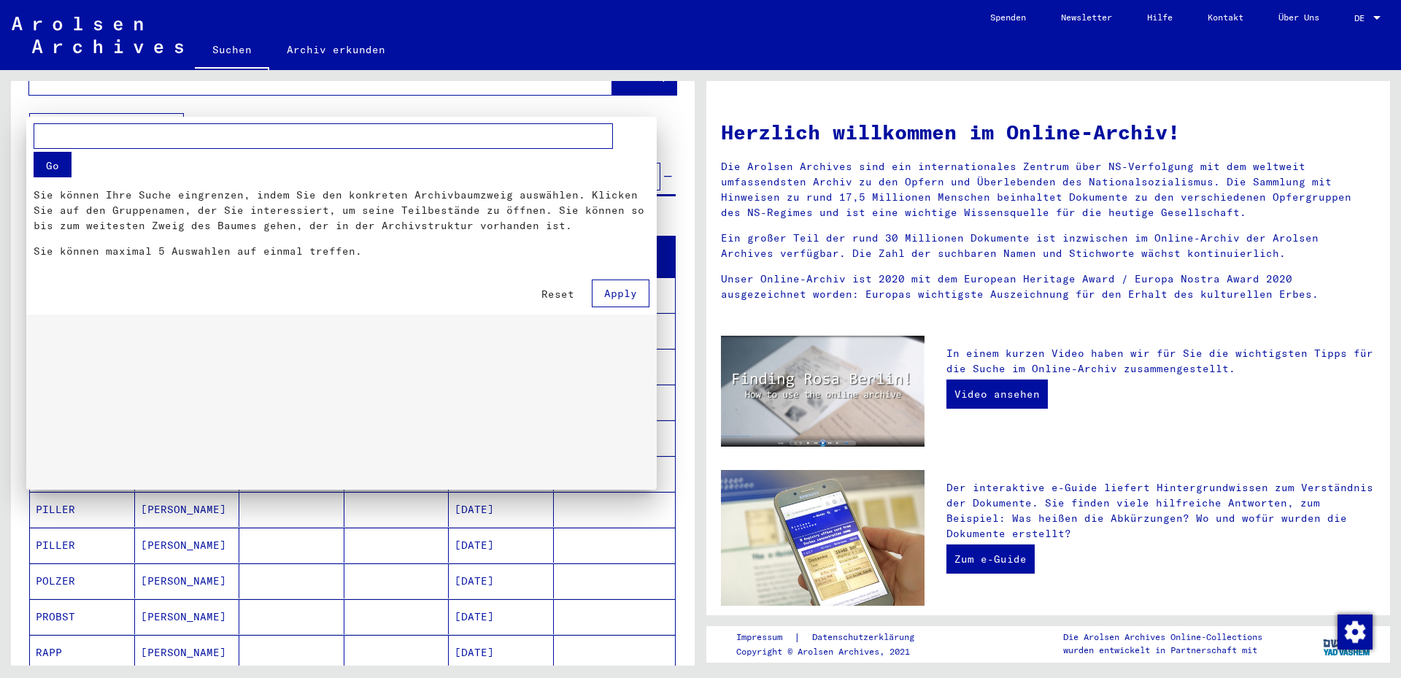
scroll to position [37, 0]
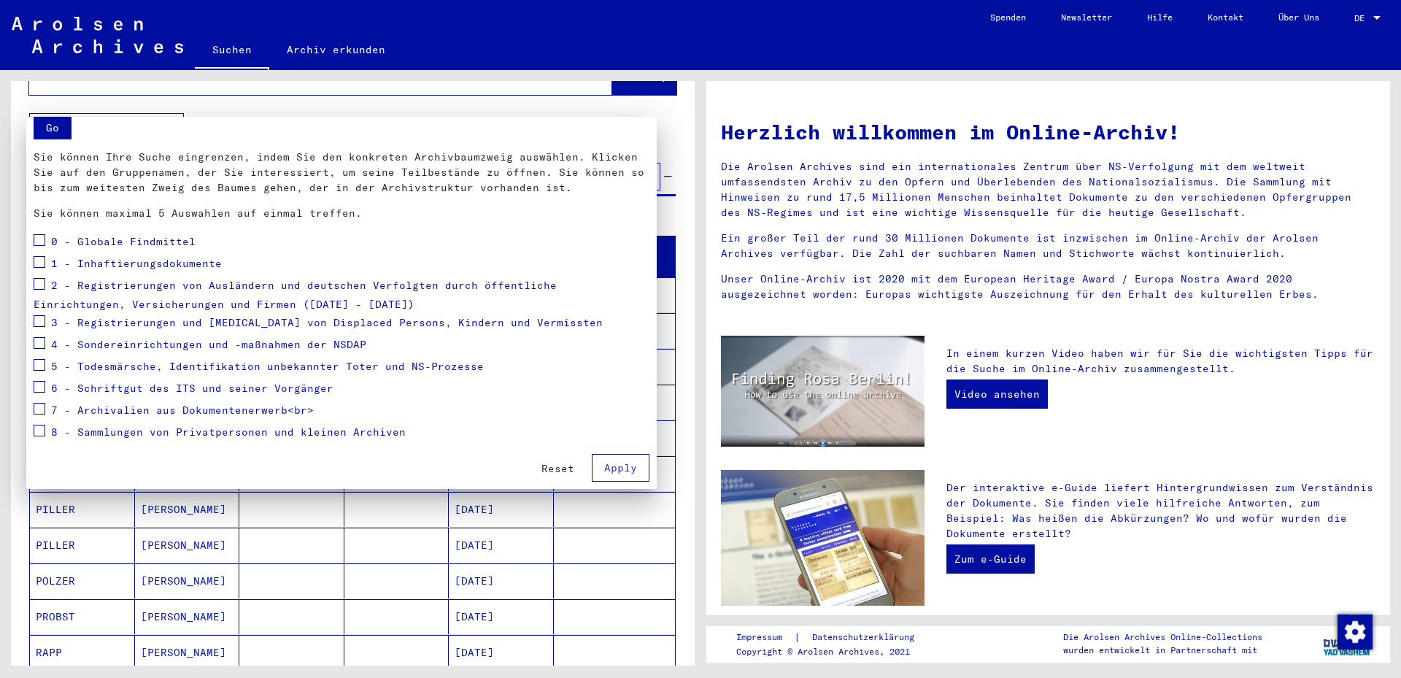
click at [172, 111] on div at bounding box center [700, 339] width 1401 height 678
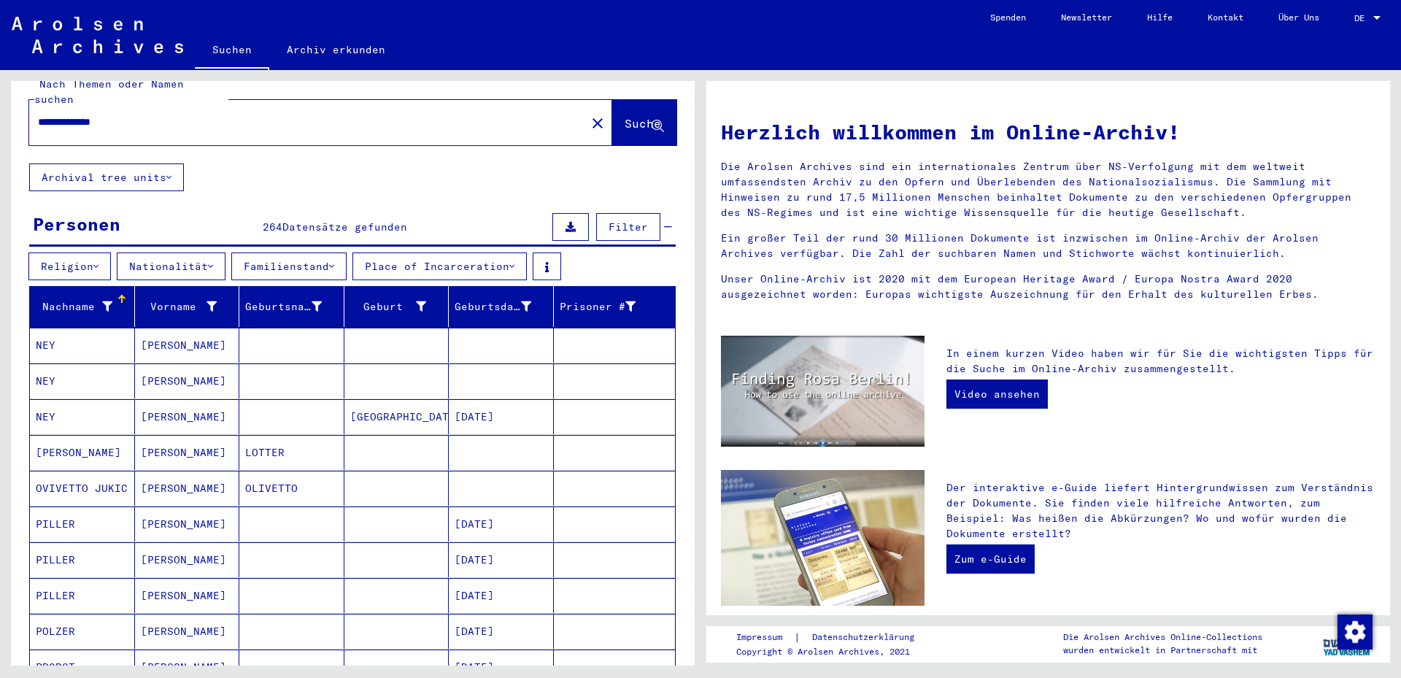
scroll to position [0, 0]
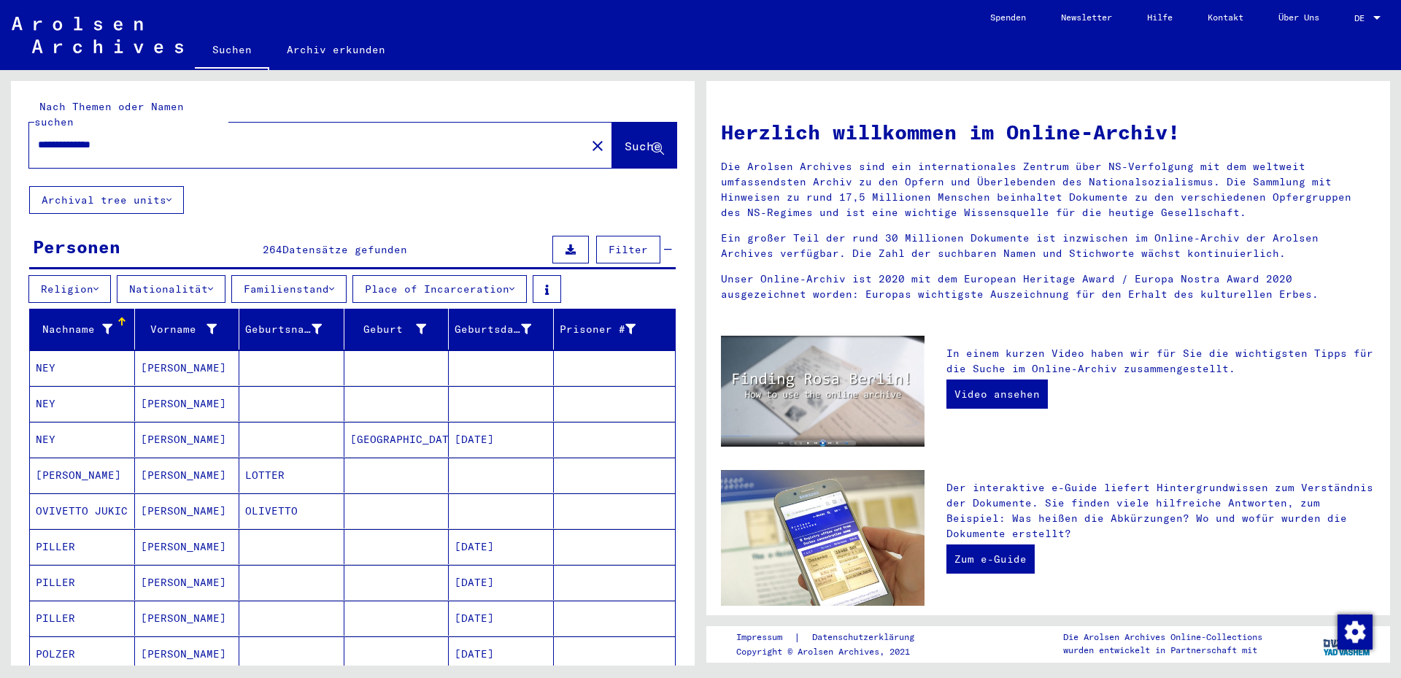
click at [309, 137] on input "**********" at bounding box center [303, 144] width 530 height 15
click at [609, 243] on span "Filter" at bounding box center [628, 249] width 39 height 13
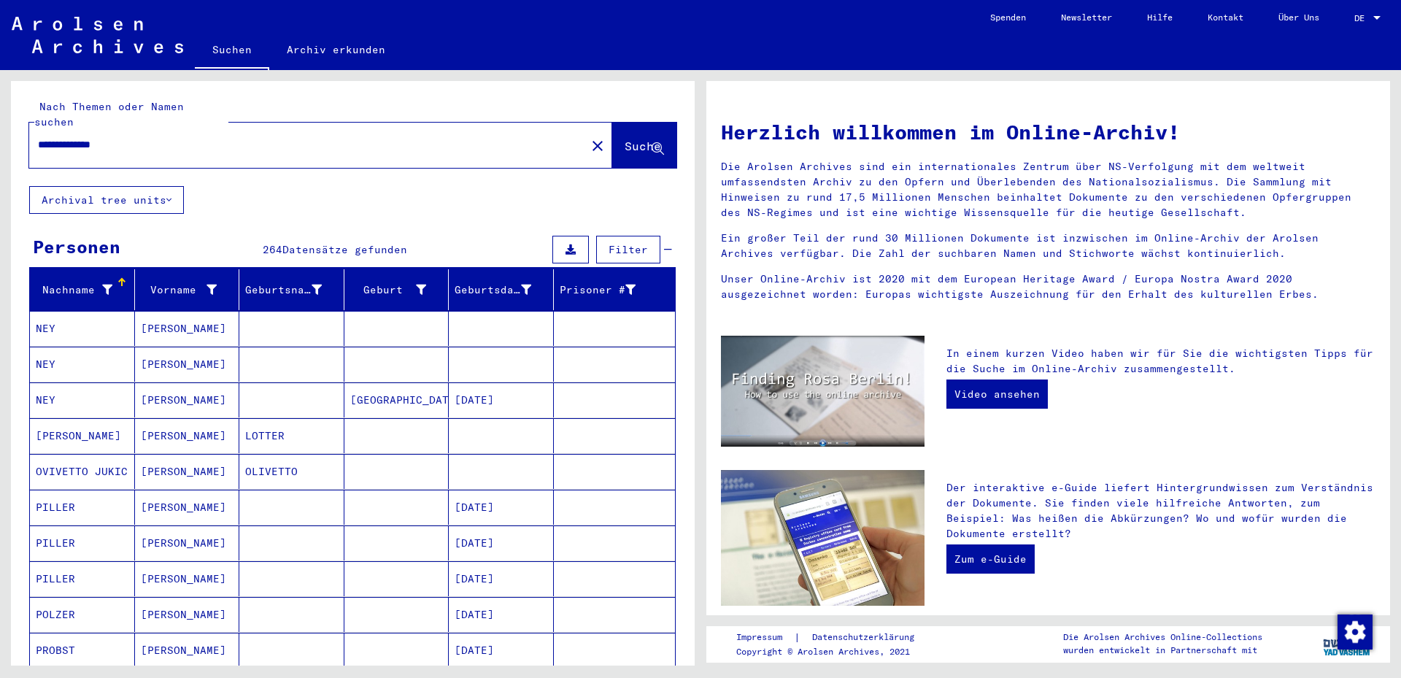
click at [609, 243] on span "Filter" at bounding box center [628, 249] width 39 height 13
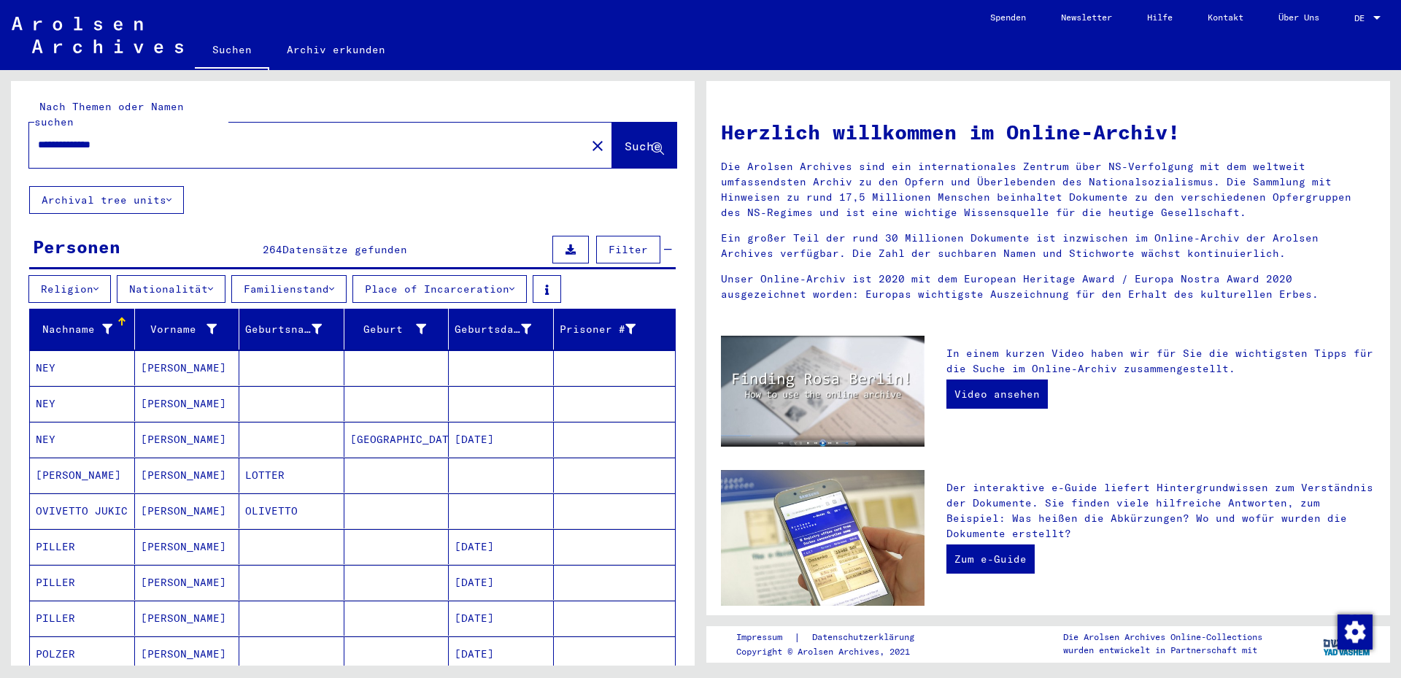
click at [182, 186] on button "Archival tree units" at bounding box center [106, 200] width 155 height 28
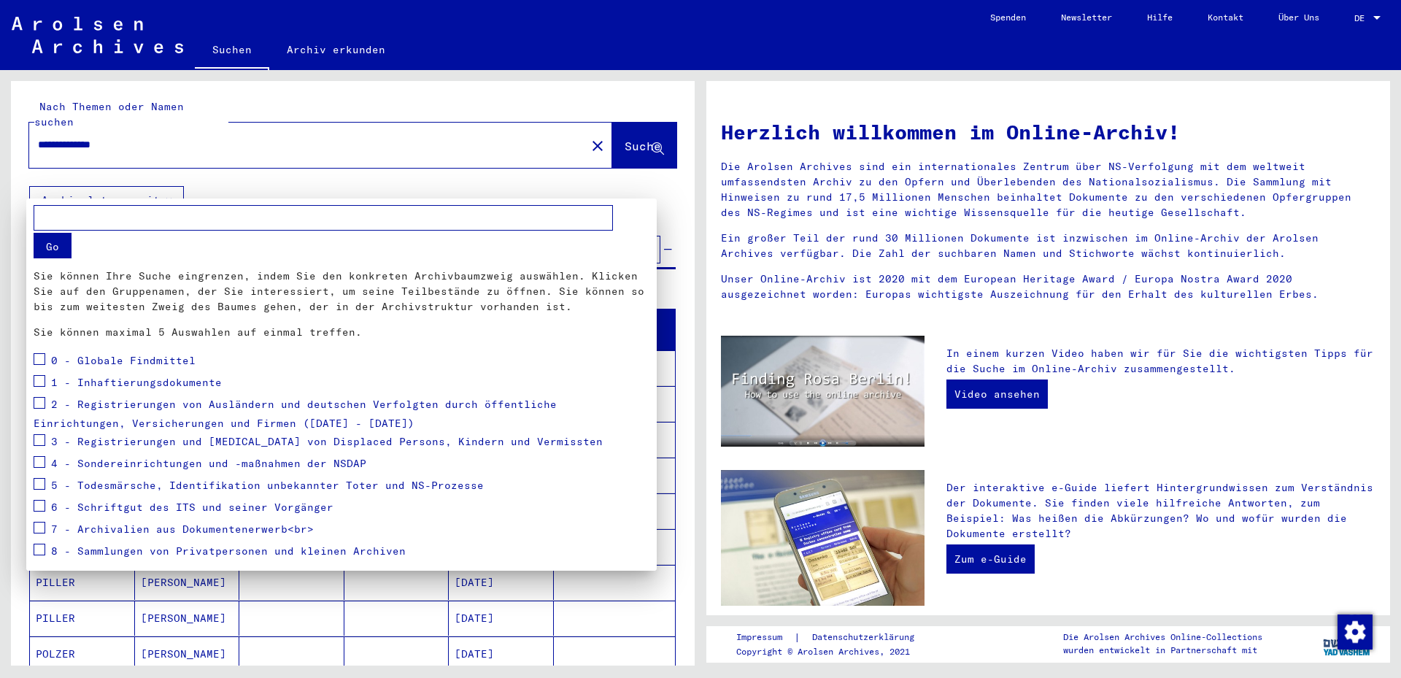
click at [182, 180] on div at bounding box center [700, 339] width 1401 height 678
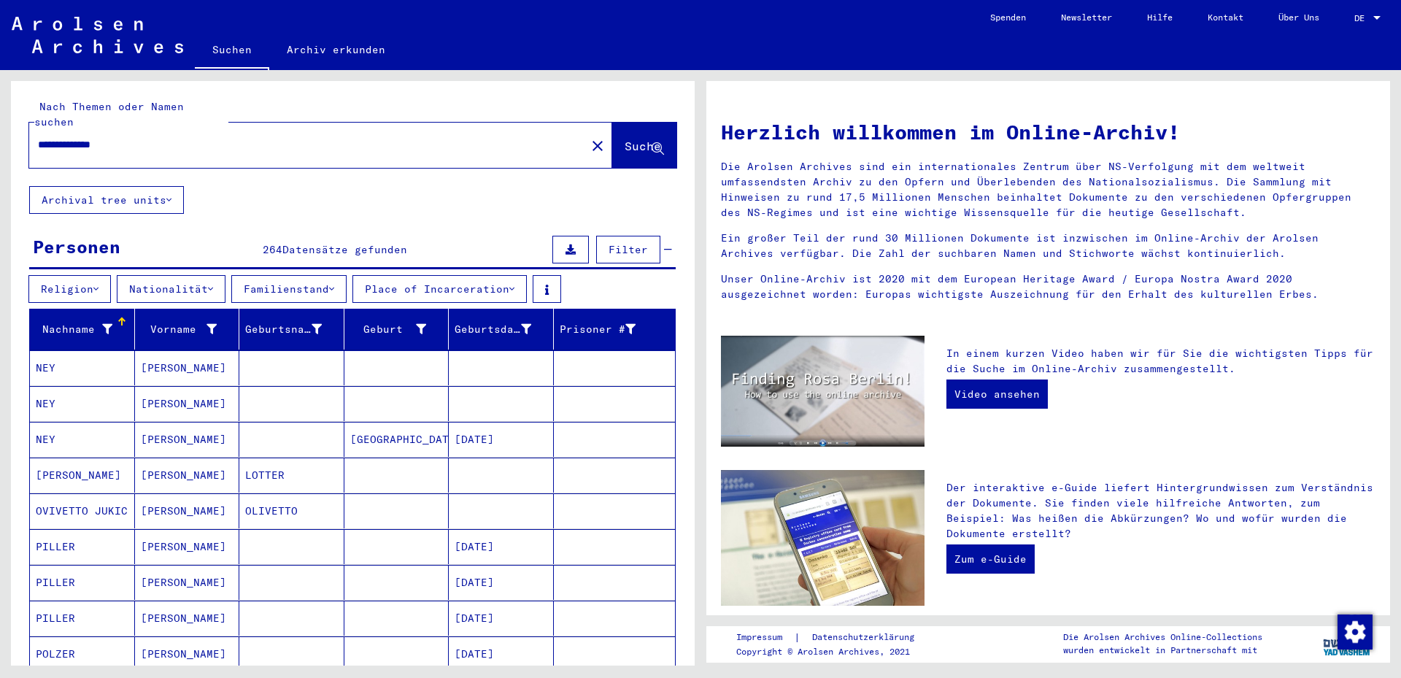
click at [99, 284] on icon at bounding box center [95, 289] width 5 height 10
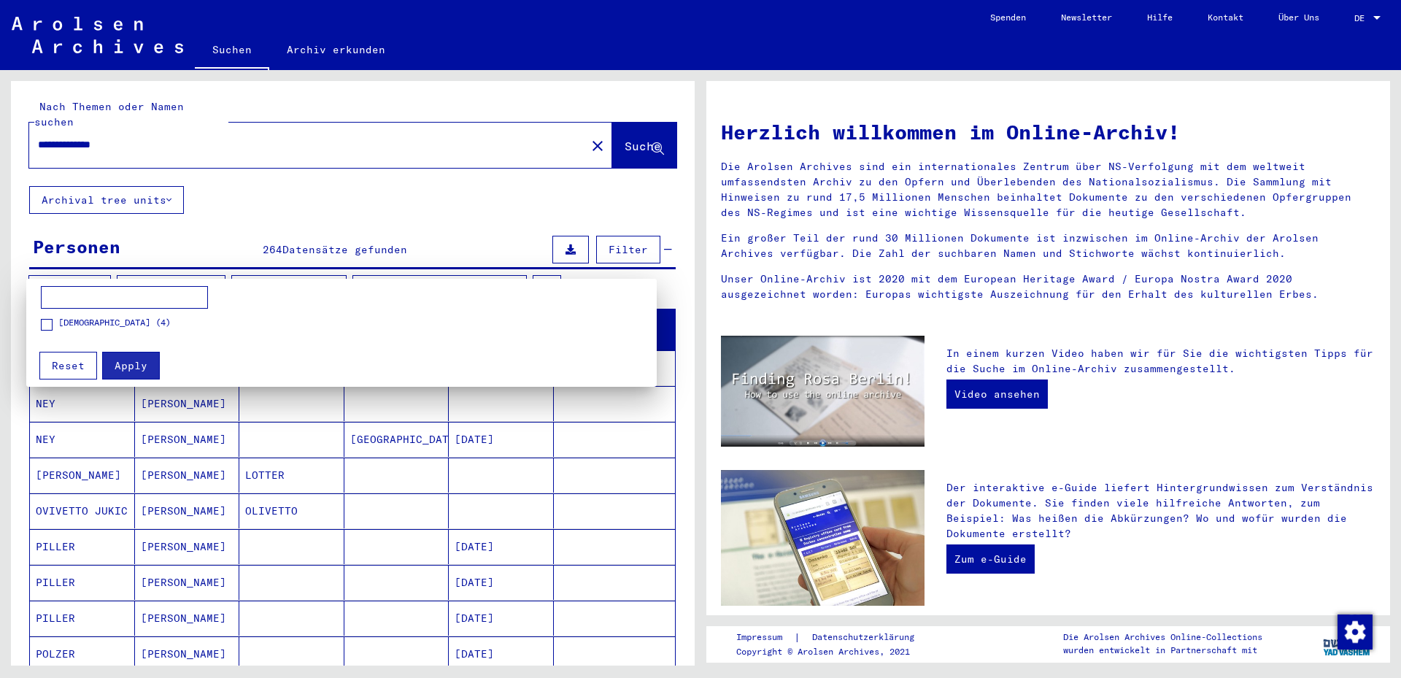
click at [77, 323] on span "[DEMOGRAPHIC_DATA] (4)" at bounding box center [114, 322] width 112 height 13
click at [123, 373] on button "Apply" at bounding box center [131, 366] width 58 height 28
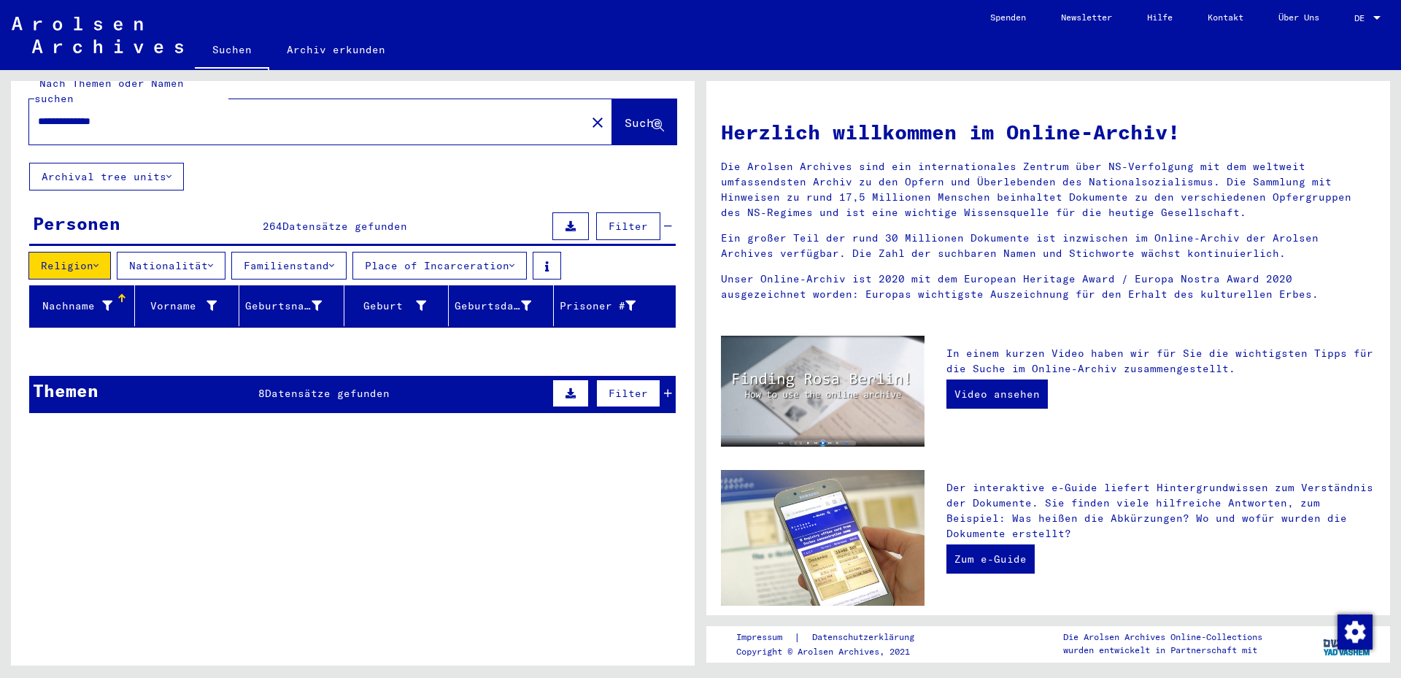
scroll to position [4, 0]
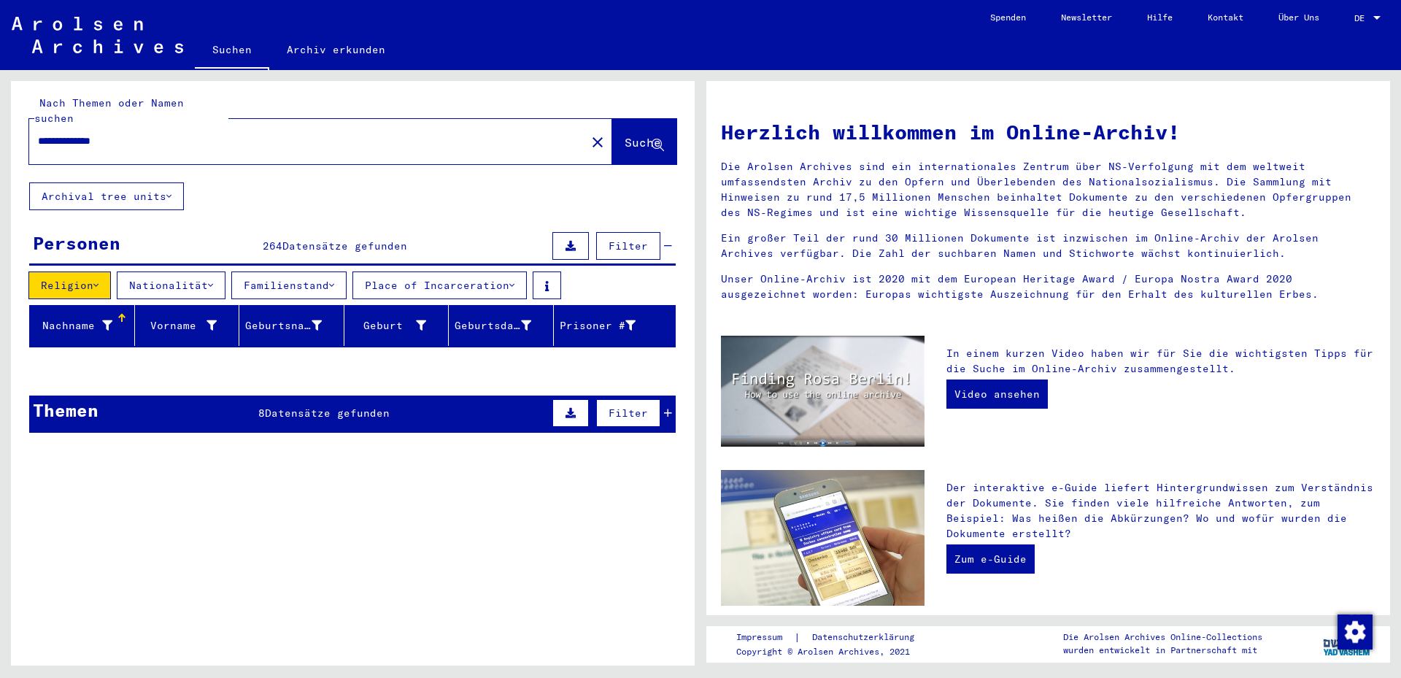
click at [107, 273] on button "Religion" at bounding box center [69, 285] width 82 height 28
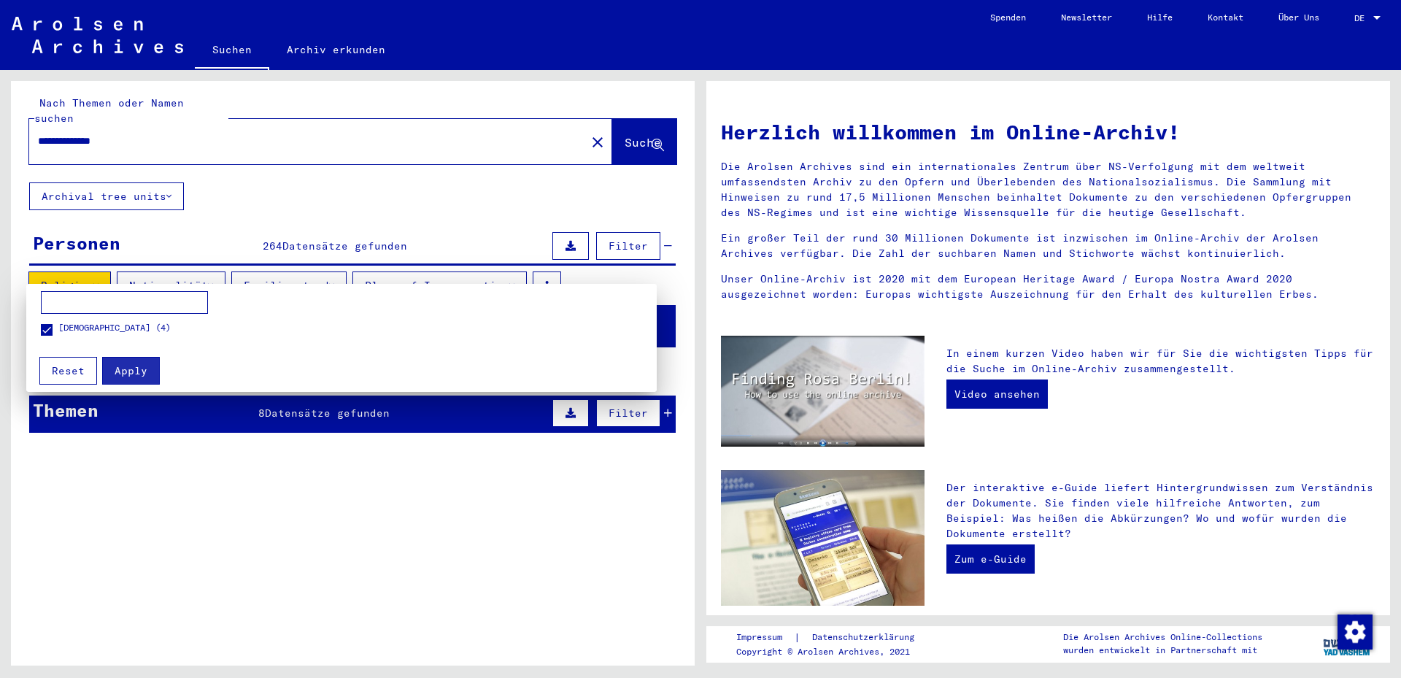
click at [45, 333] on span at bounding box center [47, 330] width 12 height 12
click at [115, 369] on span "Apply" at bounding box center [131, 370] width 33 height 13
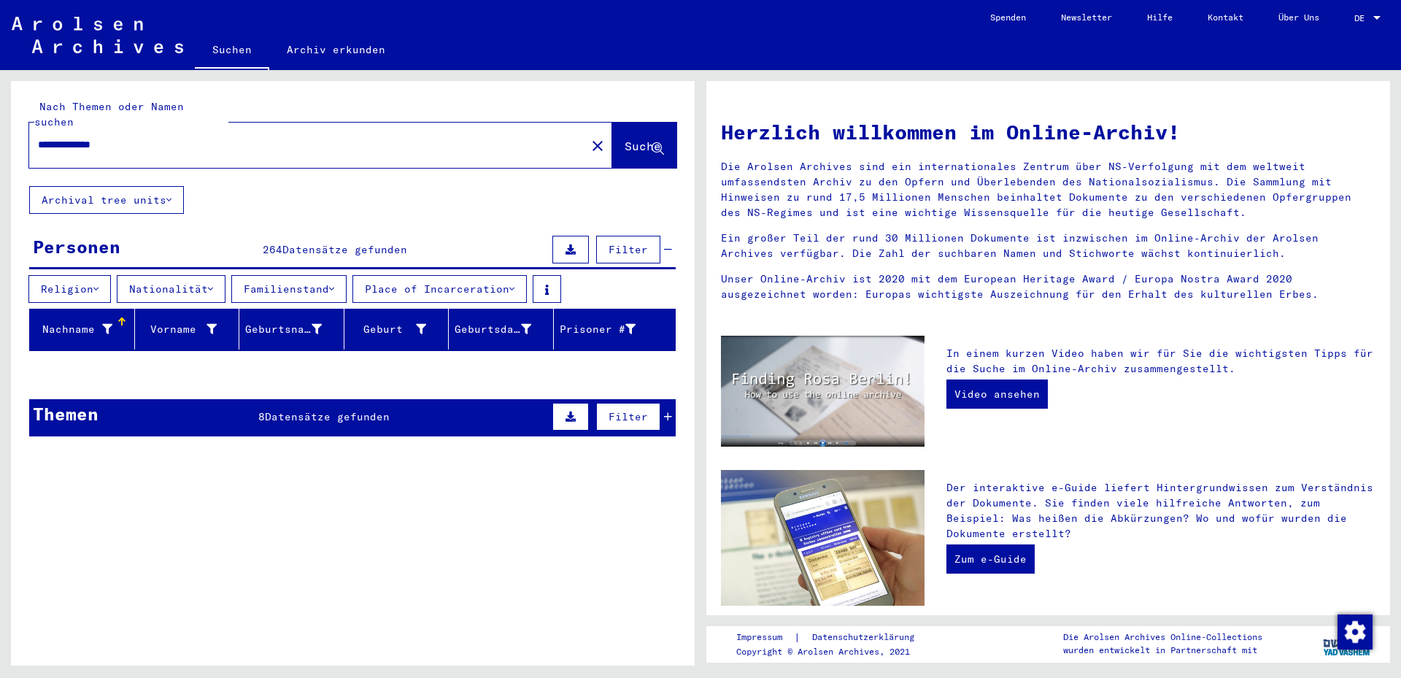
click at [239, 47] on link "Suchen" at bounding box center [232, 51] width 74 height 38
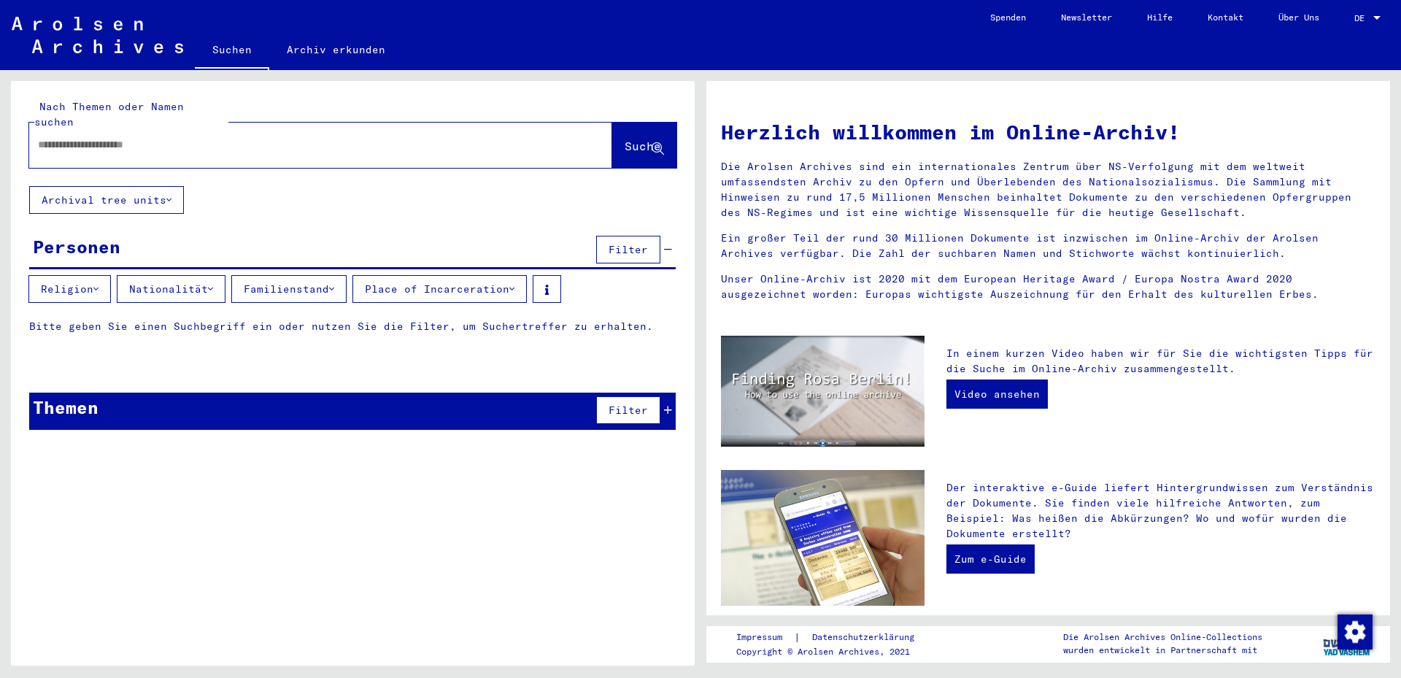
click at [150, 137] on input "text" at bounding box center [303, 144] width 530 height 15
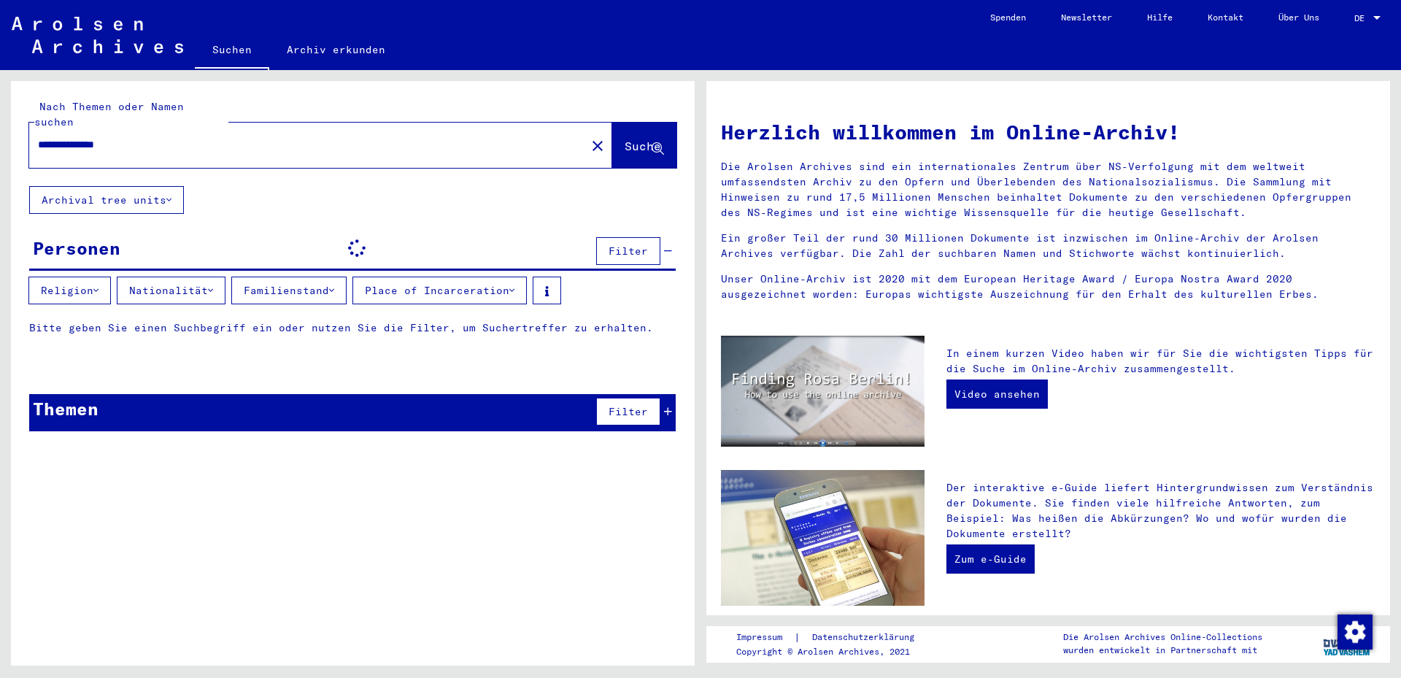
click at [638, 139] on button "Suche" at bounding box center [644, 145] width 64 height 45
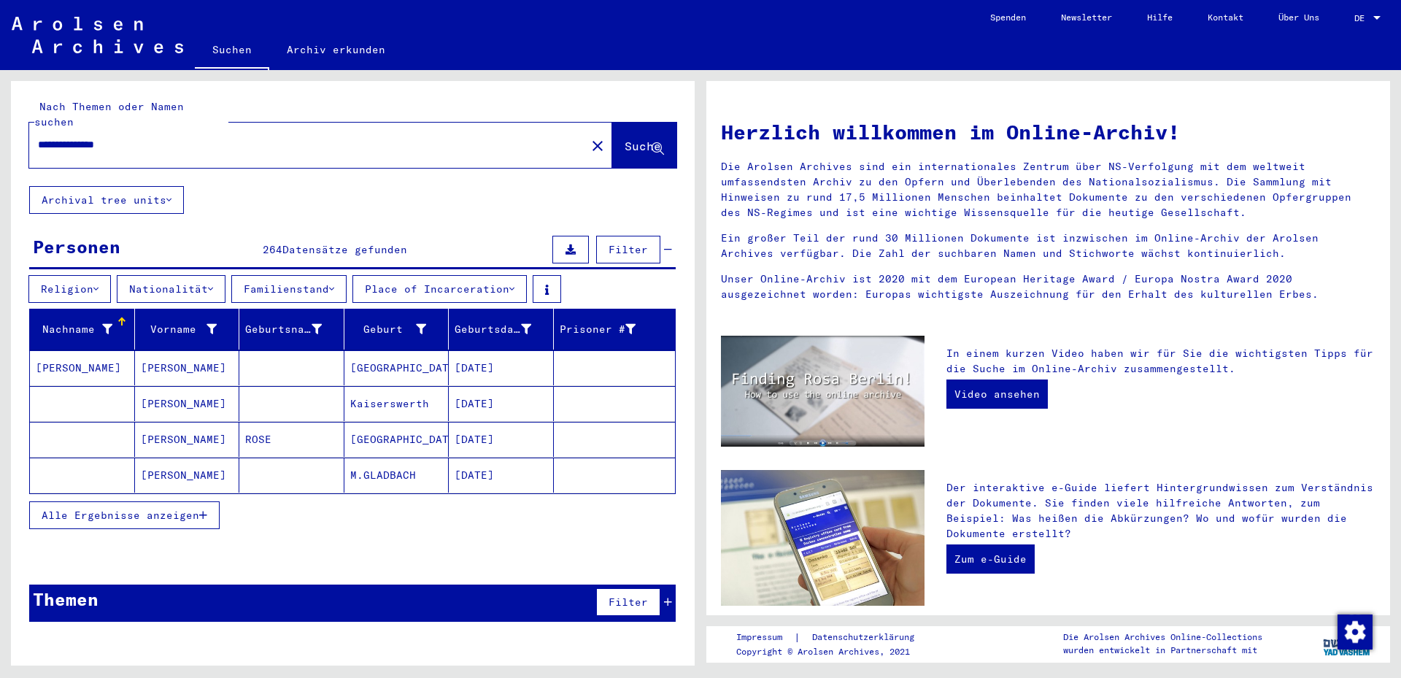
click at [92, 137] on input "**********" at bounding box center [303, 144] width 530 height 15
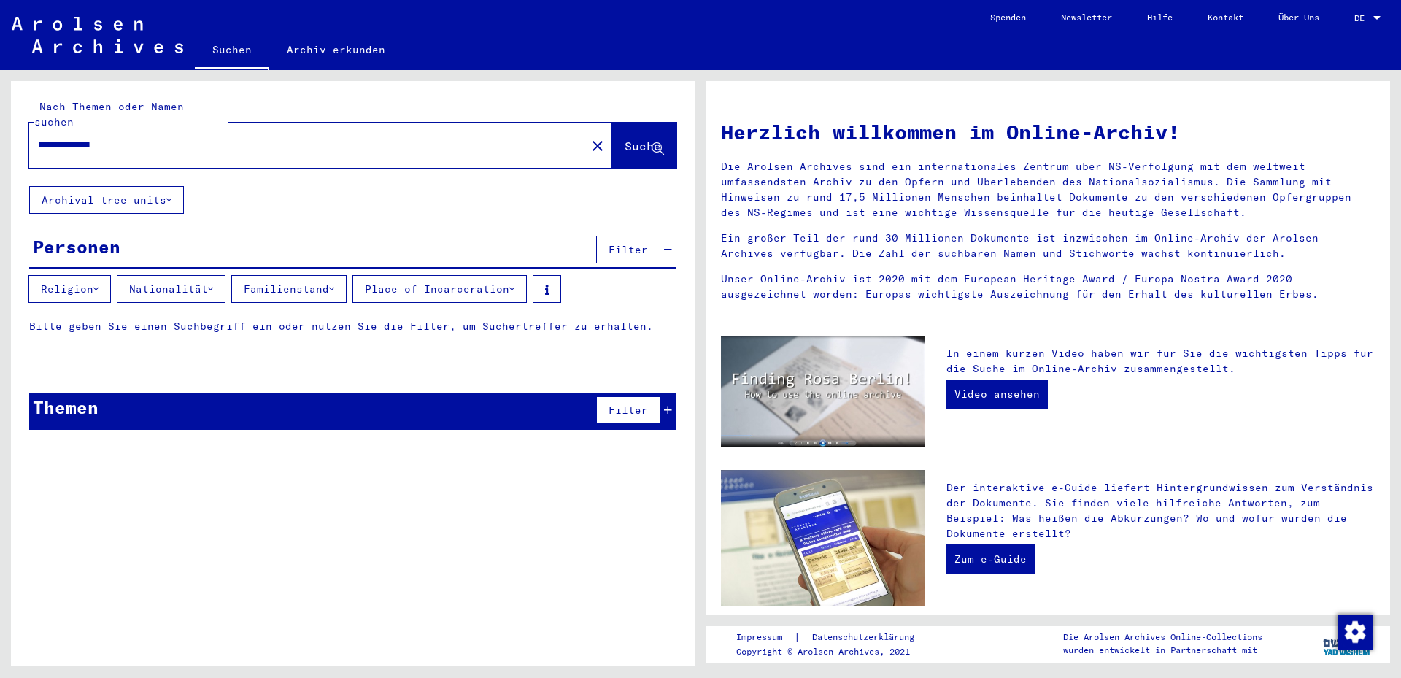
click at [634, 139] on span "Suche" at bounding box center [643, 146] width 36 height 15
click at [392, 141] on div "**********" at bounding box center [298, 144] width 539 height 33
click at [658, 143] on icon at bounding box center [658, 149] width 12 height 12
type input "**********"
click at [169, 137] on input "text" at bounding box center [303, 144] width 530 height 15
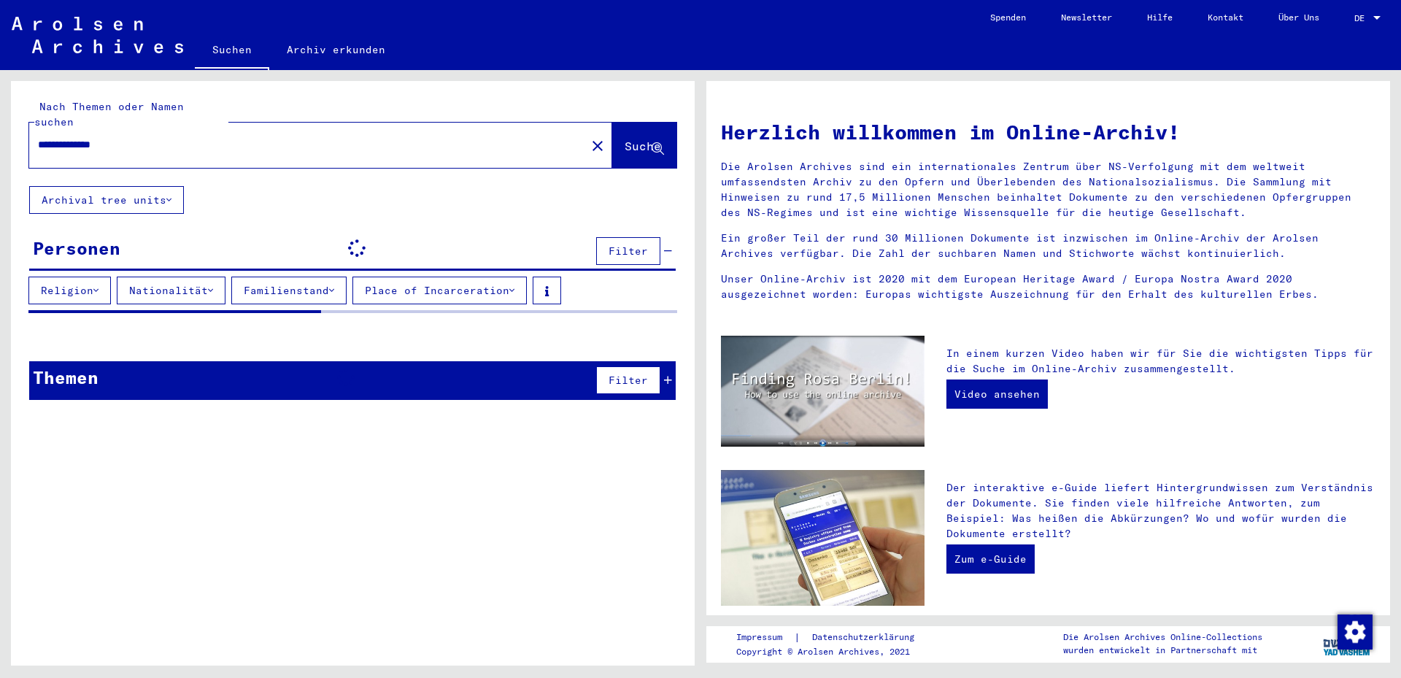
type input "**********"
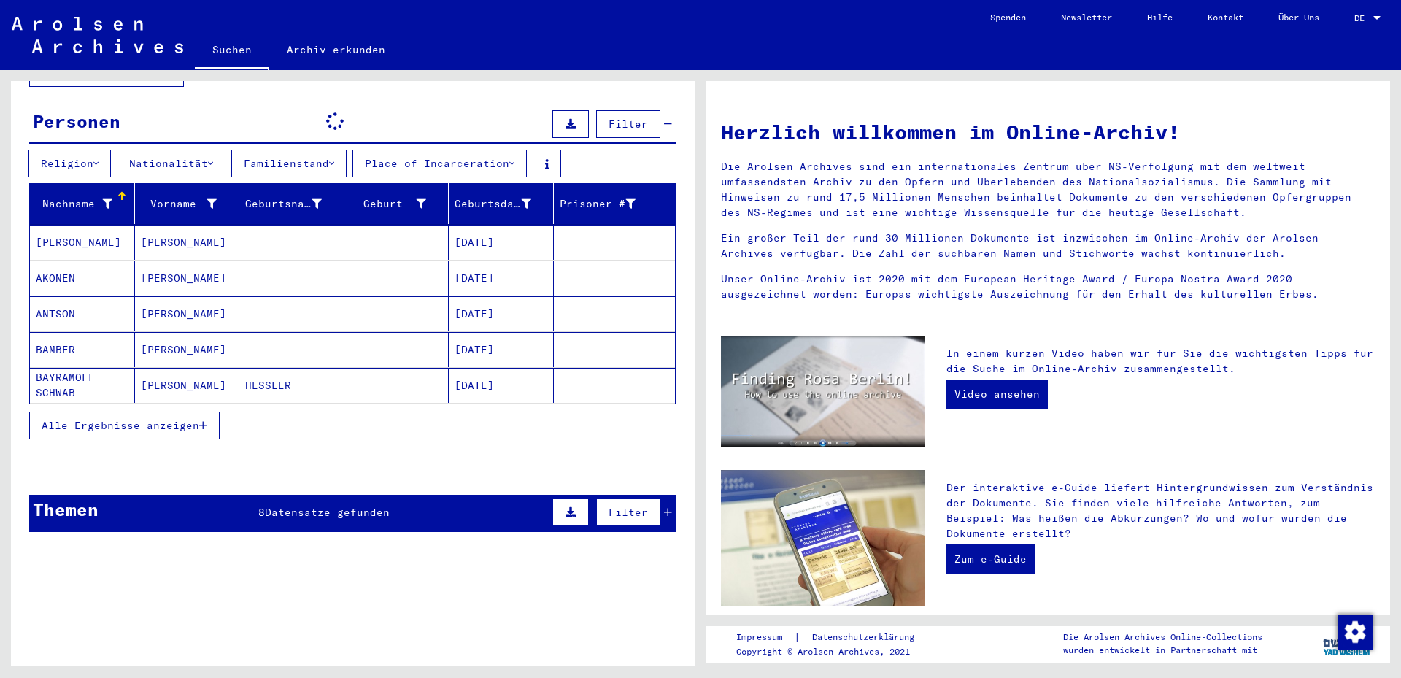
scroll to position [146, 0]
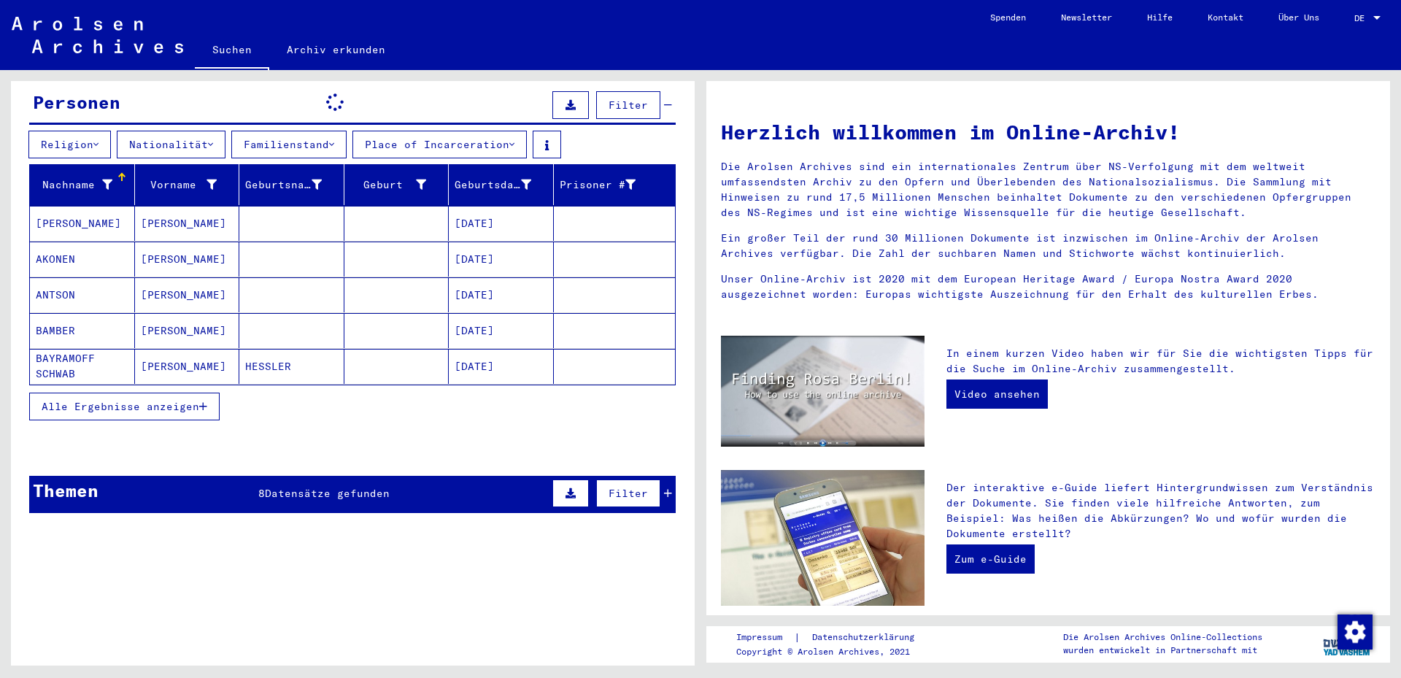
click at [207, 401] on icon "button" at bounding box center [203, 406] width 8 height 10
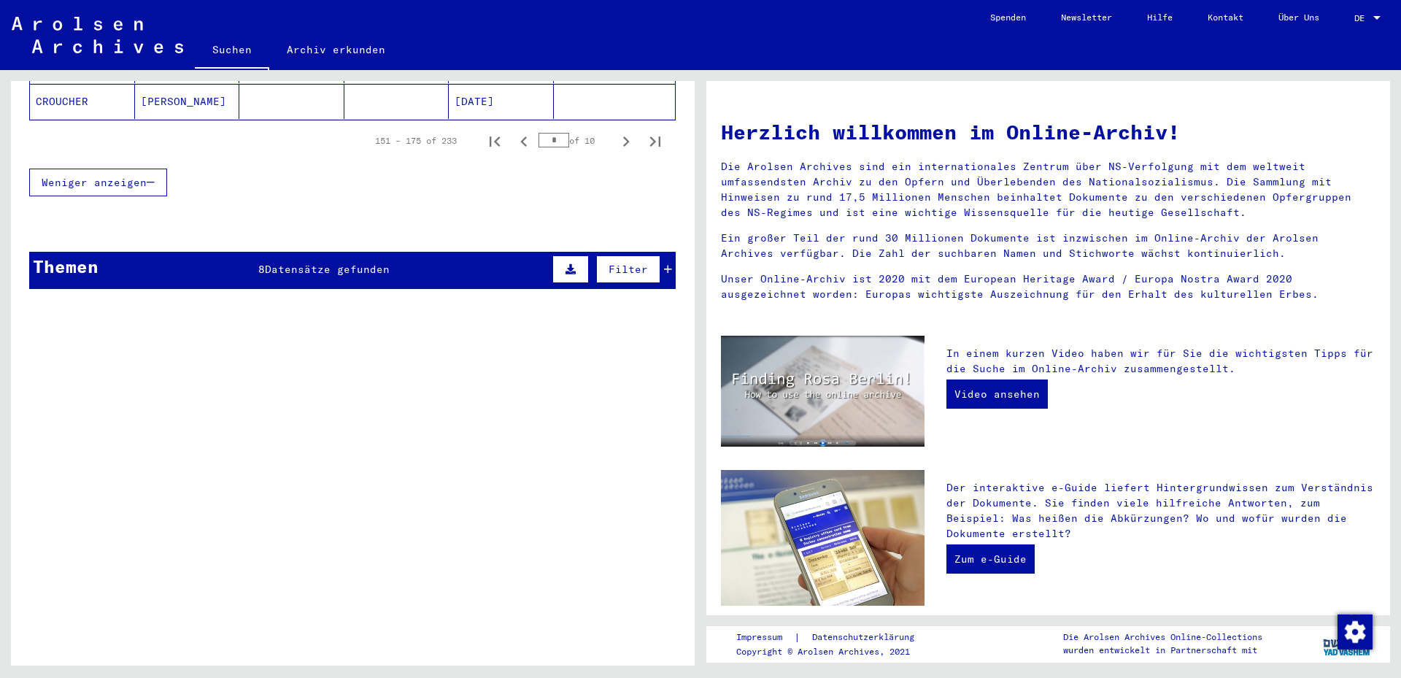
scroll to position [1128, 0]
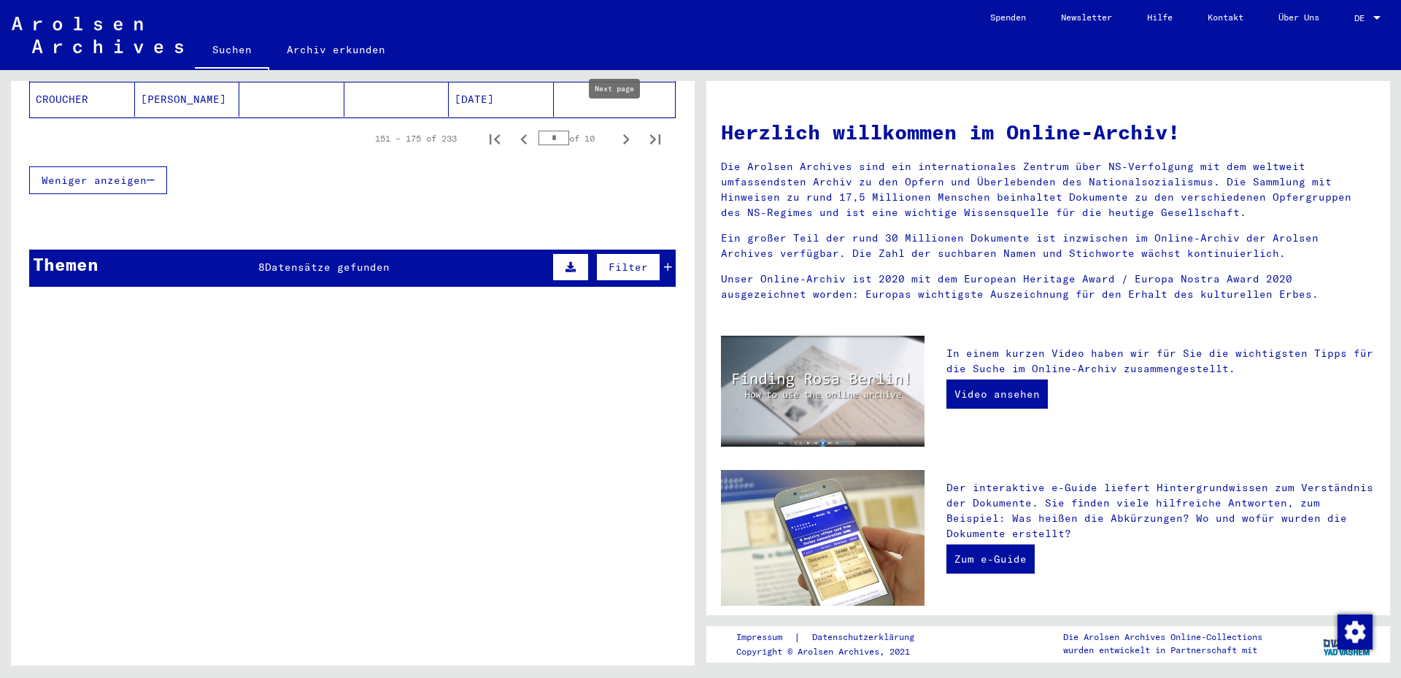
click at [616, 129] on icon "Next page" at bounding box center [626, 139] width 20 height 20
type input "*"
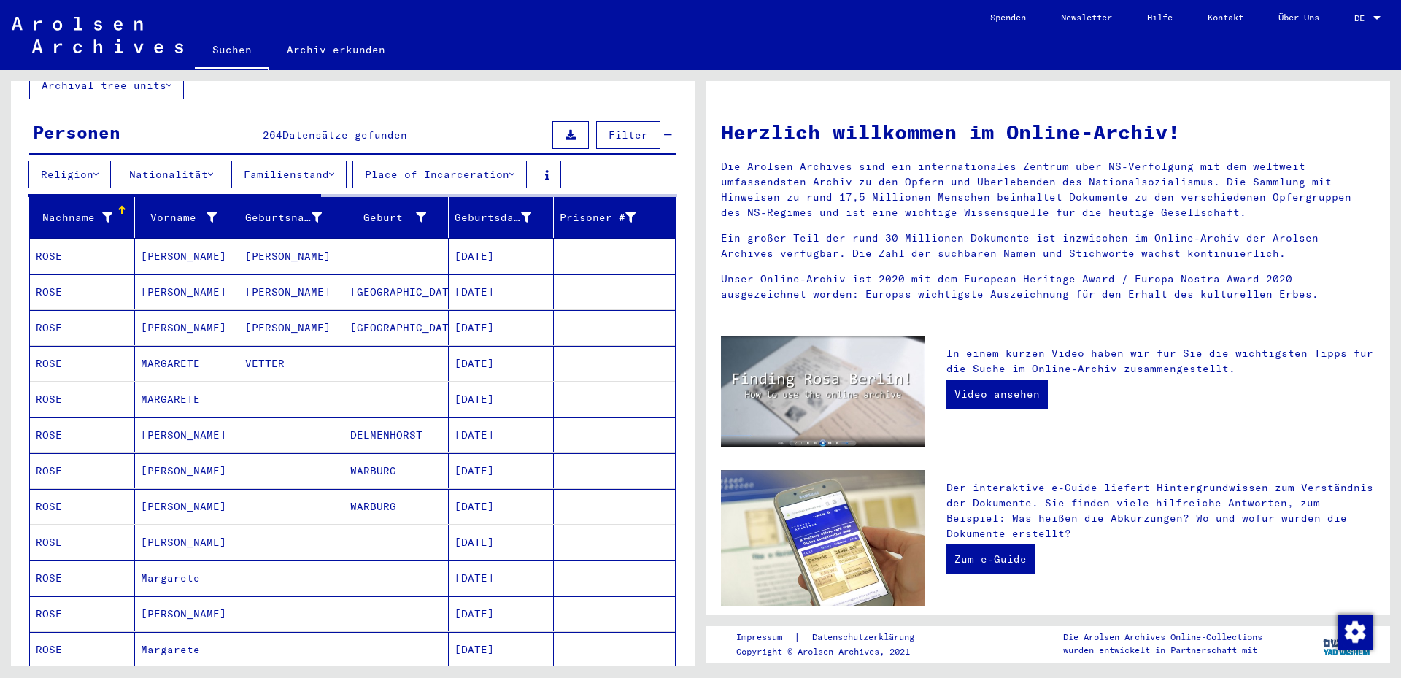
scroll to position [0, 0]
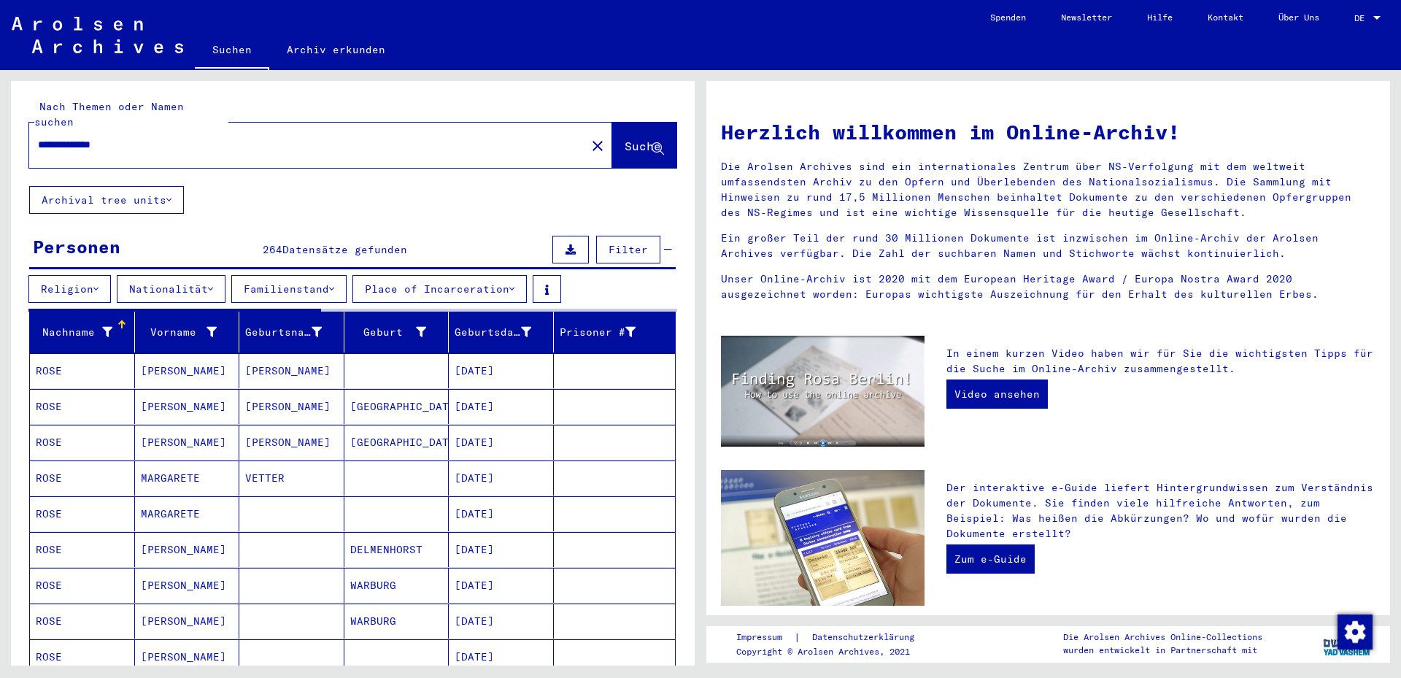
click at [106, 137] on input "**********" at bounding box center [303, 144] width 530 height 15
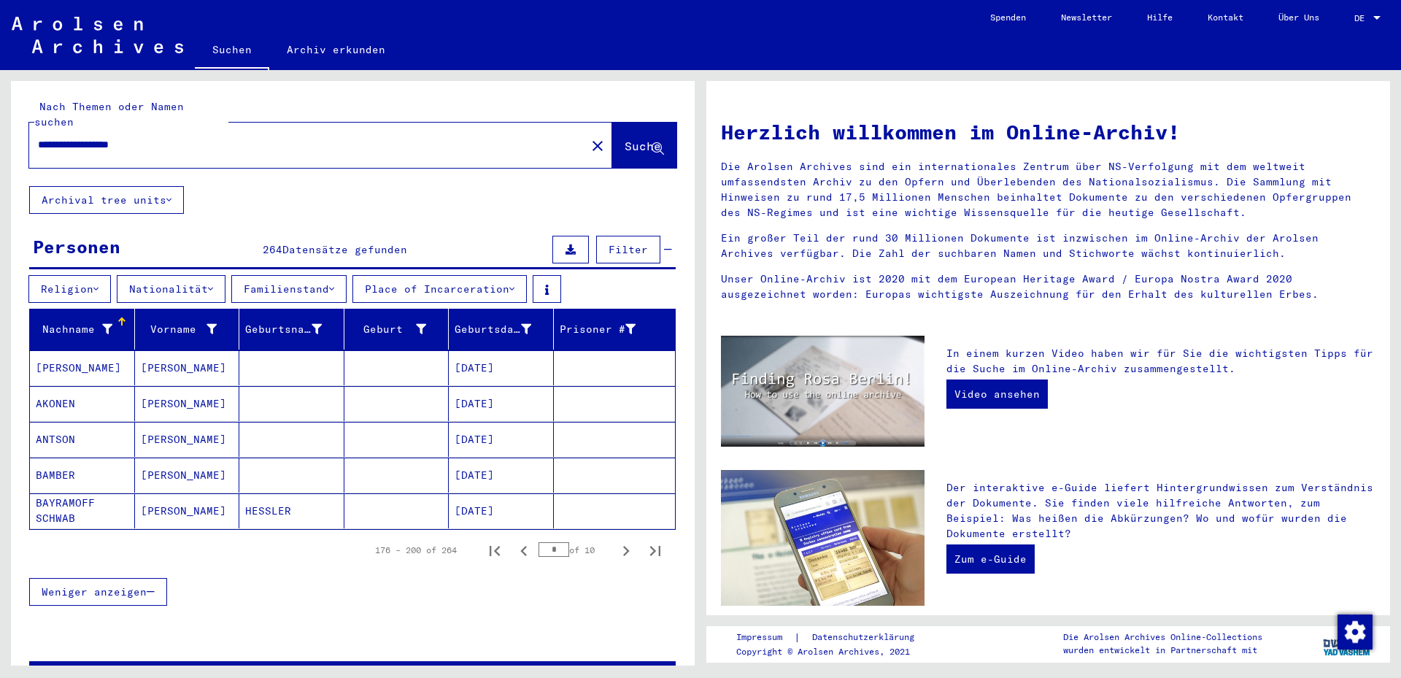
type input "**********"
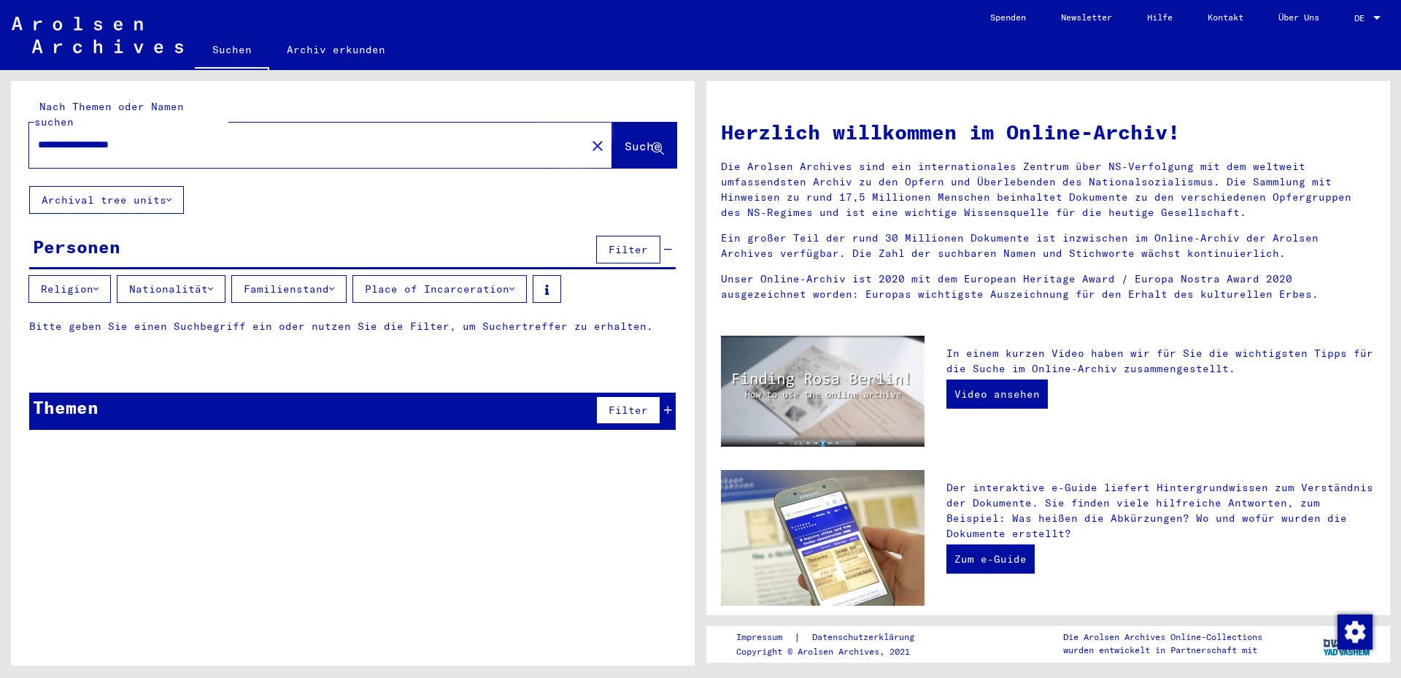
click at [626, 139] on span "Suche" at bounding box center [643, 146] width 36 height 15
